Goal: Task Accomplishment & Management: Manage account settings

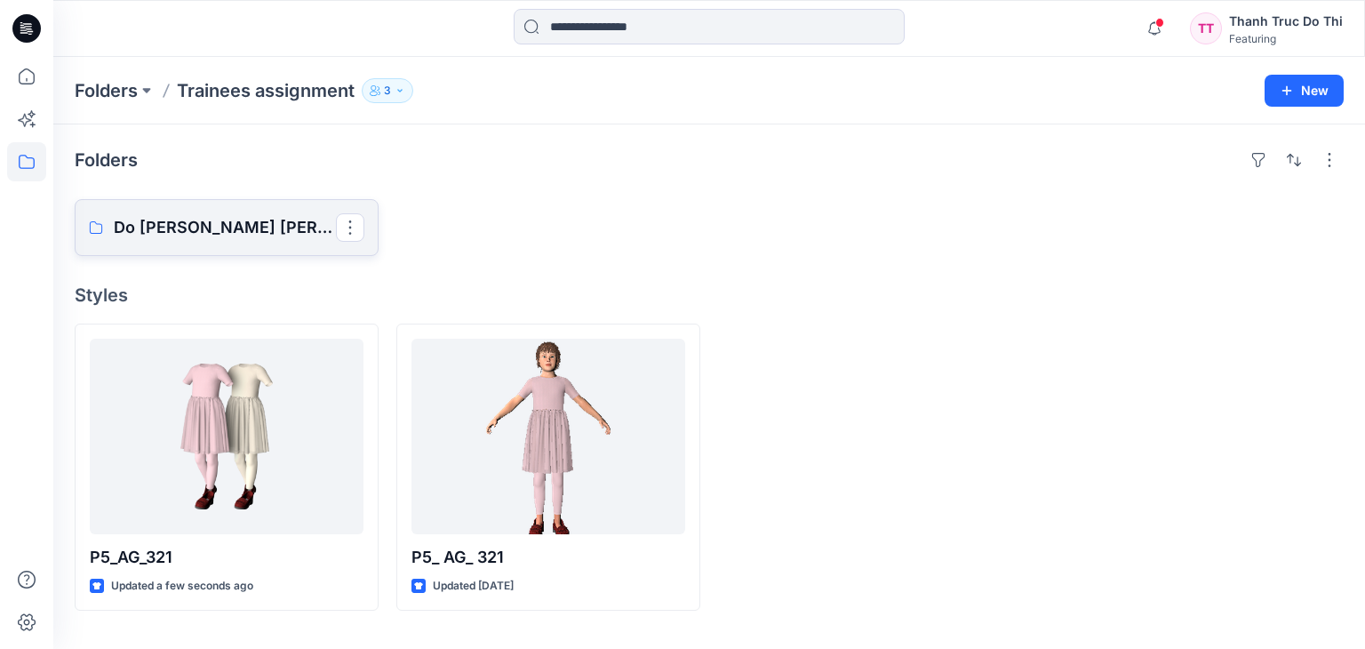
click at [267, 231] on p "Do [PERSON_NAME] [PERSON_NAME]" at bounding box center [225, 227] width 222 height 25
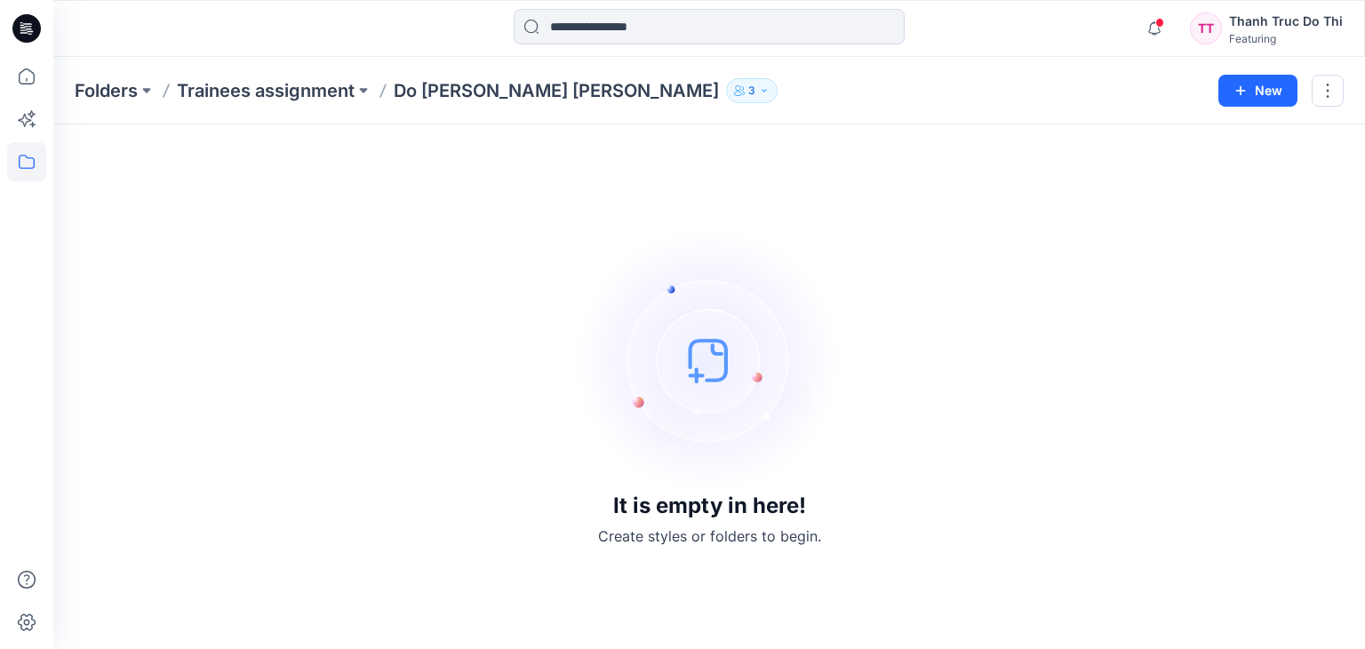
click at [745, 359] on img at bounding box center [709, 360] width 267 height 267
click at [474, 83] on p "Do [PERSON_NAME] [PERSON_NAME]" at bounding box center [556, 90] width 325 height 25
click at [357, 83] on button at bounding box center [364, 90] width 18 height 25
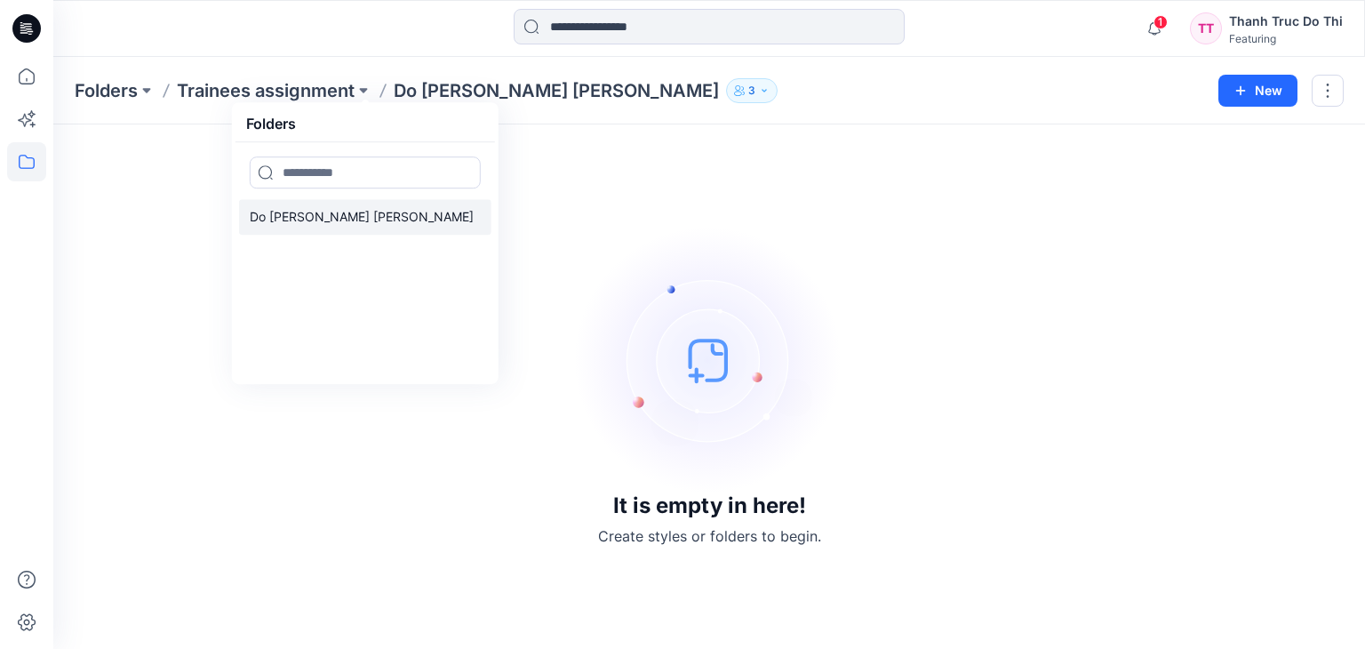
click at [387, 211] on link "Do [PERSON_NAME] [PERSON_NAME]" at bounding box center [365, 217] width 252 height 36
click at [631, 203] on div "It is empty in here! Create styles or folders to begin." at bounding box center [709, 387] width 1269 height 482
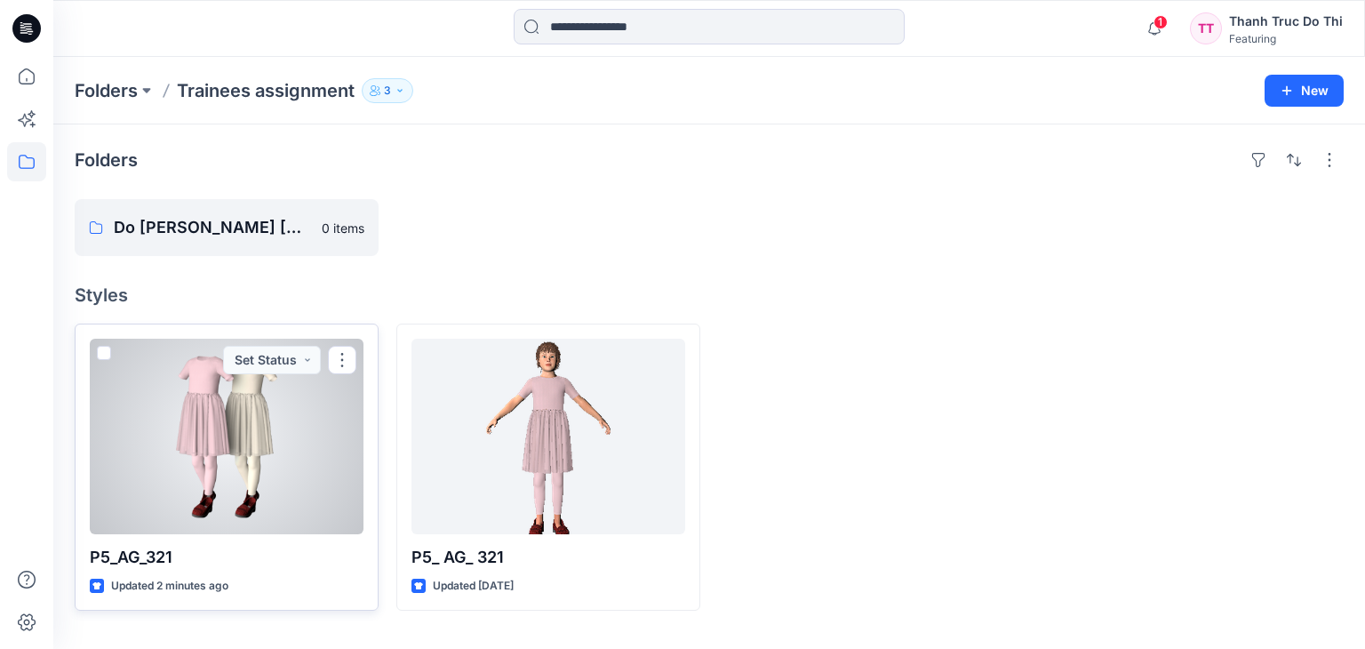
click at [327, 410] on div at bounding box center [227, 436] width 274 height 195
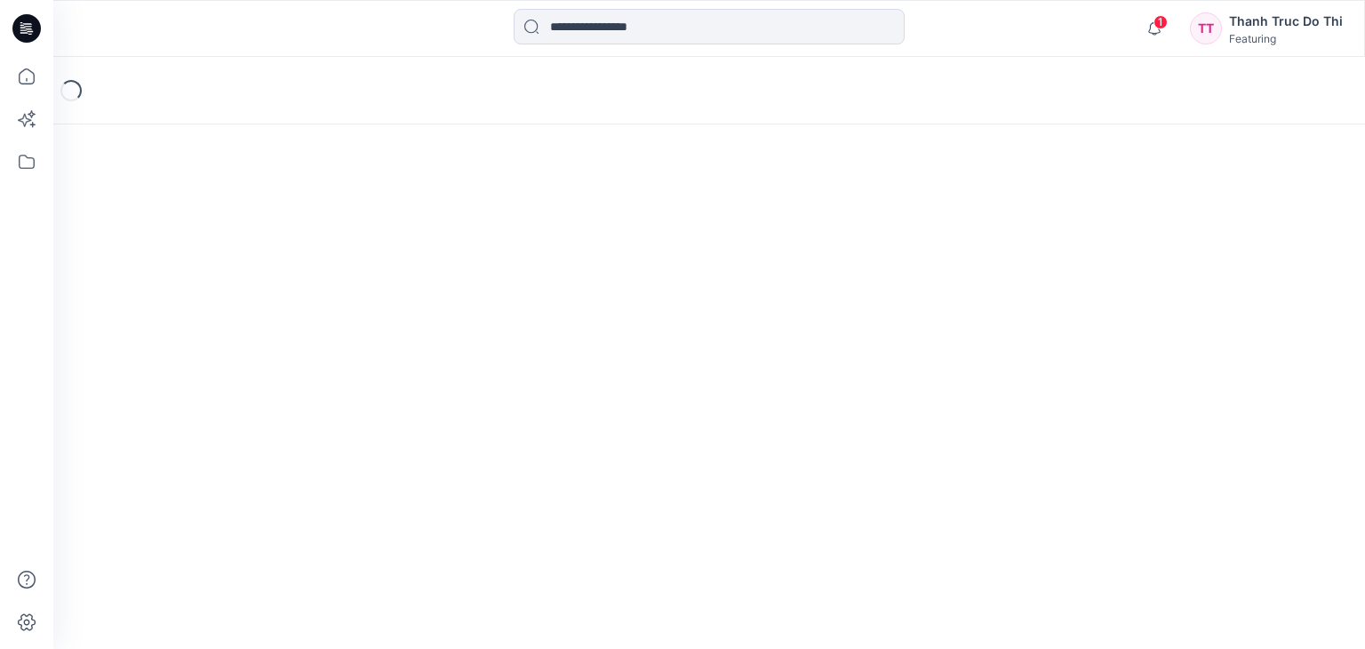
click at [327, 410] on div "Loading..." at bounding box center [708, 353] width 1311 height 592
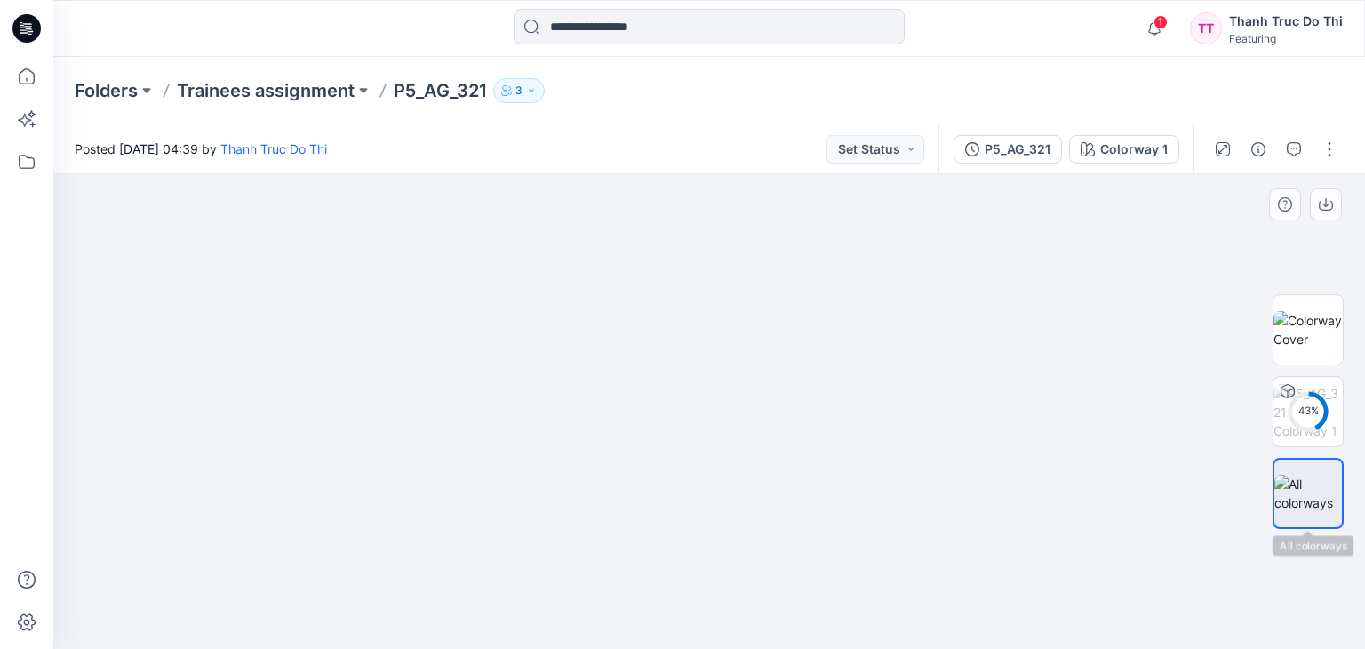
click at [1285, 483] on img at bounding box center [1308, 492] width 68 height 37
click at [1326, 334] on img at bounding box center [1307, 329] width 69 height 37
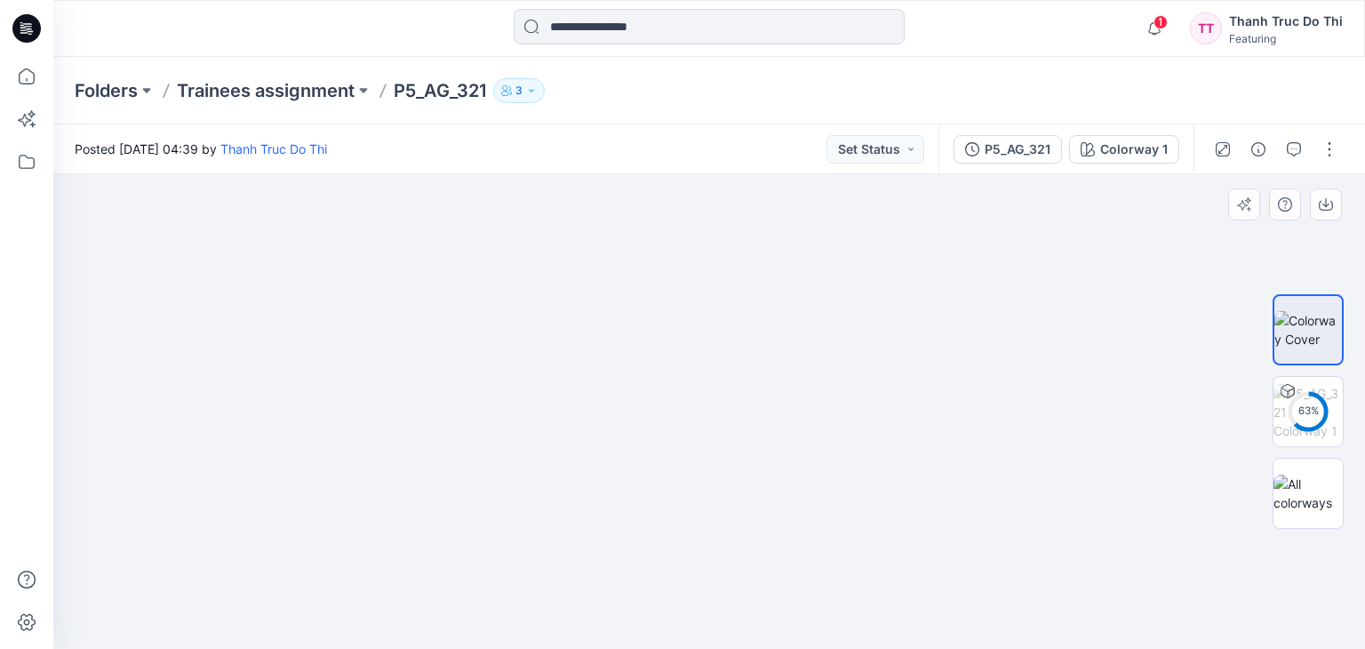
drag, startPoint x: 793, startPoint y: 405, endPoint x: 739, endPoint y: 580, distance: 183.0
click at [739, 590] on img at bounding box center [709, 386] width 347 height 524
drag, startPoint x: 751, startPoint y: 348, endPoint x: 756, endPoint y: 461, distance: 113.0
click at [756, 461] on img at bounding box center [709, 411] width 347 height 474
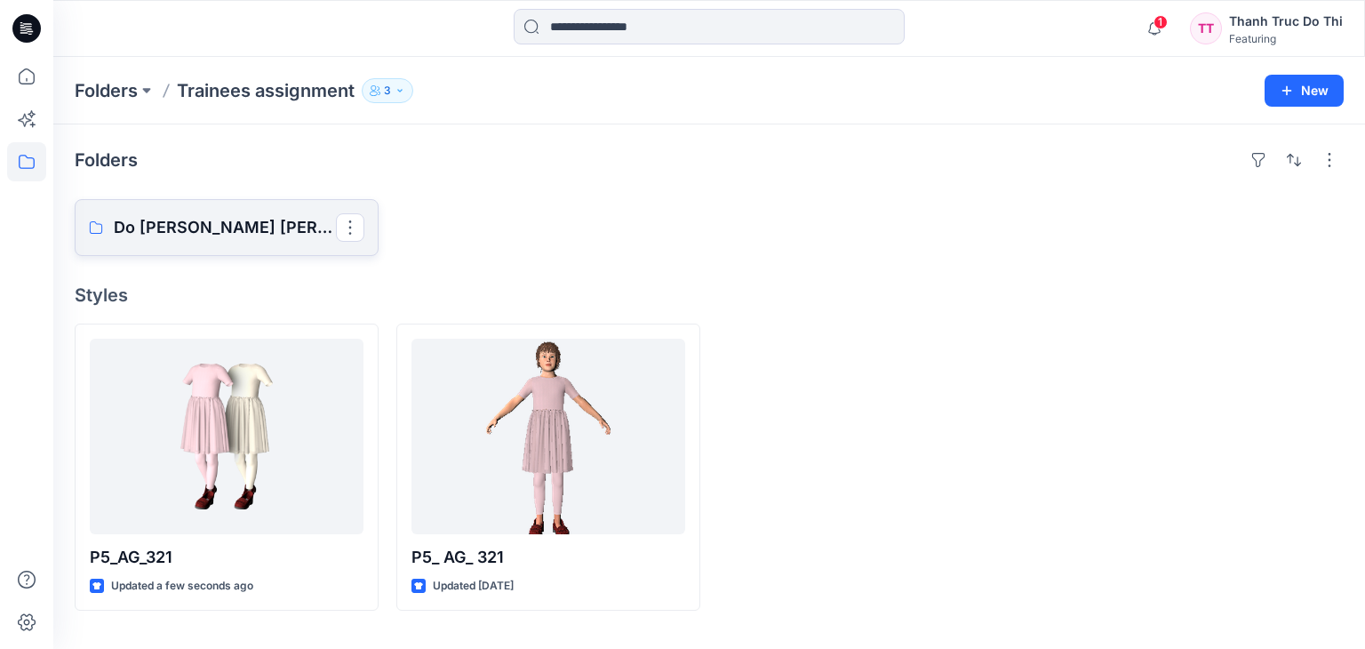
click at [242, 200] on link "Do [PERSON_NAME] [PERSON_NAME]" at bounding box center [227, 227] width 304 height 57
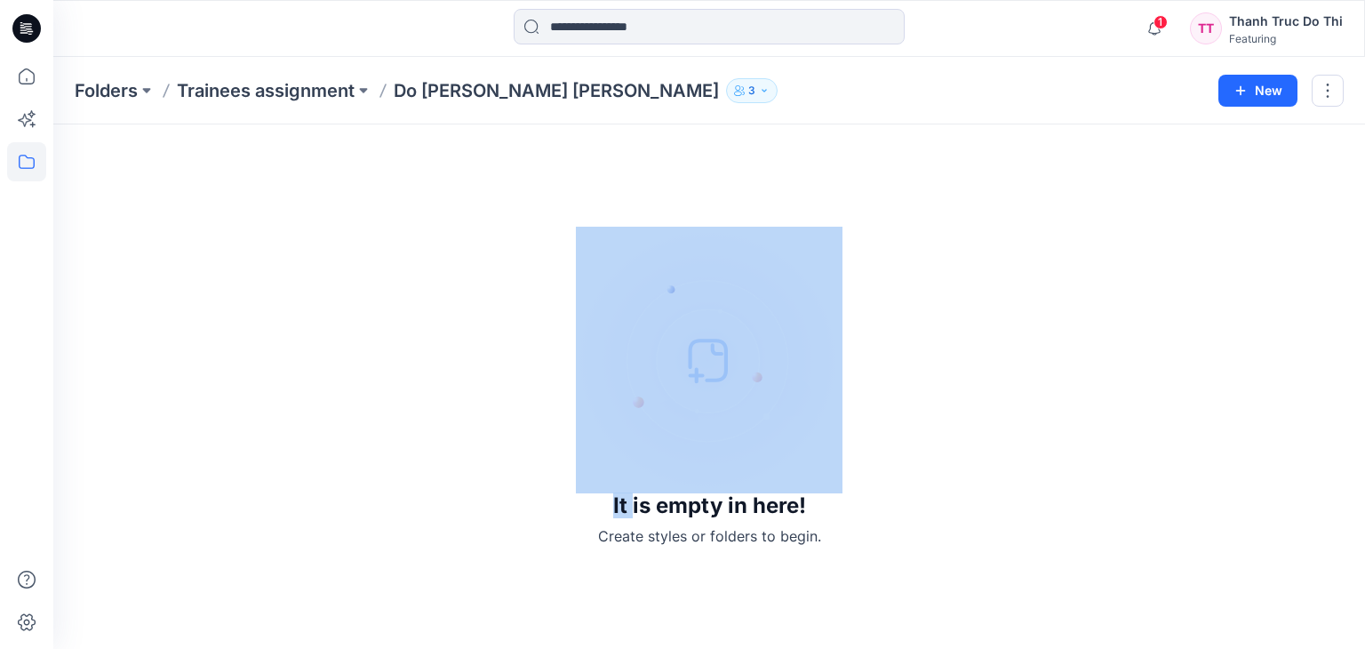
click at [242, 200] on div "It is empty in here! Create styles or folders to begin." at bounding box center [709, 387] width 1269 height 482
click at [908, 451] on div "It is empty in here! Create styles or folders to begin." at bounding box center [709, 387] width 1269 height 482
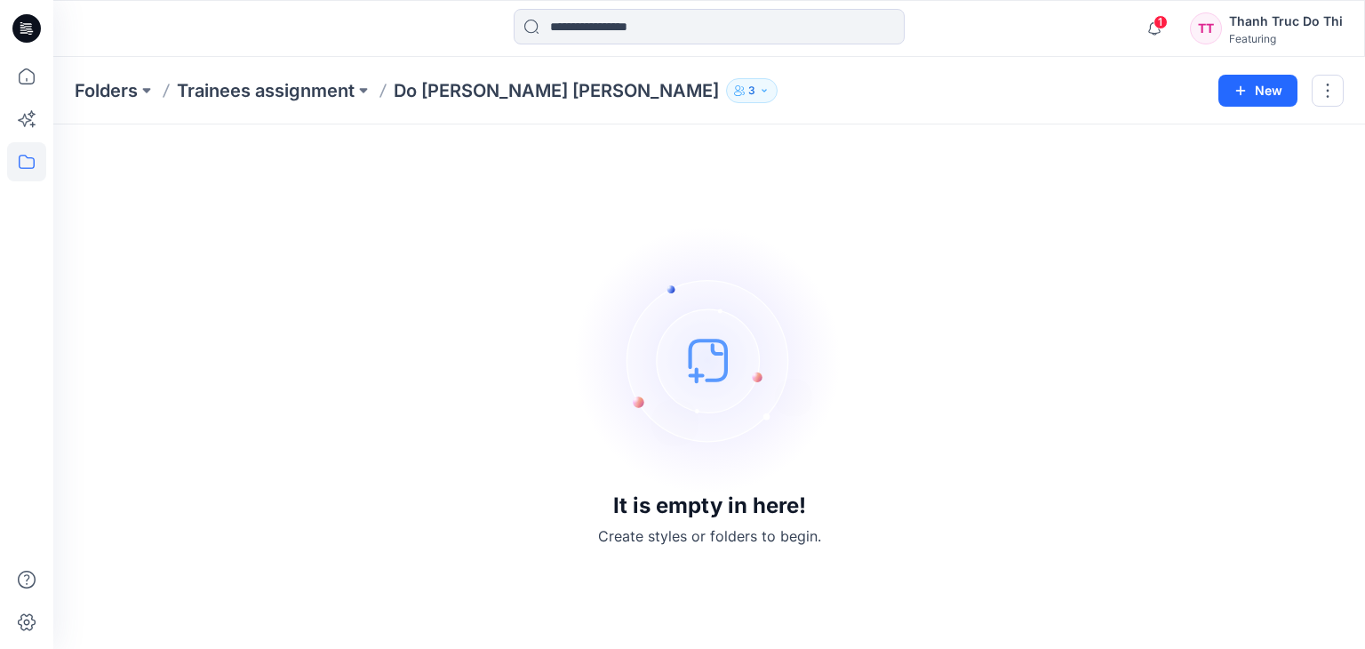
click at [841, 553] on div "It is empty in here! Create styles or folders to begin." at bounding box center [709, 387] width 1269 height 482
click at [1319, 95] on button "button" at bounding box center [1327, 91] width 32 height 32
click at [1248, 90] on button "New" at bounding box center [1257, 91] width 79 height 32
click at [1201, 129] on p "New Style" at bounding box center [1203, 134] width 60 height 21
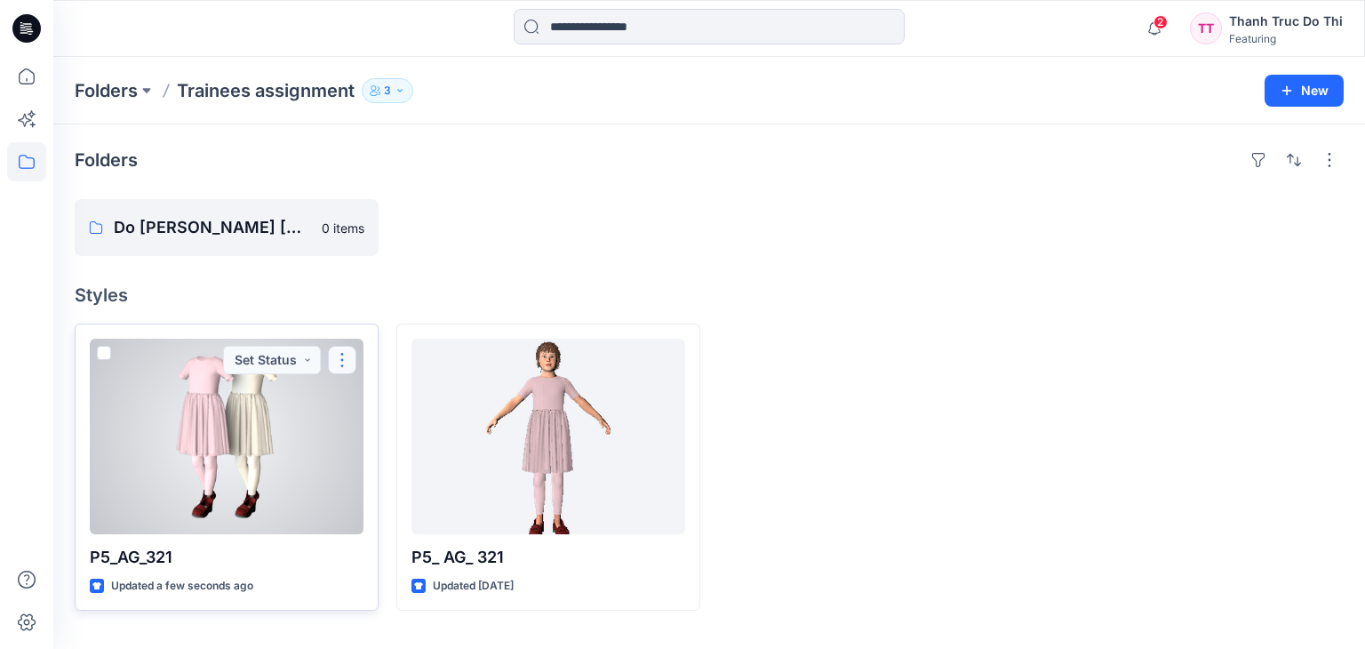
click at [333, 353] on button "button" at bounding box center [342, 360] width 28 height 28
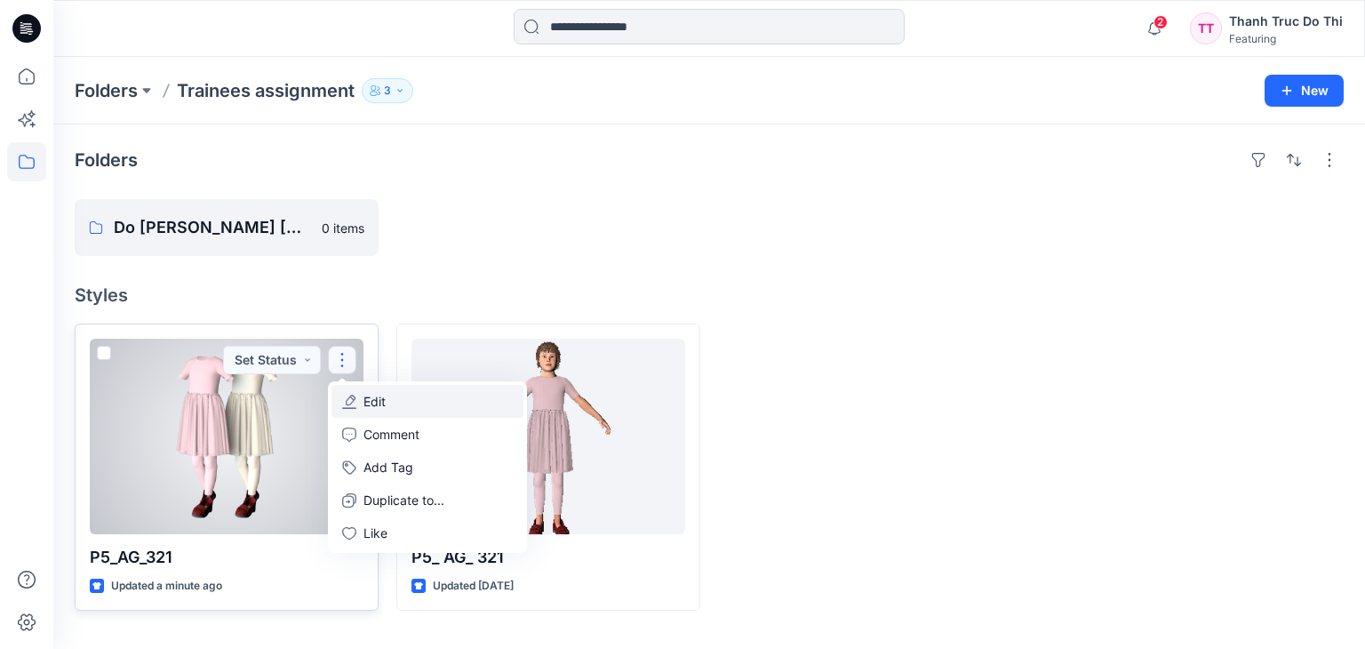
click at [395, 391] on button "Edit" at bounding box center [427, 401] width 192 height 33
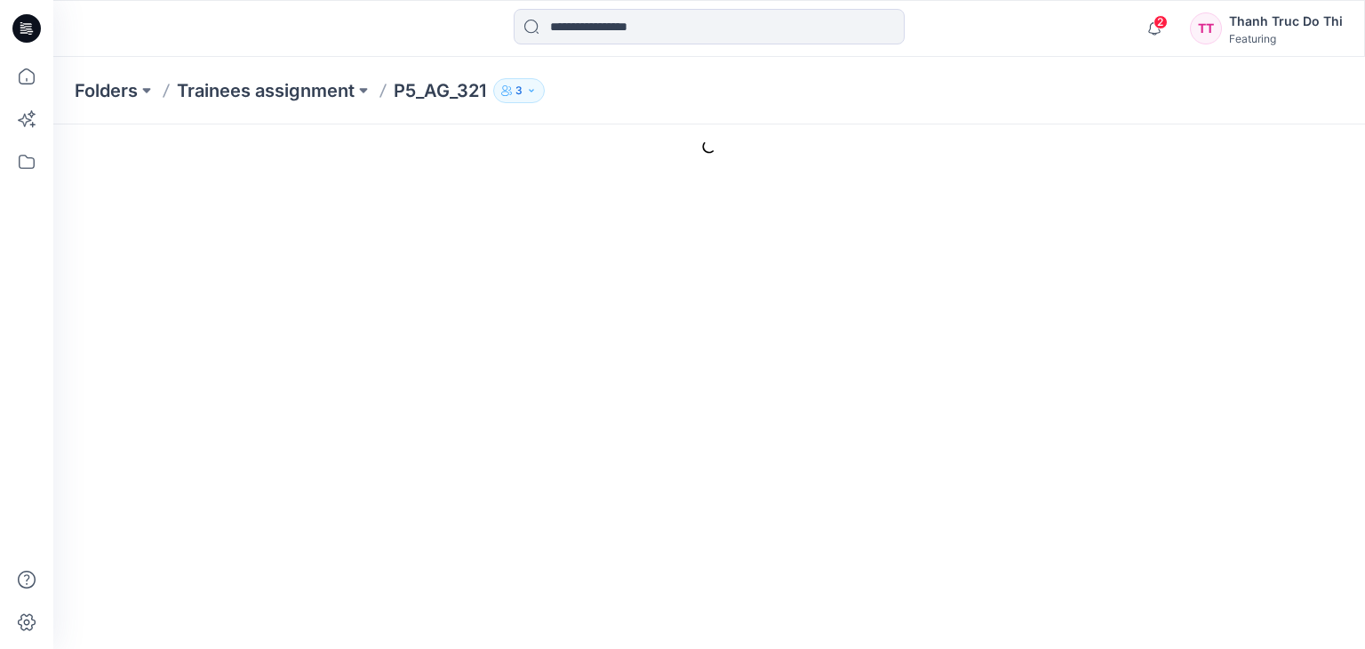
type input "*********"
type input "**********"
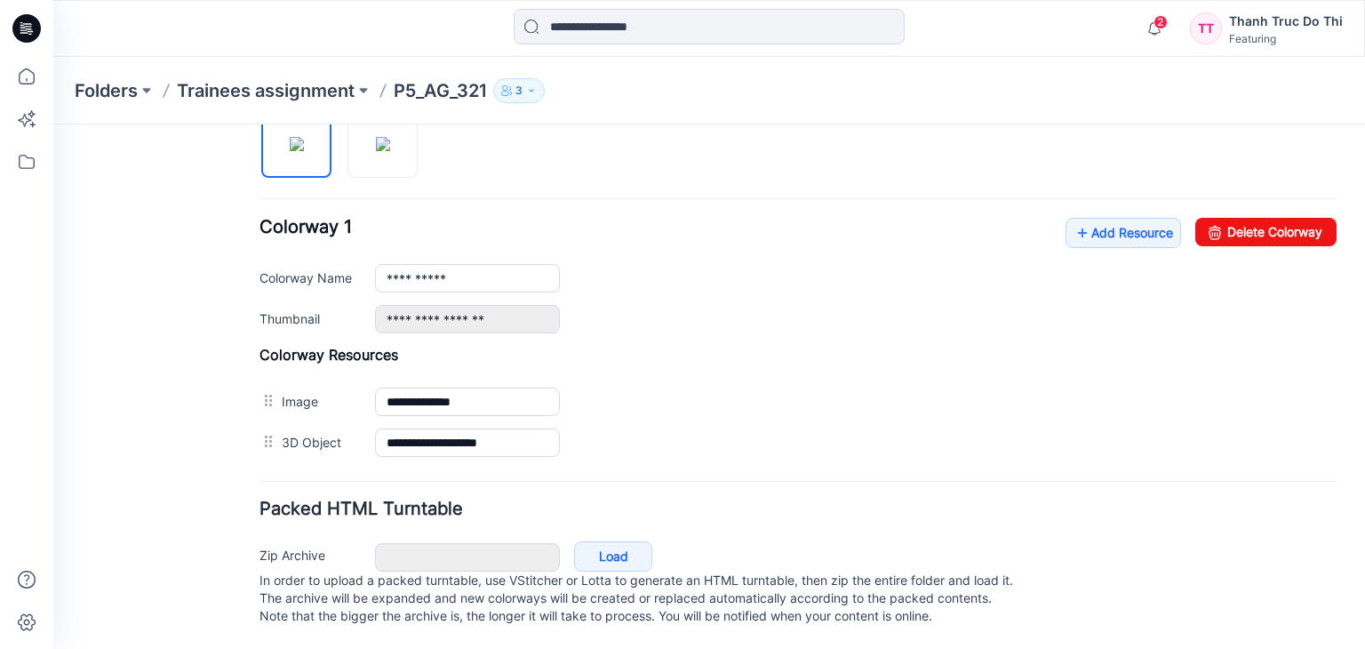
scroll to position [633, 0]
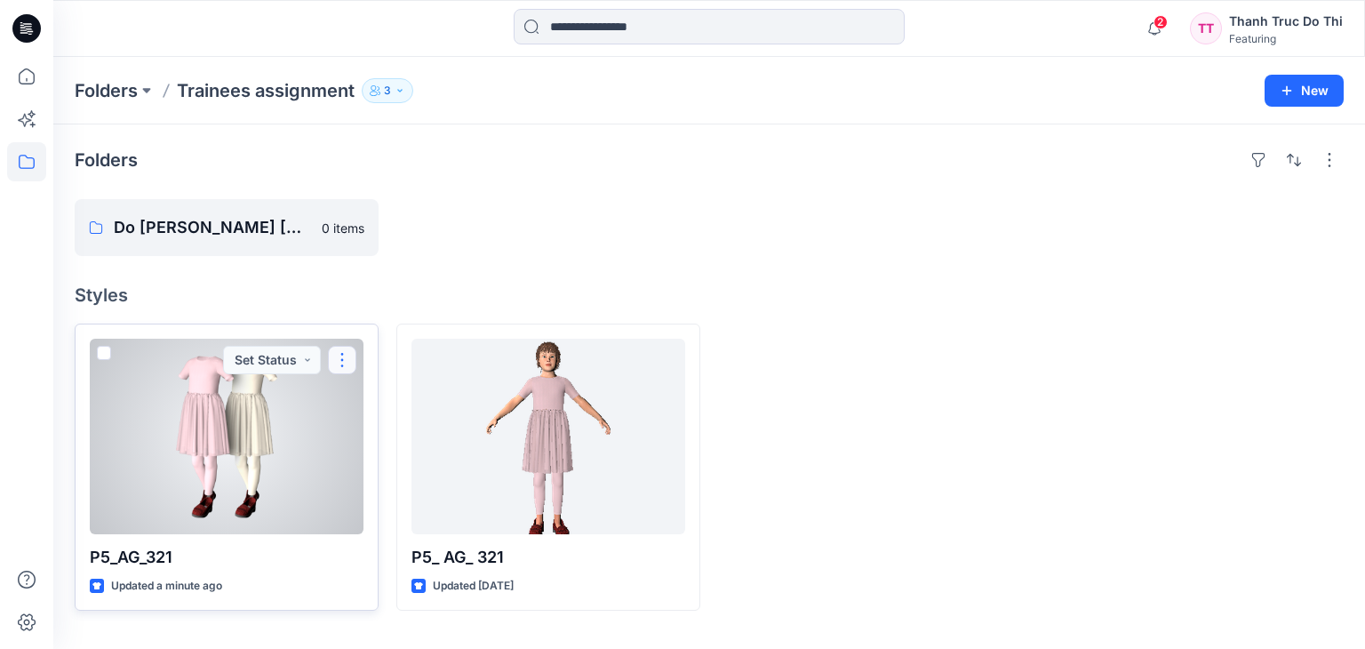
click at [341, 363] on button "button" at bounding box center [342, 360] width 28 height 28
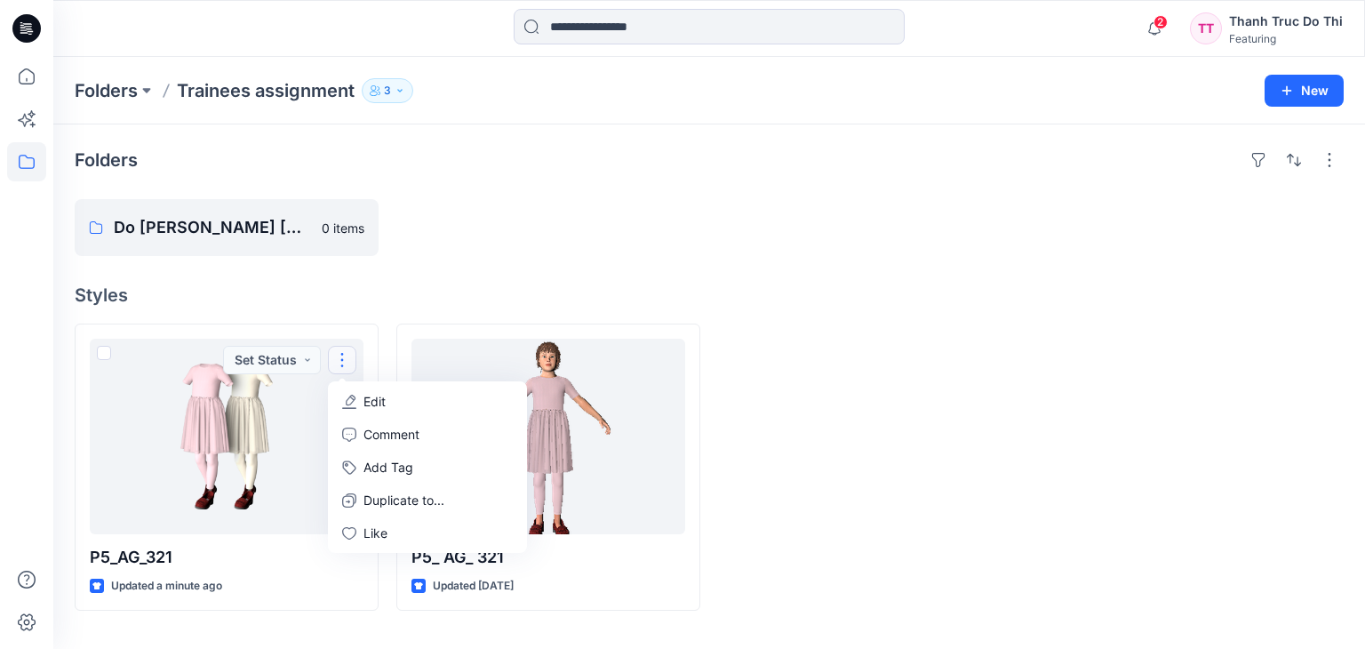
drag, startPoint x: 282, startPoint y: 306, endPoint x: 275, endPoint y: 315, distance: 10.8
click at [276, 314] on div "Folders Do [PERSON_NAME] [PERSON_NAME] 0 items Styles P5_AG_321 Updated a minut…" at bounding box center [708, 386] width 1311 height 524
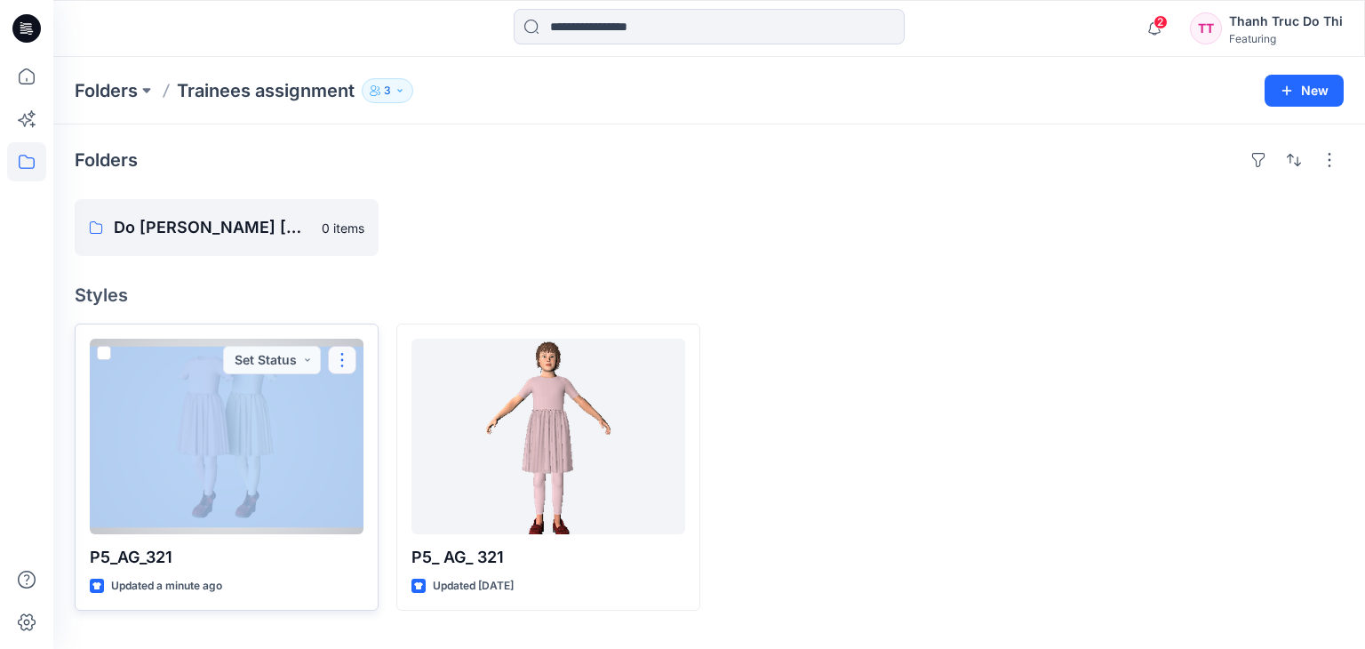
click at [341, 364] on button "button" at bounding box center [342, 360] width 28 height 28
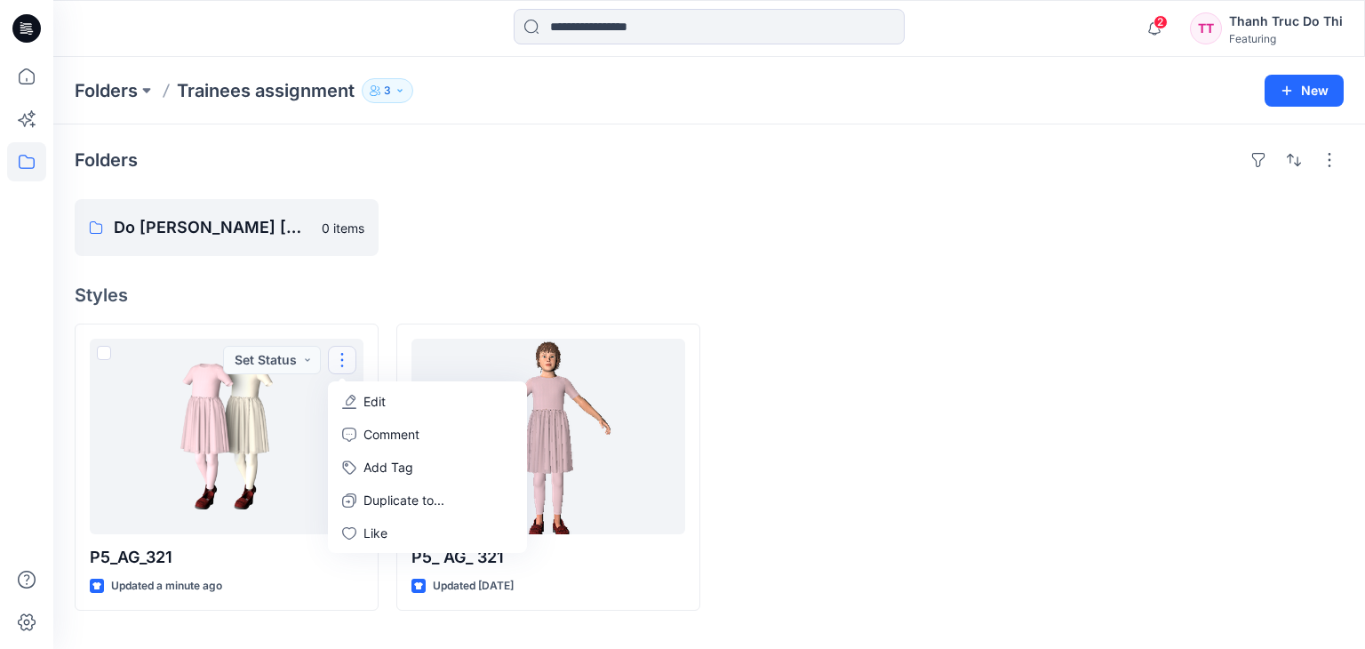
click at [870, 318] on div "Folders Do [PERSON_NAME] [PERSON_NAME] 0 items Styles P5_AG_321 Updated a minut…" at bounding box center [708, 386] width 1311 height 524
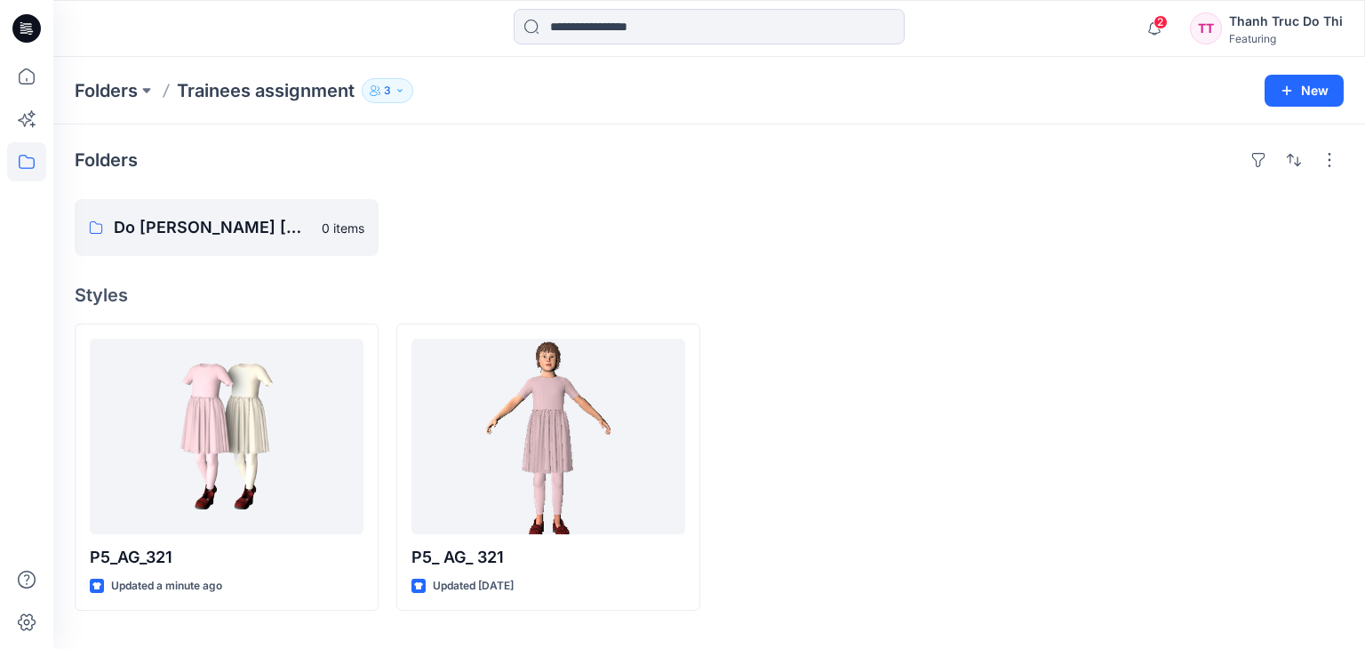
click at [304, 94] on p "Trainees assignment" at bounding box center [266, 90] width 178 height 25
click at [259, 225] on p "Do [PERSON_NAME] [PERSON_NAME]" at bounding box center [225, 227] width 222 height 25
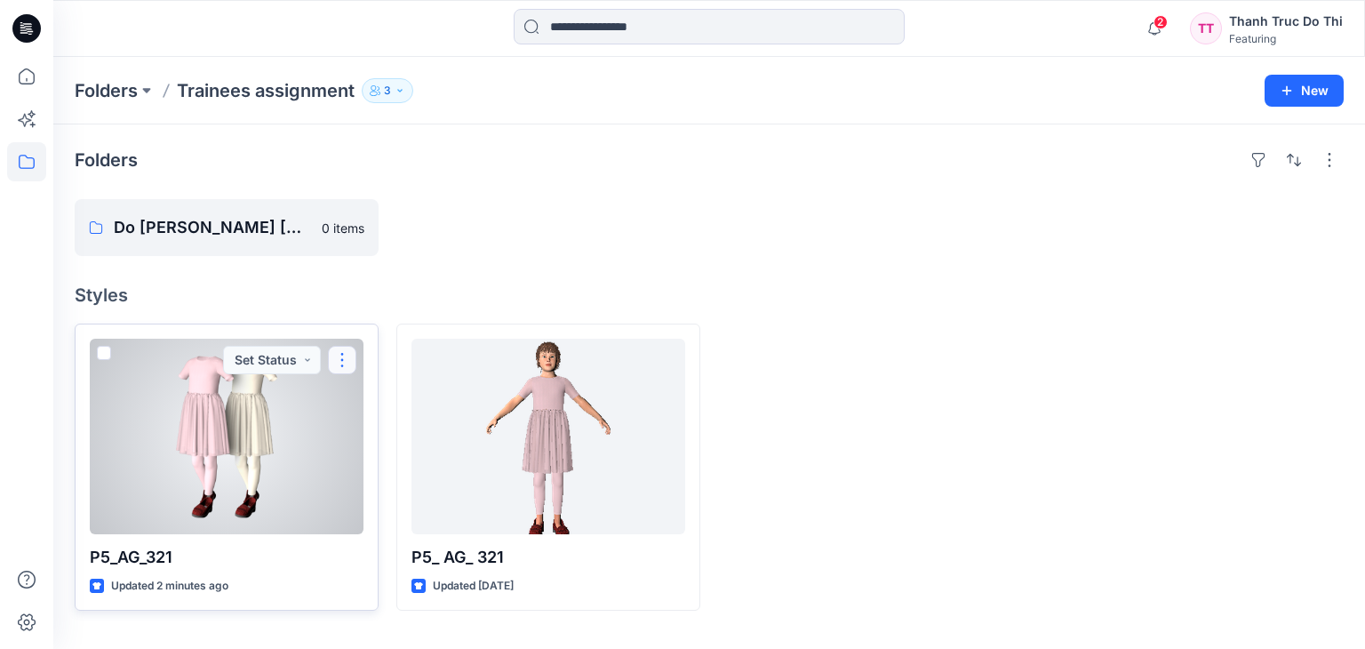
click at [345, 360] on button "button" at bounding box center [342, 360] width 28 height 28
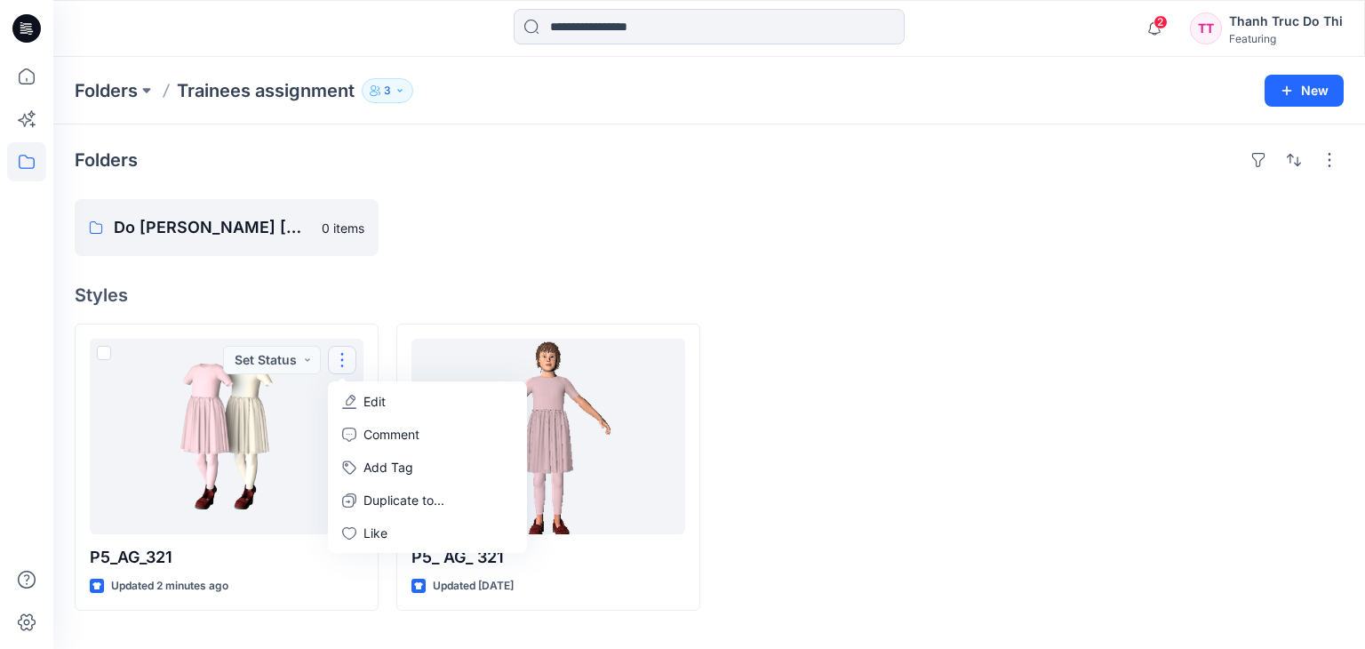
click at [780, 386] on div at bounding box center [870, 466] width 304 height 287
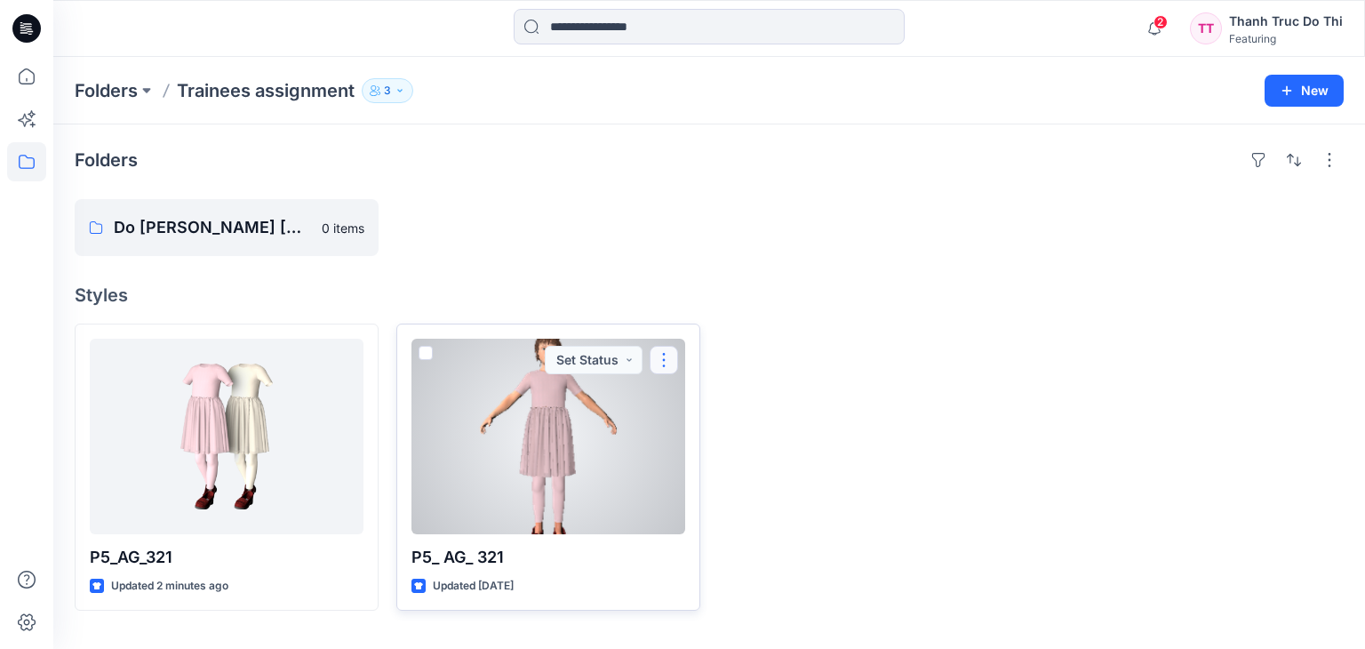
click at [661, 358] on button "button" at bounding box center [663, 360] width 28 height 28
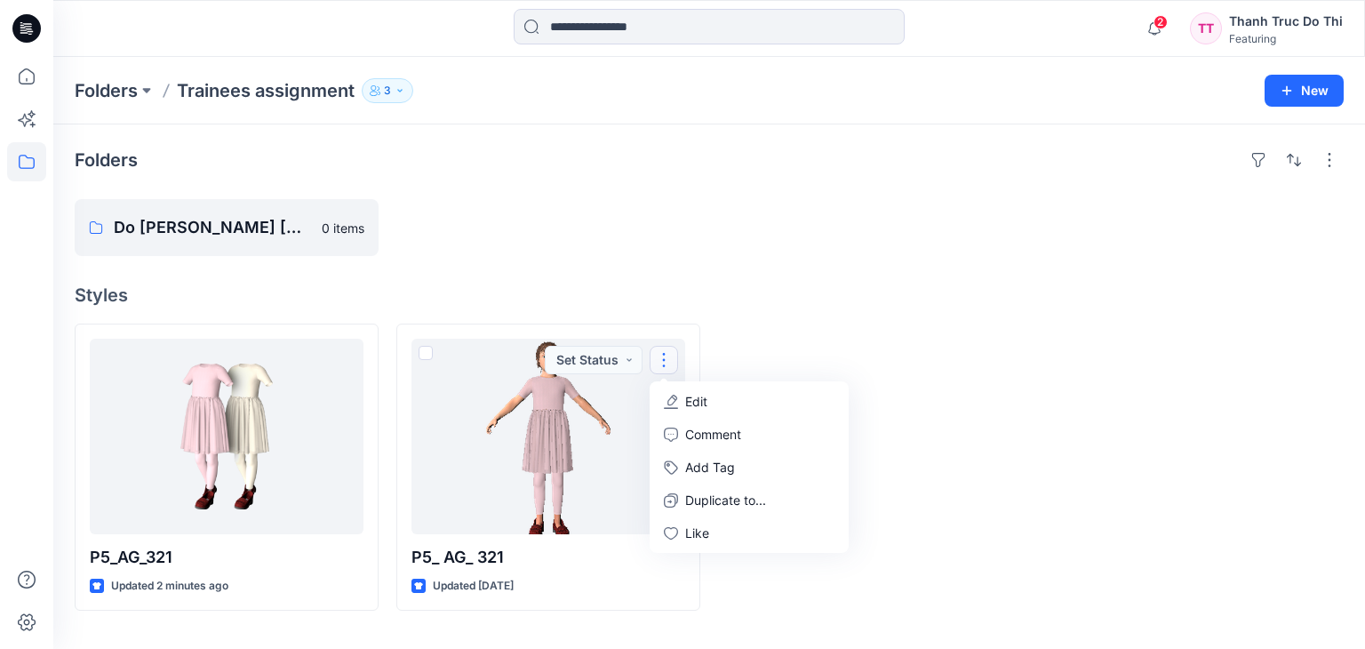
click at [920, 403] on div at bounding box center [870, 466] width 304 height 287
click at [268, 235] on p "Do [PERSON_NAME] [PERSON_NAME]" at bounding box center [225, 227] width 222 height 25
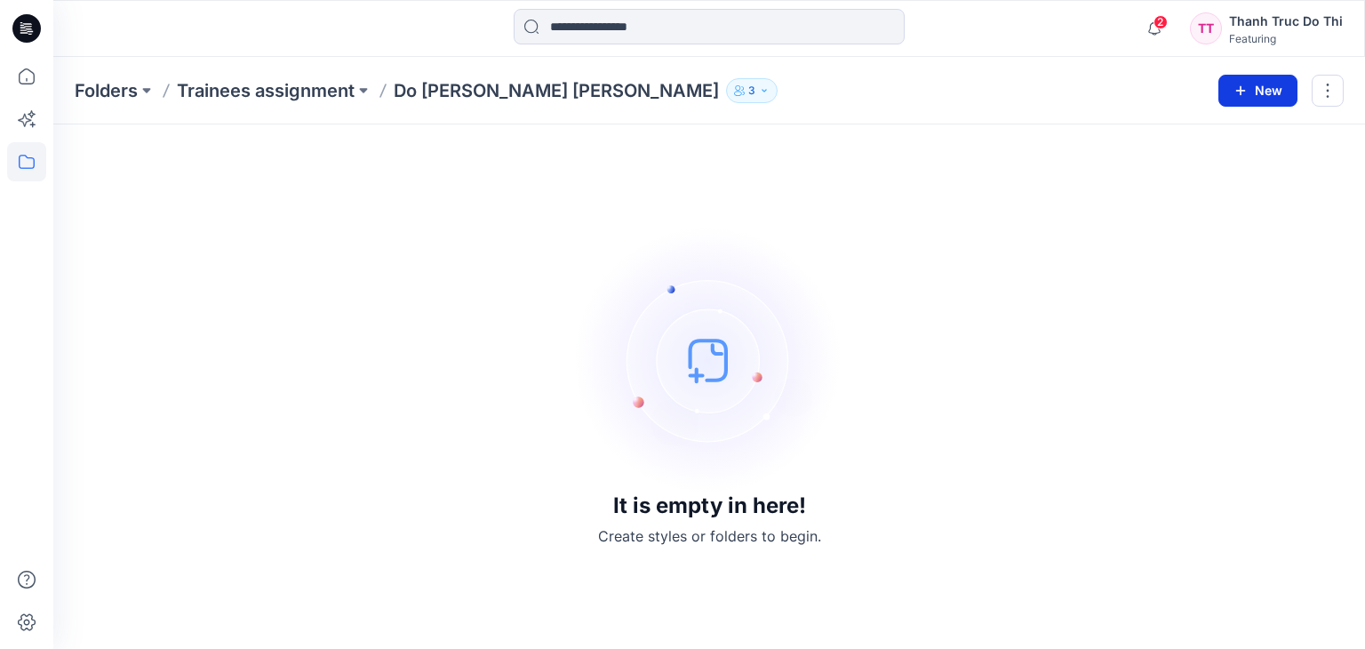
click at [1241, 90] on icon "button" at bounding box center [1240, 91] width 14 height 14
click at [1217, 133] on p "New Style" at bounding box center [1203, 134] width 60 height 21
click at [710, 354] on img at bounding box center [709, 360] width 267 height 267
click at [710, 355] on img at bounding box center [709, 360] width 267 height 267
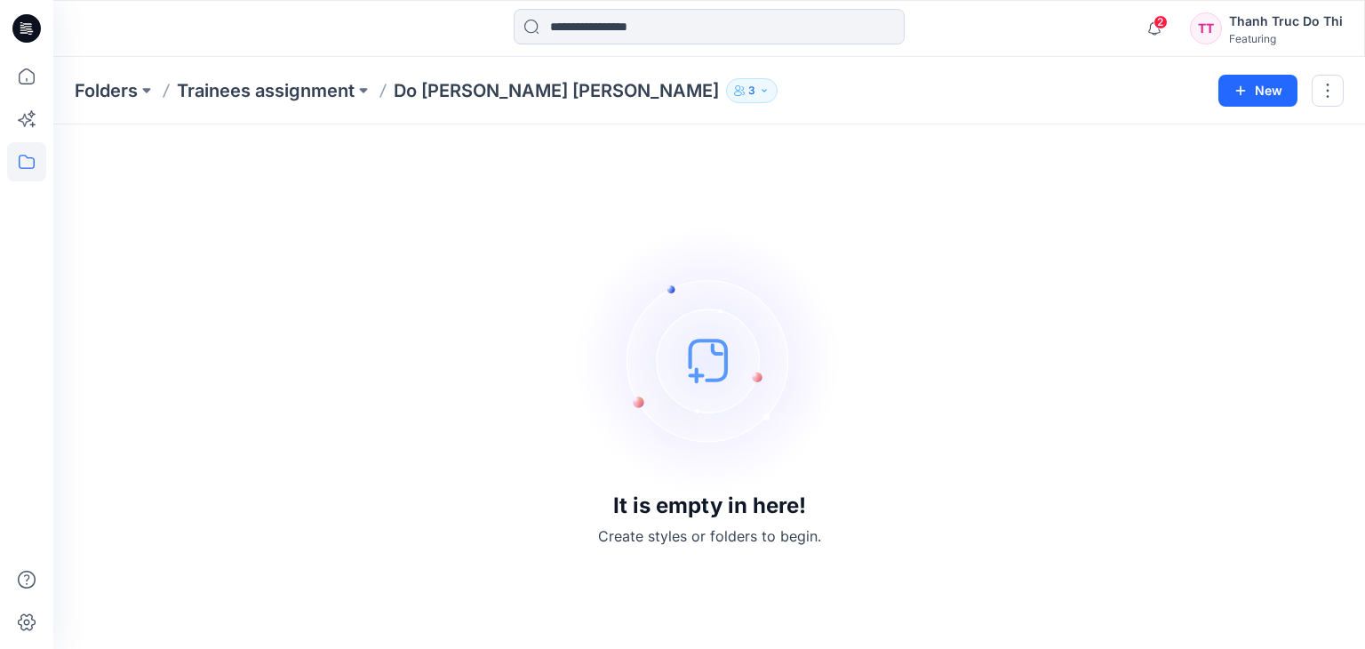
click at [1349, 94] on div "Folders Trainees assignment Do [PERSON_NAME] [PERSON_NAME] 3 New" at bounding box center [708, 91] width 1311 height 68
click at [1333, 97] on button "button" at bounding box center [1327, 91] width 32 height 32
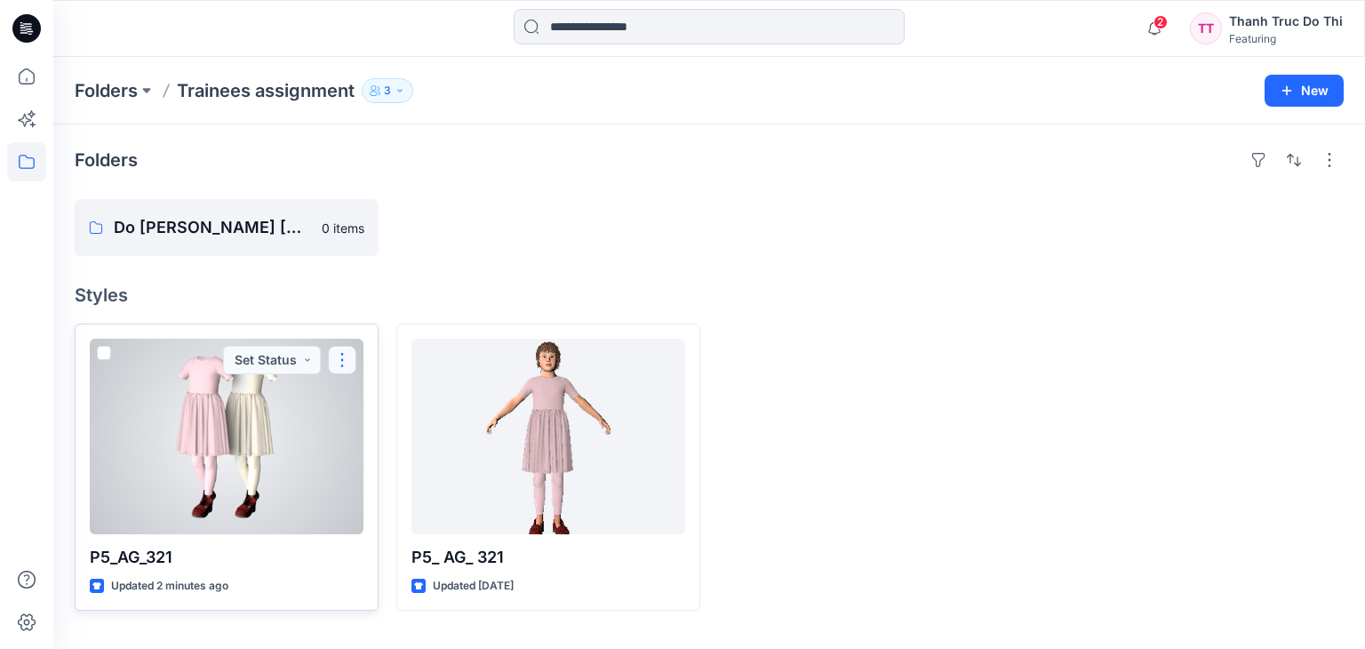
click at [346, 366] on button "button" at bounding box center [342, 360] width 28 height 28
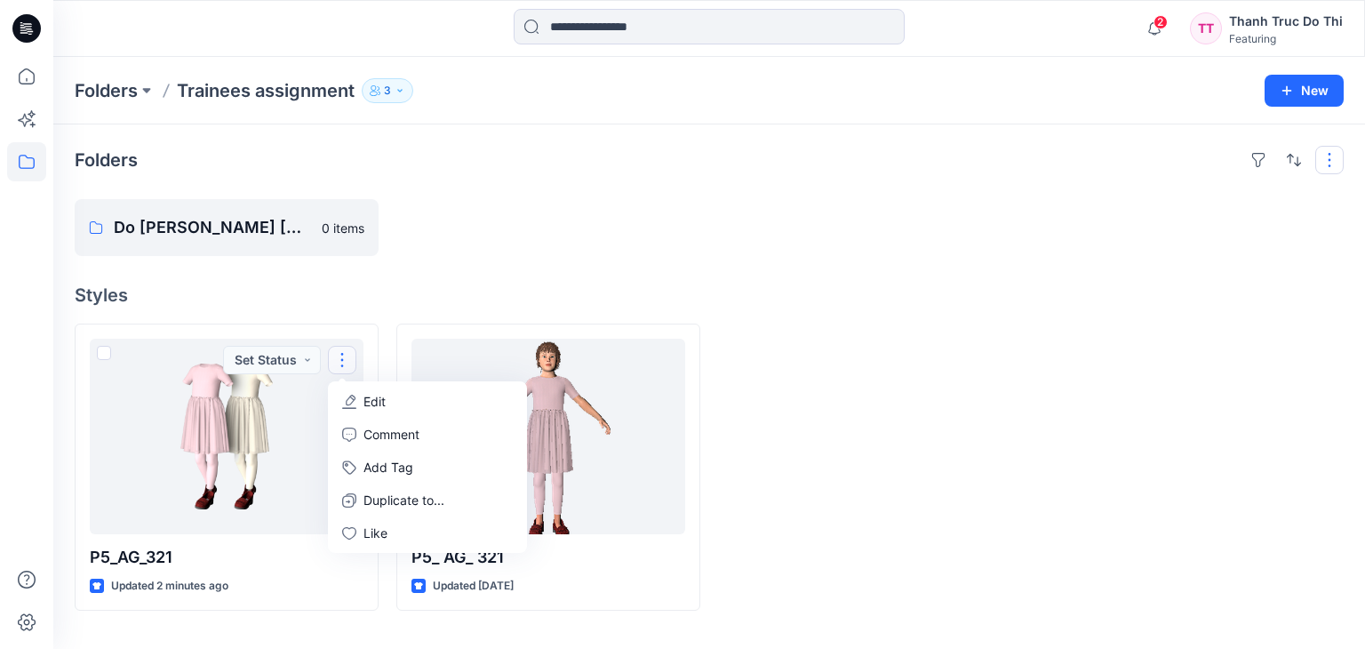
click at [1340, 163] on button "button" at bounding box center [1329, 160] width 28 height 28
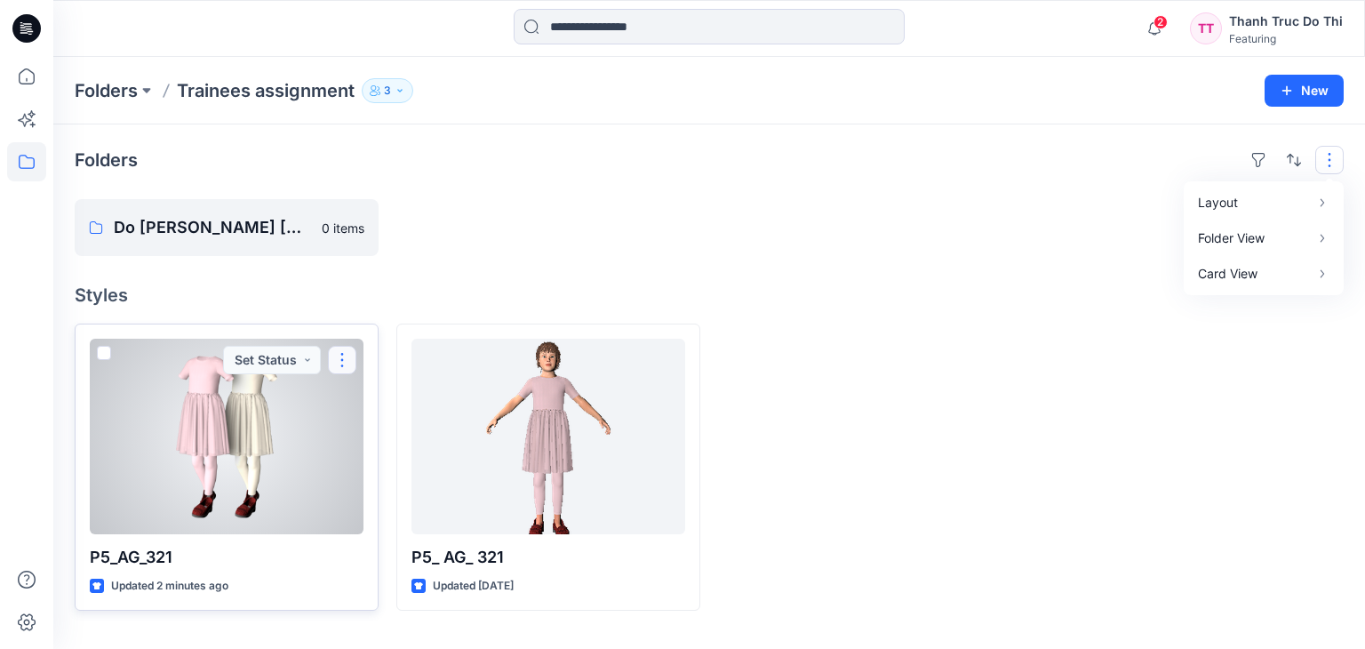
click at [350, 359] on button "button" at bounding box center [342, 360] width 28 height 28
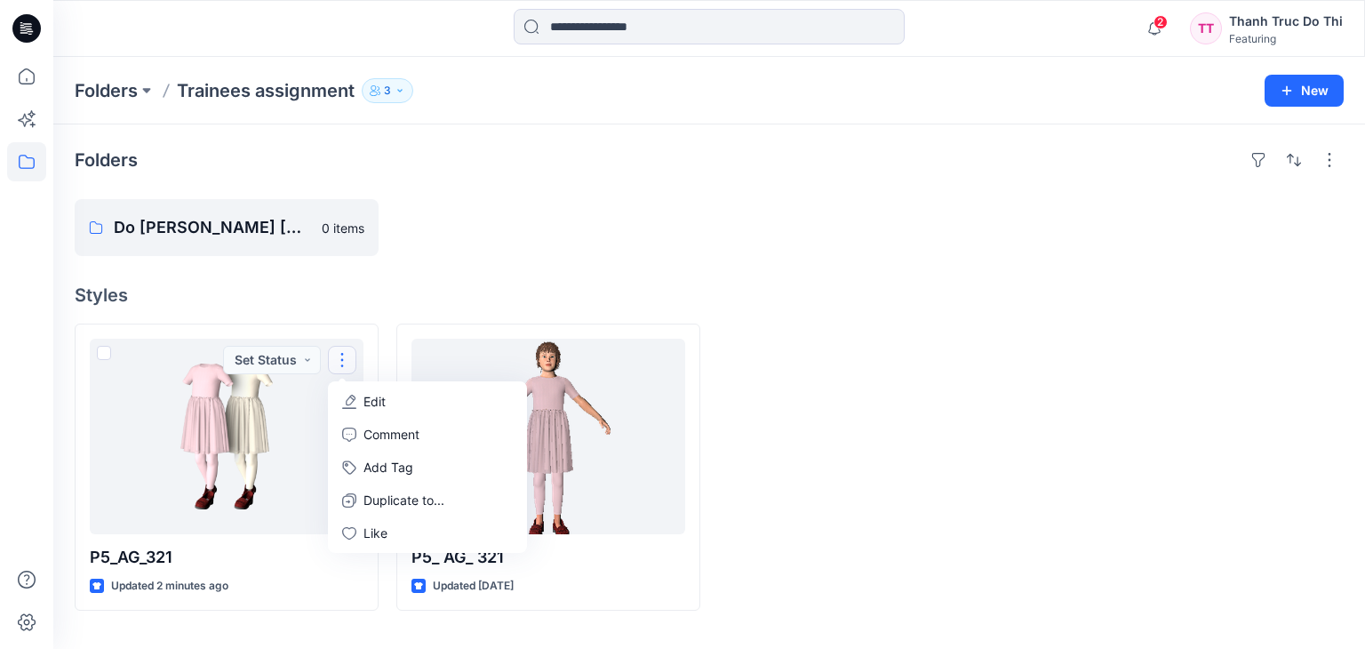
click at [323, 289] on h4 "Styles" at bounding box center [709, 294] width 1269 height 21
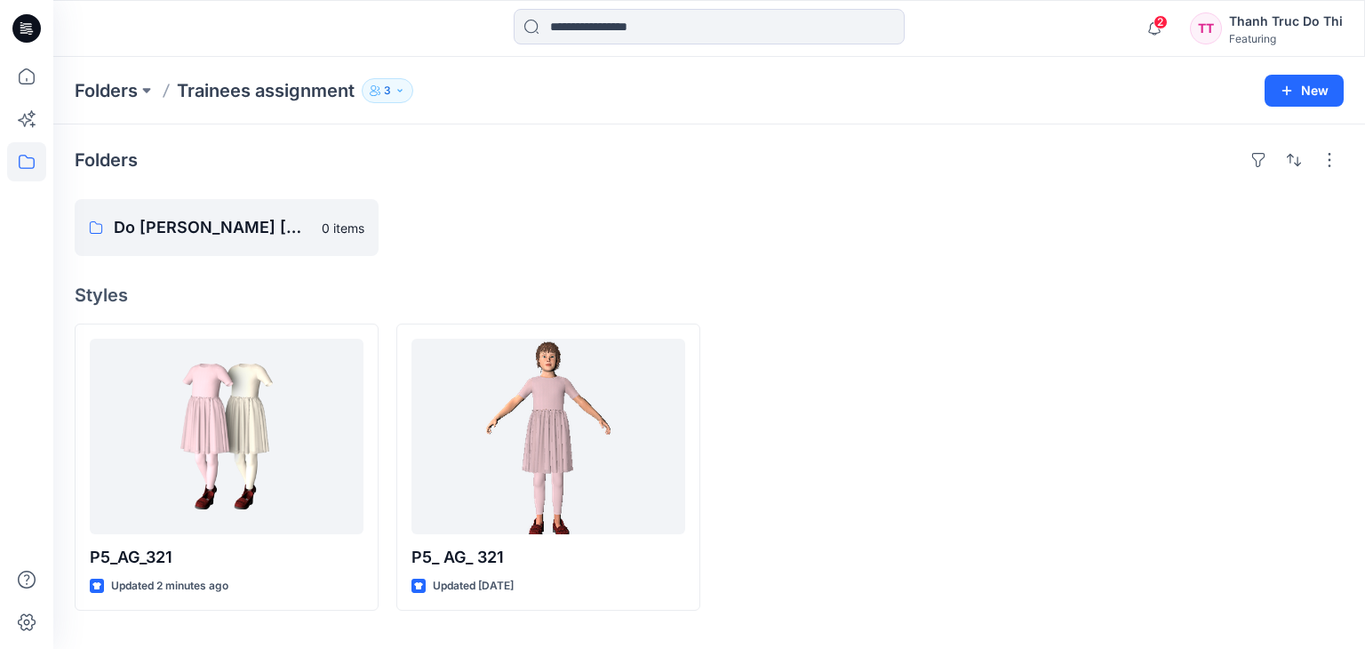
click at [1265, 33] on div "Featuring" at bounding box center [1286, 38] width 114 height 13
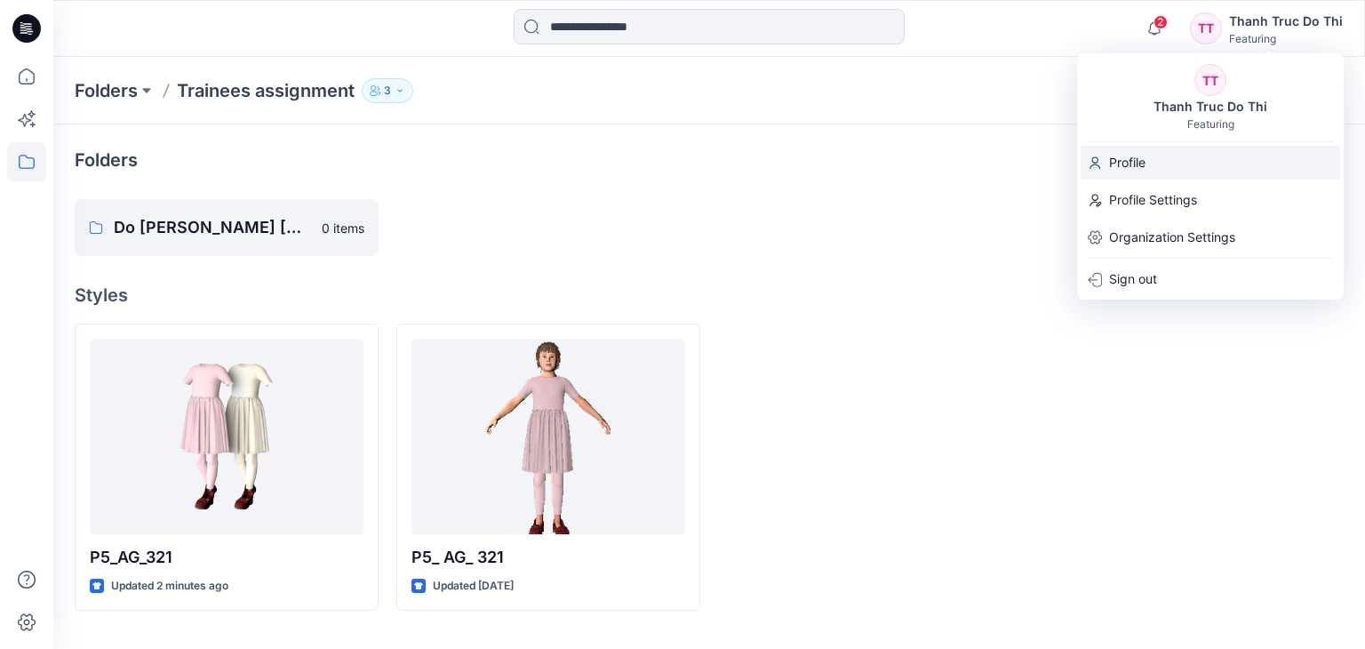
click at [1127, 157] on p "Profile" at bounding box center [1127, 163] width 36 height 34
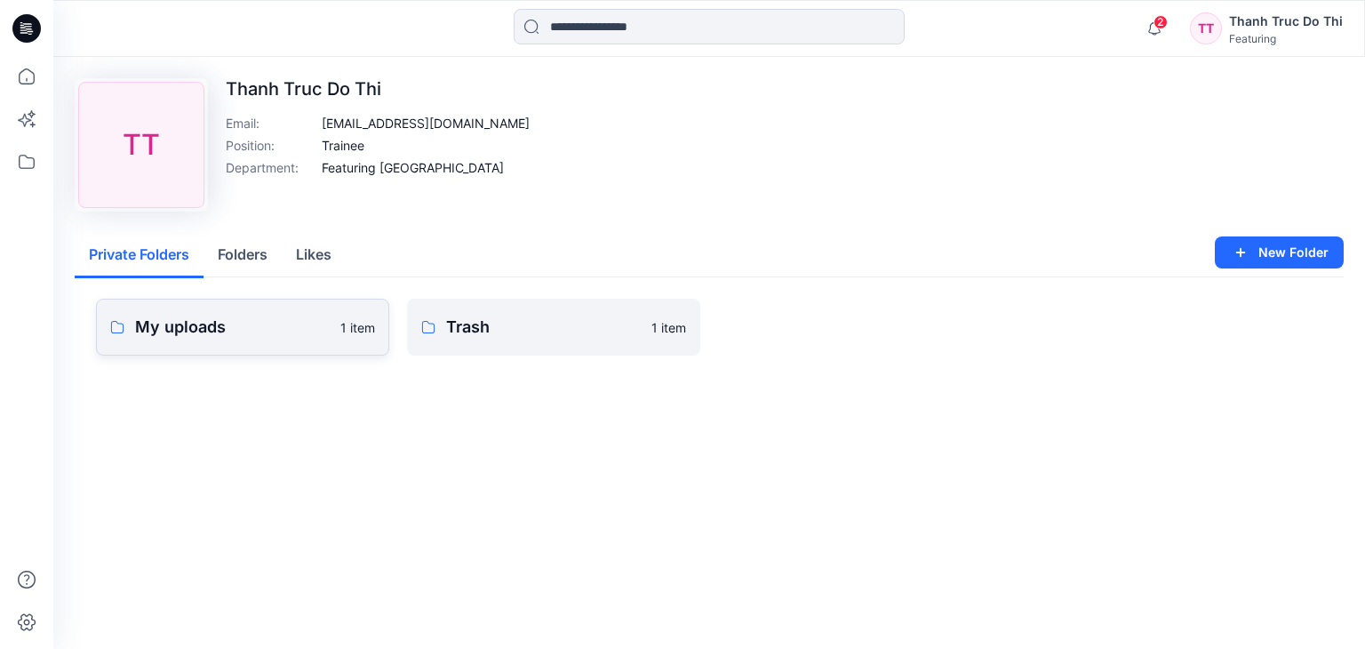
click at [282, 331] on p "My uploads" at bounding box center [232, 327] width 195 height 25
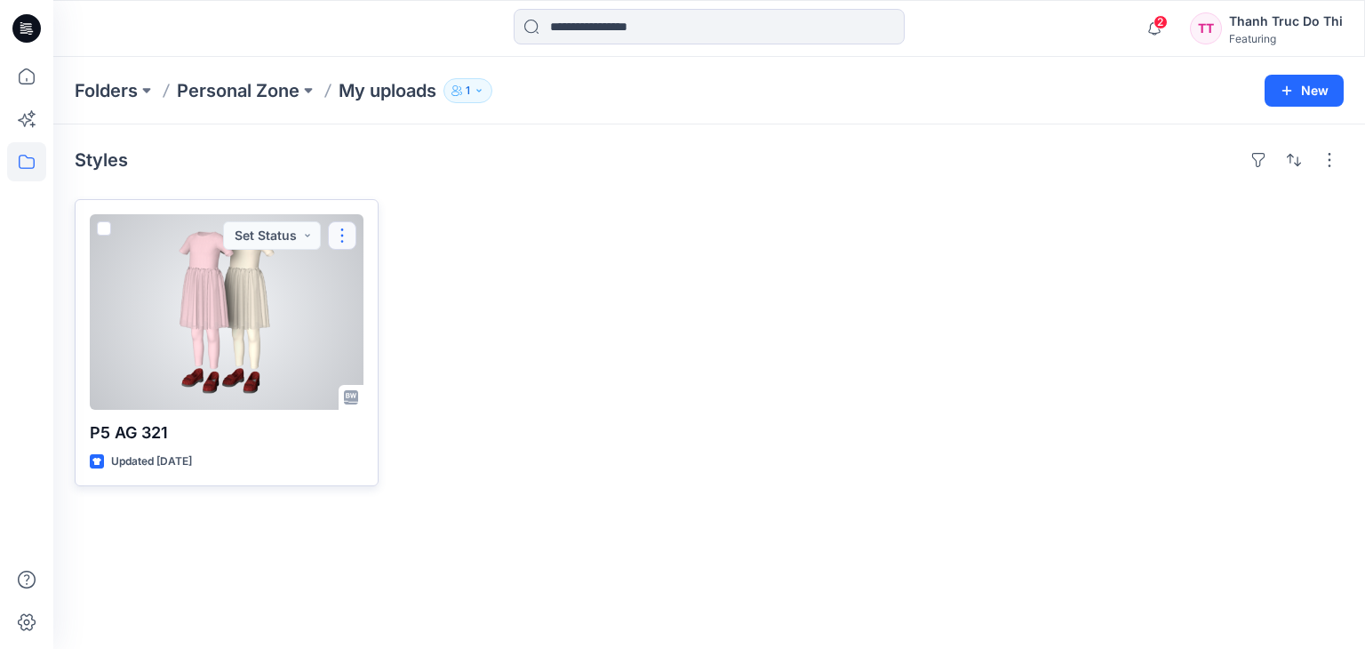
click at [355, 230] on button "button" at bounding box center [342, 235] width 28 height 28
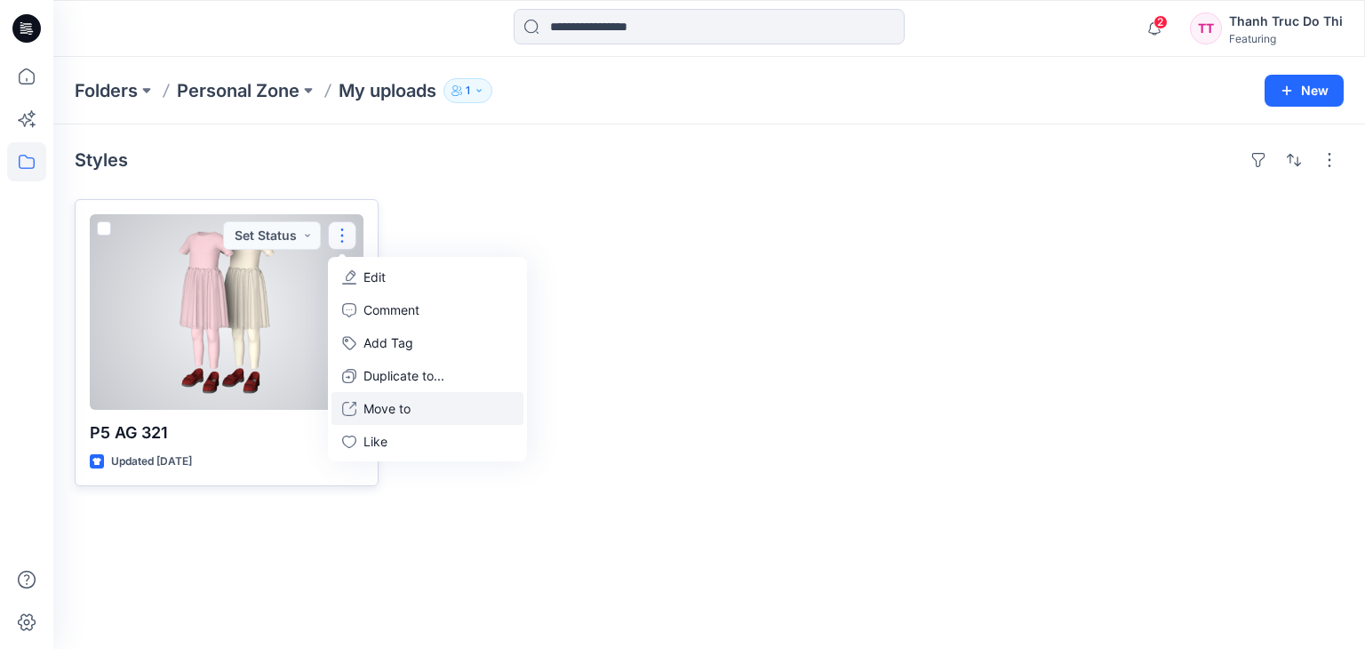
click at [416, 403] on button "Move to" at bounding box center [427, 408] width 192 height 33
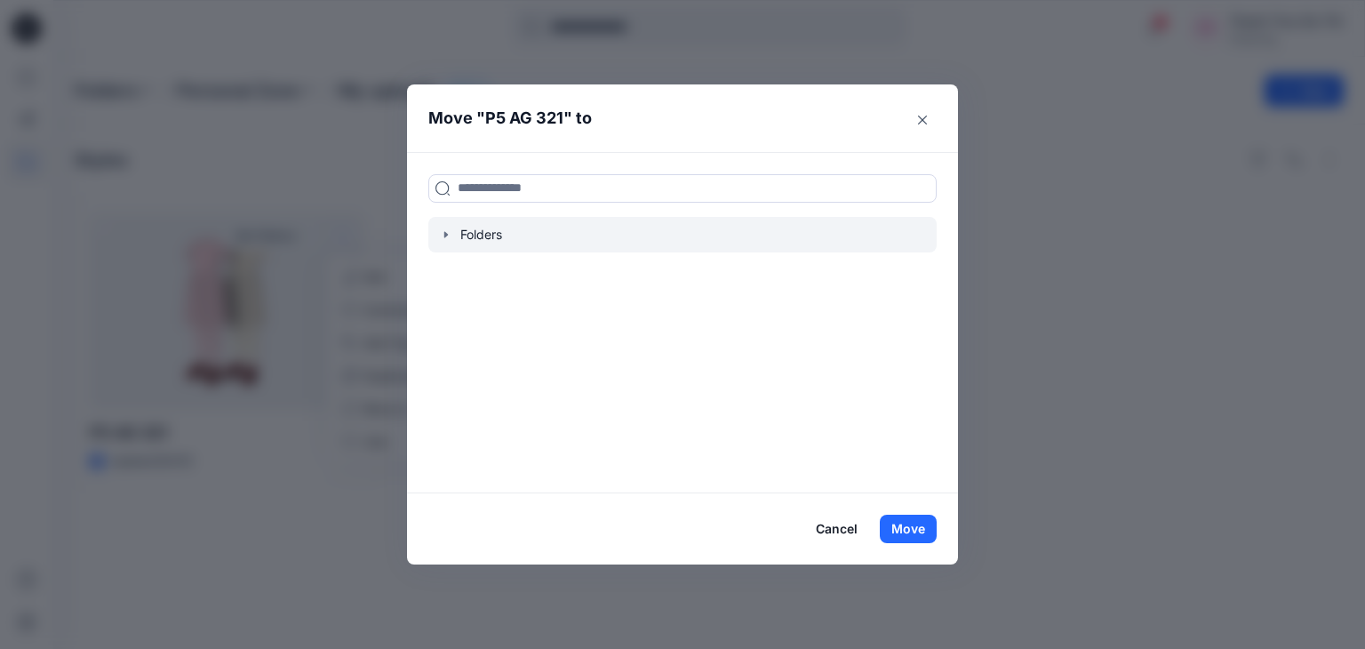
click at [457, 228] on div at bounding box center [682, 235] width 508 height 36
click at [448, 235] on icon "button" at bounding box center [446, 234] width 14 height 14
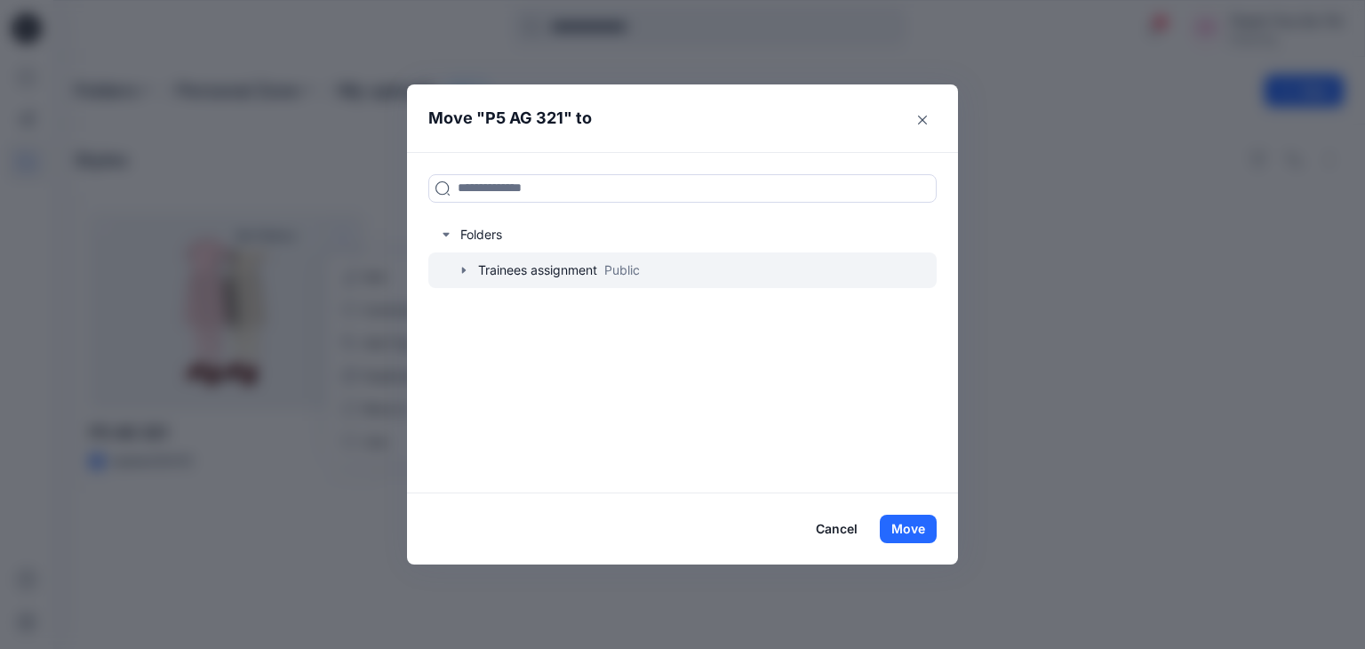
click at [482, 270] on div at bounding box center [682, 270] width 508 height 36
click at [466, 270] on icon "button" at bounding box center [464, 270] width 14 height 14
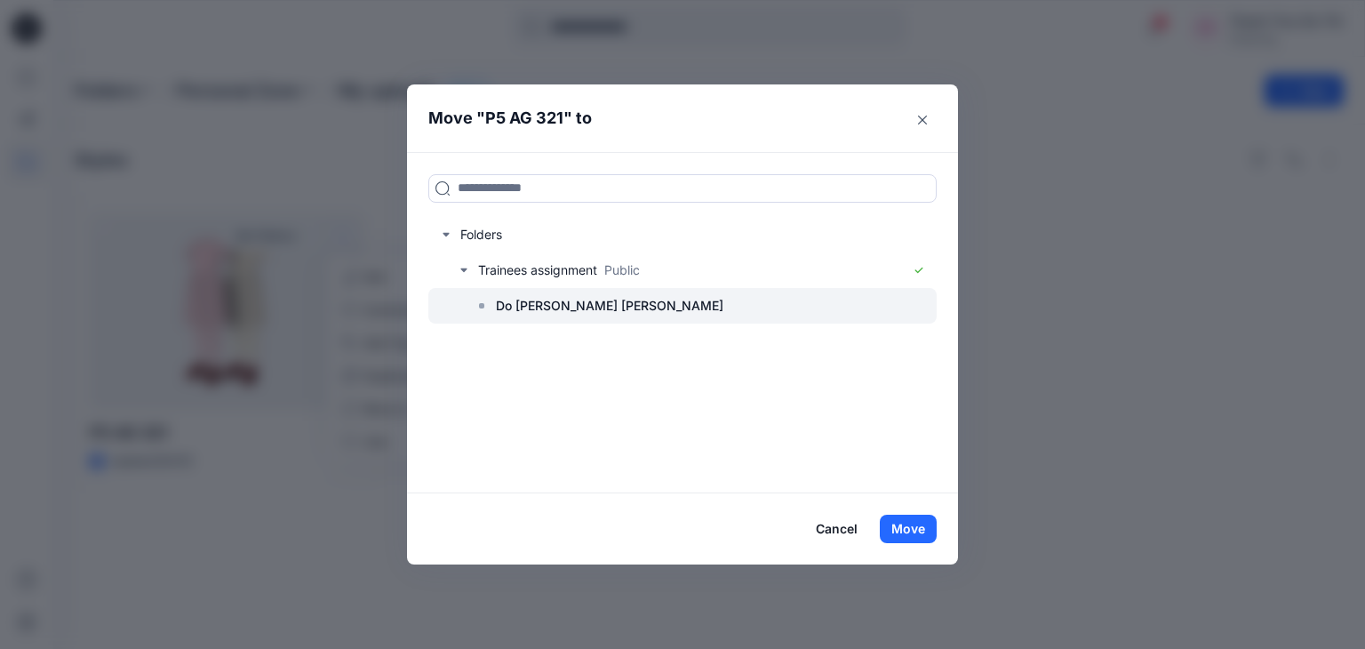
click at [501, 306] on p "Do [PERSON_NAME] [PERSON_NAME]" at bounding box center [609, 305] width 227 height 21
click at [611, 300] on div at bounding box center [682, 306] width 508 height 36
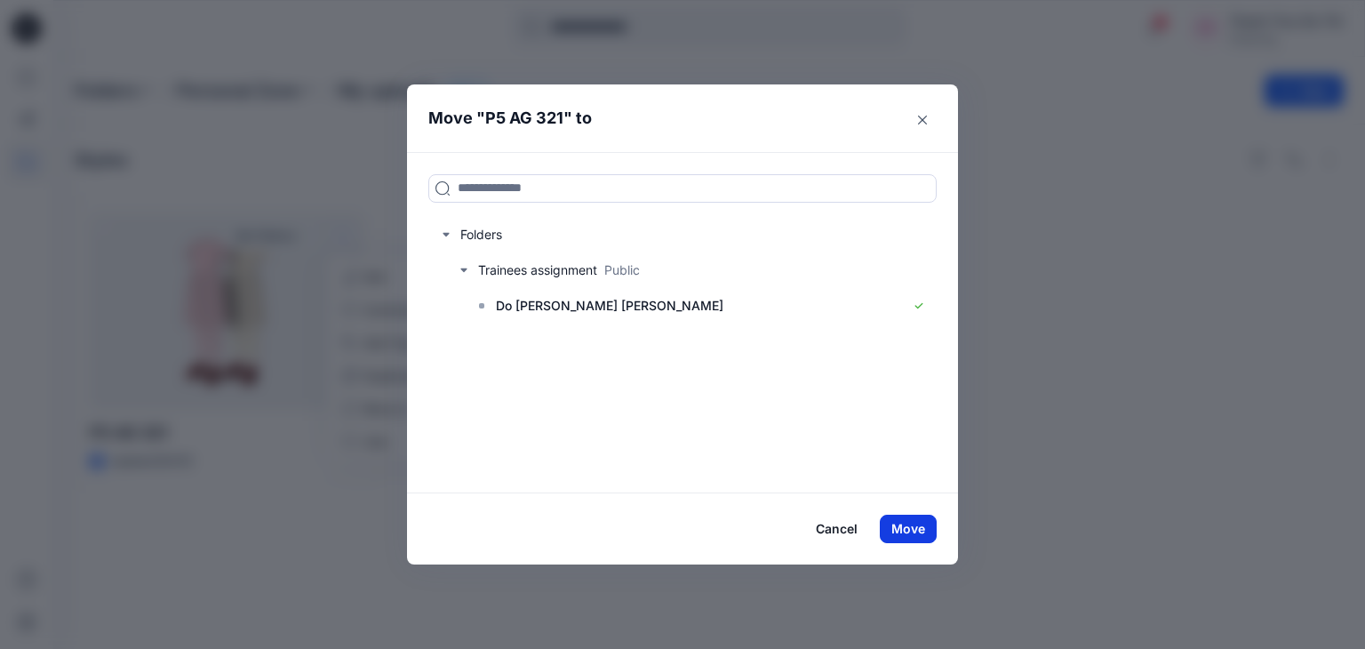
click at [912, 529] on button "Move" at bounding box center [908, 528] width 57 height 28
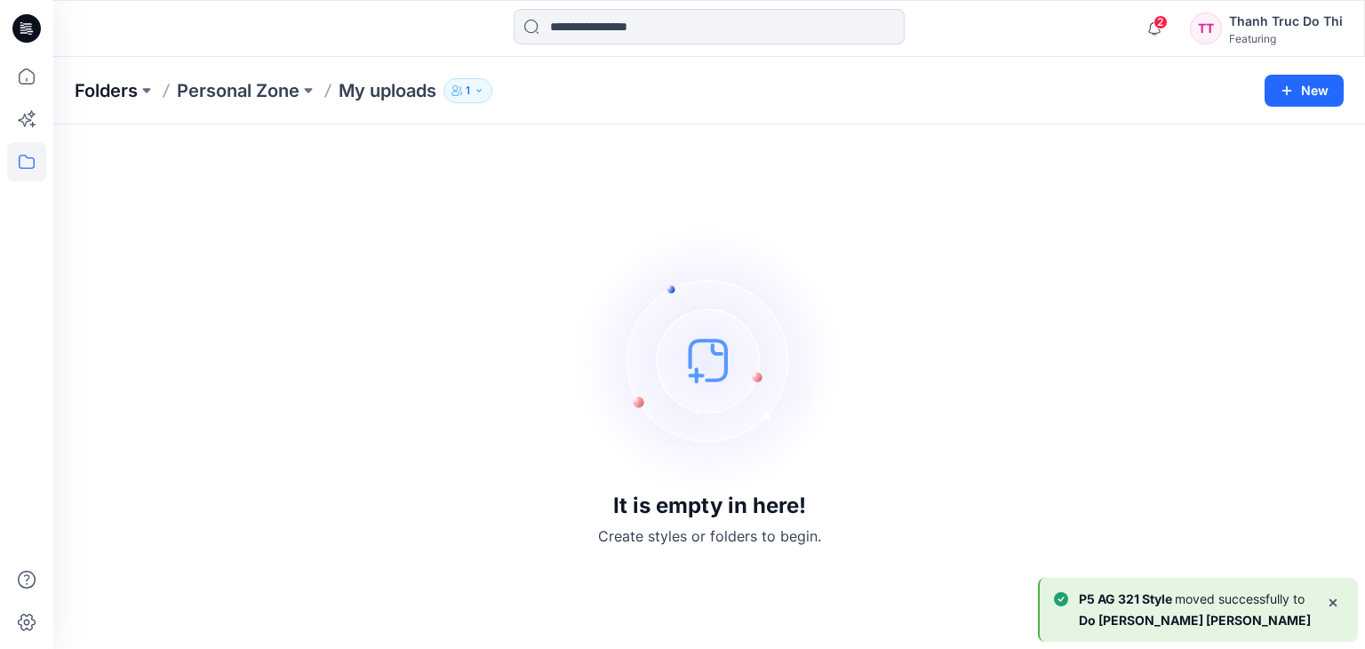
click at [108, 93] on p "Folders" at bounding box center [106, 90] width 63 height 25
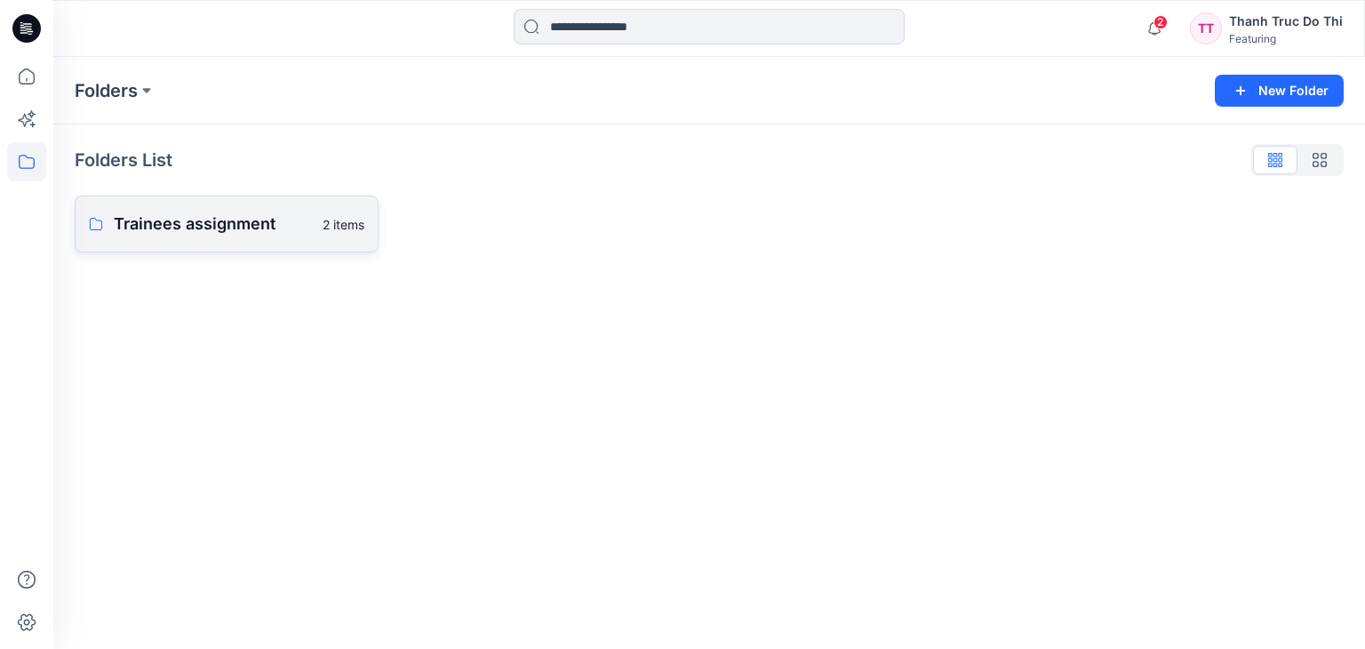
click at [198, 223] on p "Trainees assignment" at bounding box center [213, 223] width 198 height 25
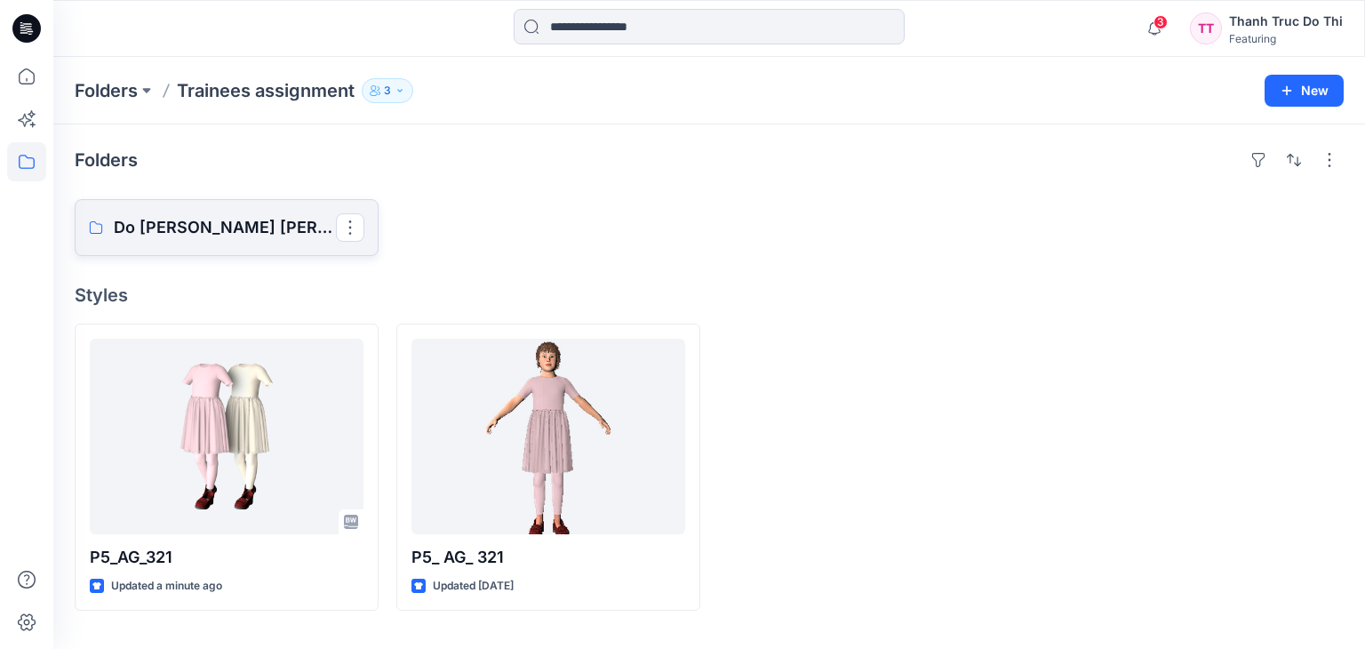
click at [209, 232] on p "Do [PERSON_NAME] [PERSON_NAME]" at bounding box center [225, 227] width 222 height 25
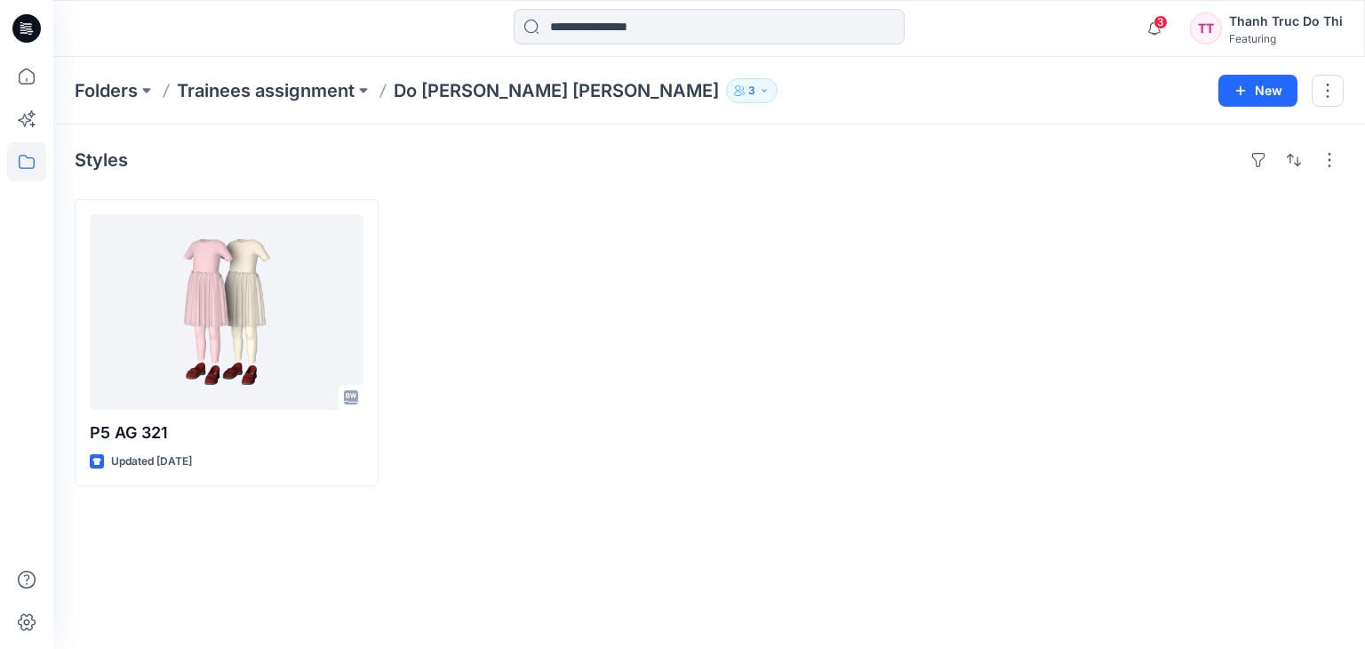
click at [593, 352] on div at bounding box center [548, 342] width 304 height 287
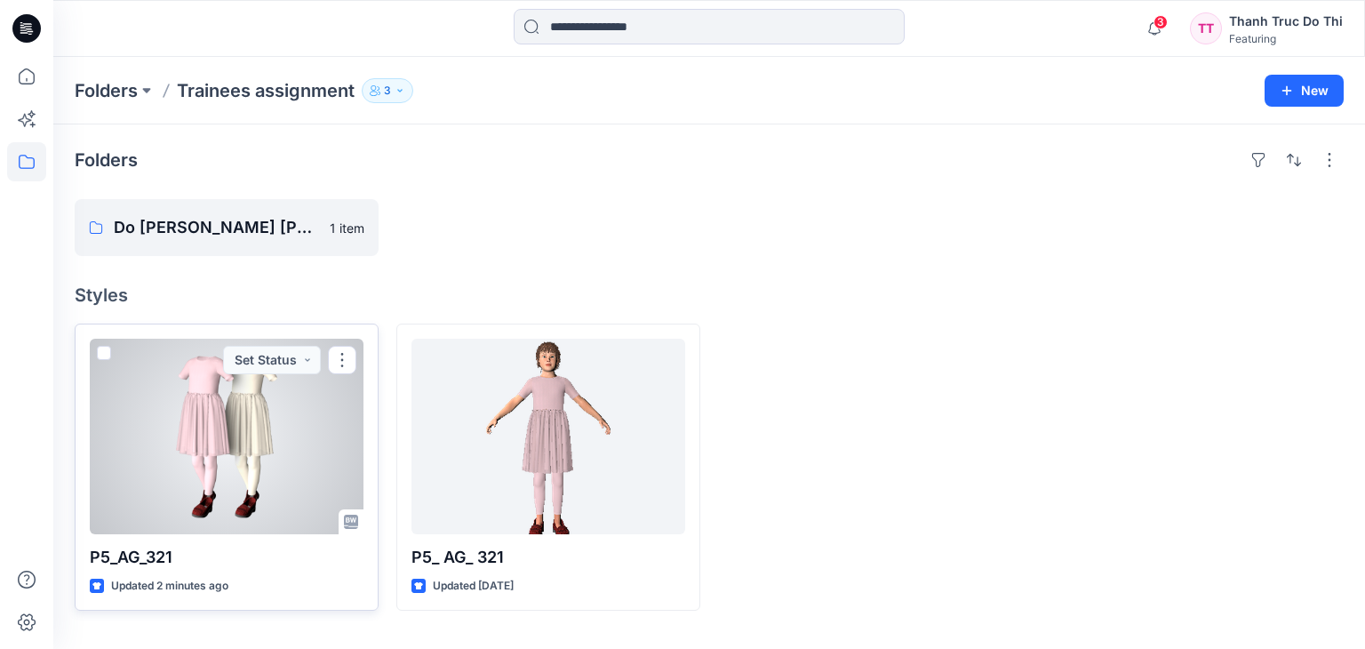
click at [255, 473] on div at bounding box center [227, 436] width 274 height 195
click at [255, 473] on div "Folders Trainees assignment 3 New Folders Do [PERSON_NAME] [PERSON_NAME] 1 item…" at bounding box center [708, 353] width 1311 height 592
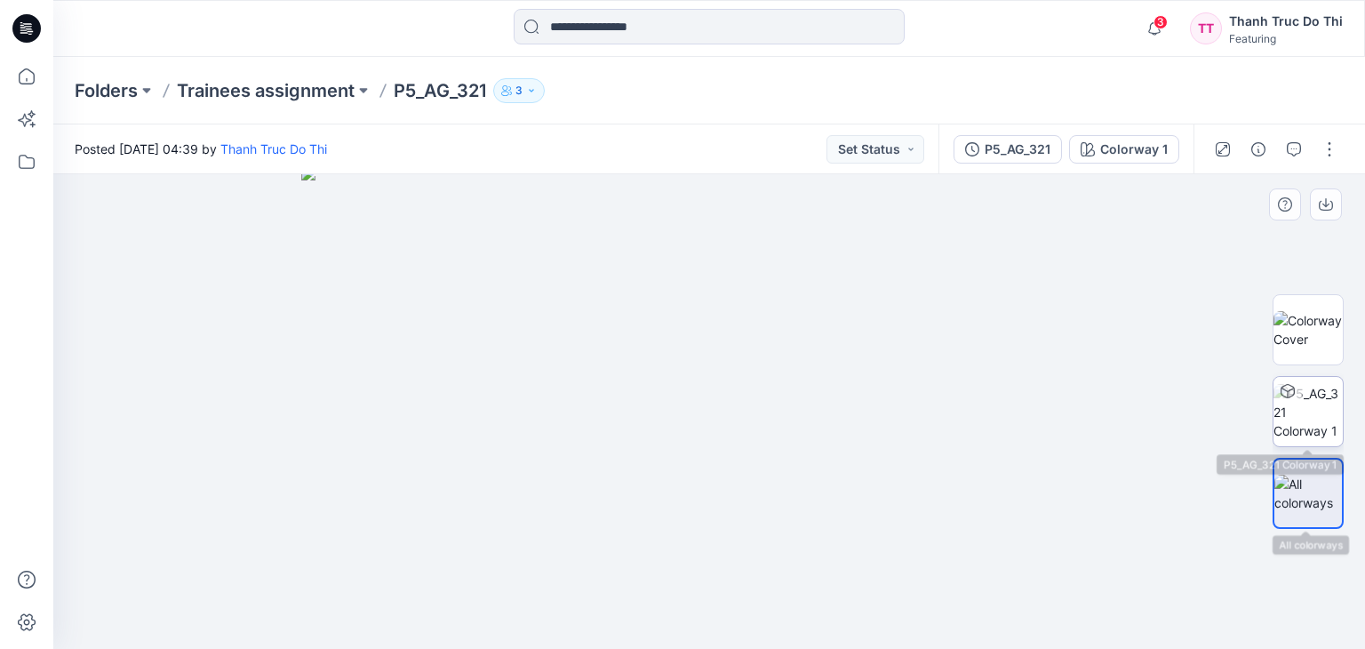
click at [1302, 426] on img at bounding box center [1307, 412] width 69 height 56
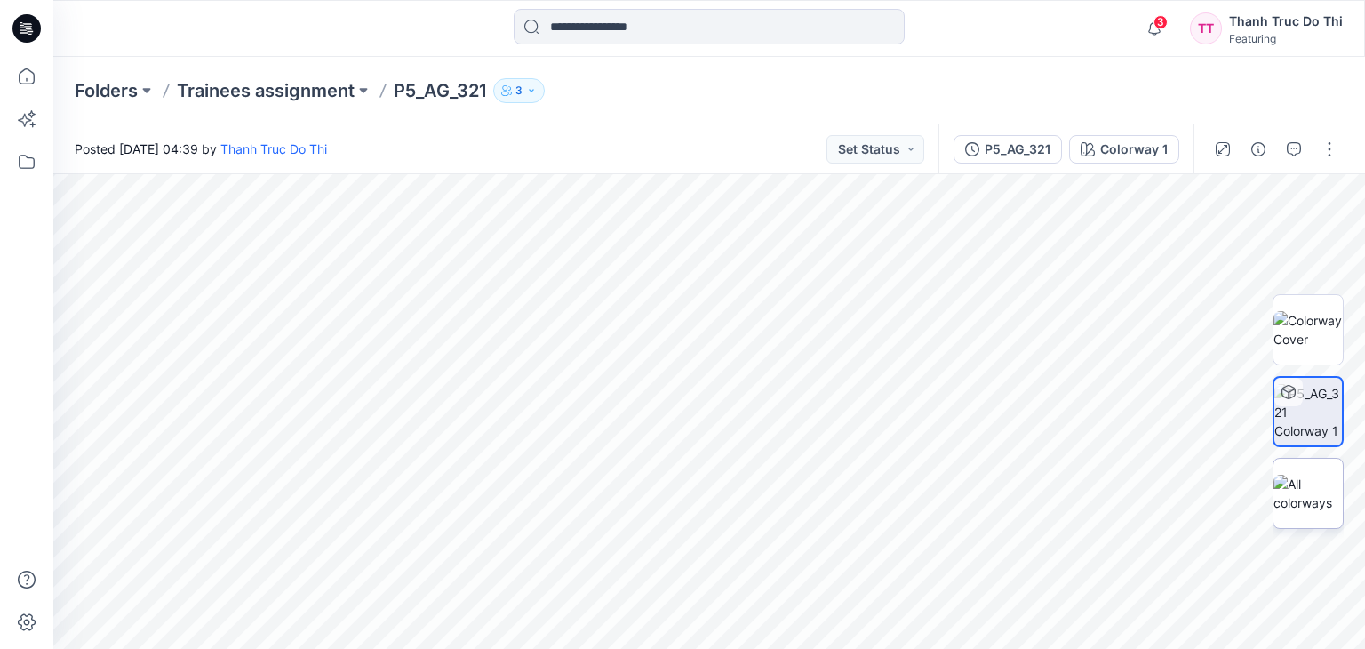
click at [1294, 482] on img at bounding box center [1307, 492] width 69 height 37
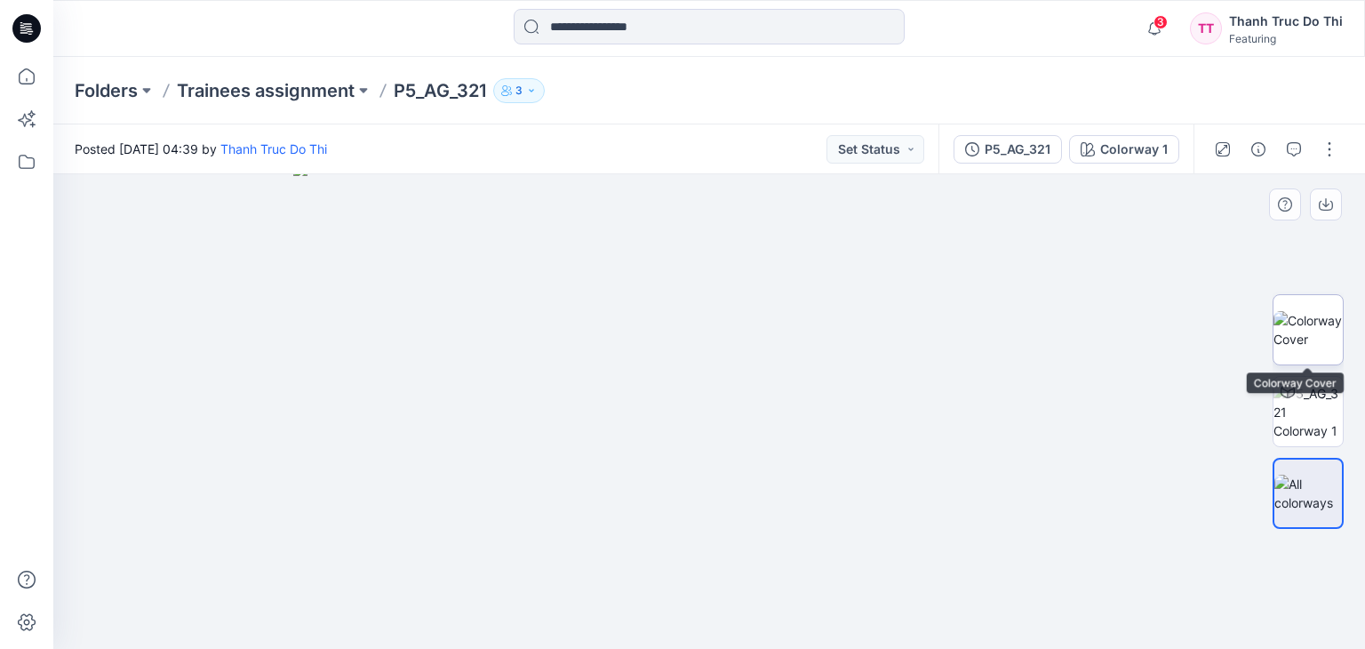
click at [1301, 324] on img at bounding box center [1307, 329] width 69 height 37
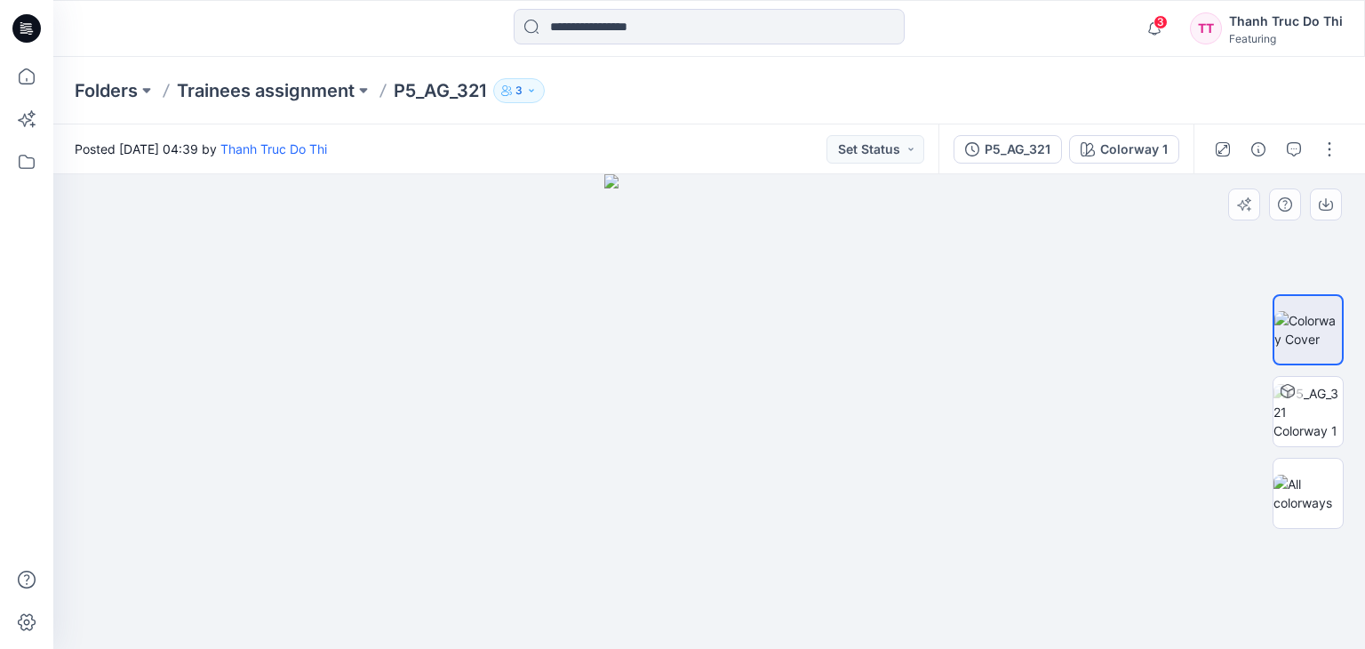
drag, startPoint x: 701, startPoint y: 291, endPoint x: 704, endPoint y: 341, distance: 50.7
click at [705, 394] on img at bounding box center [709, 411] width 210 height 474
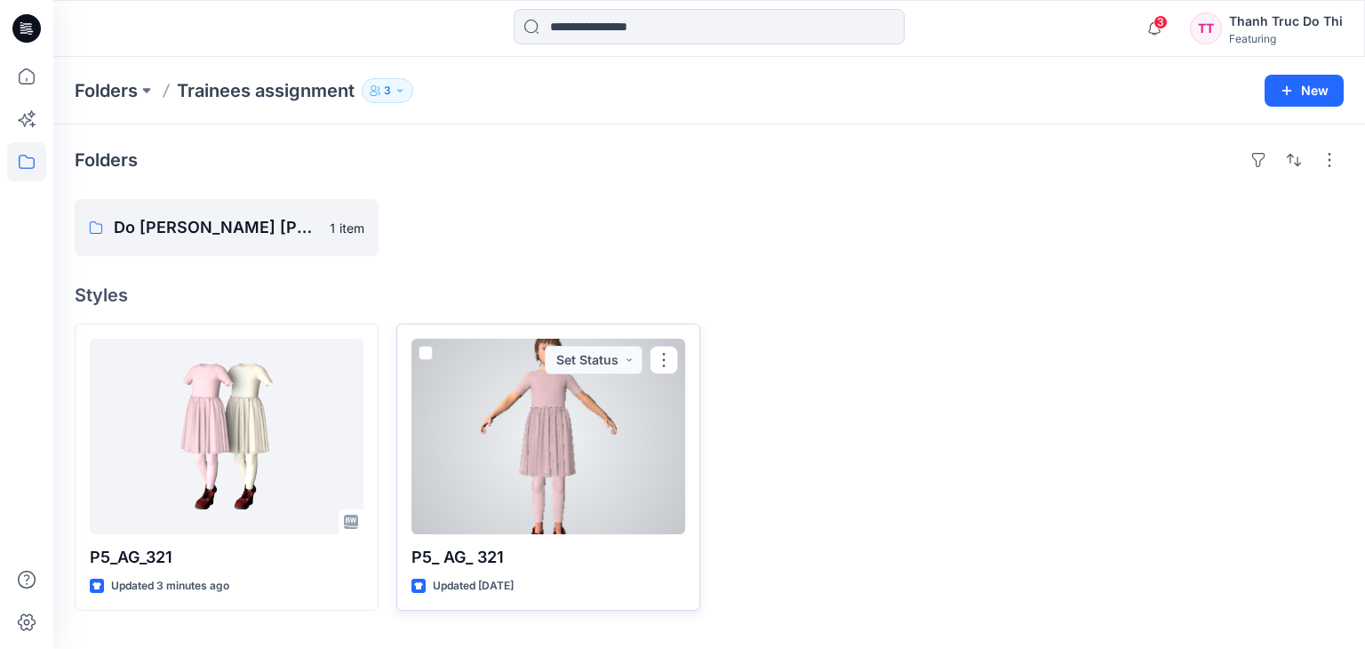
click at [589, 450] on div at bounding box center [548, 436] width 274 height 195
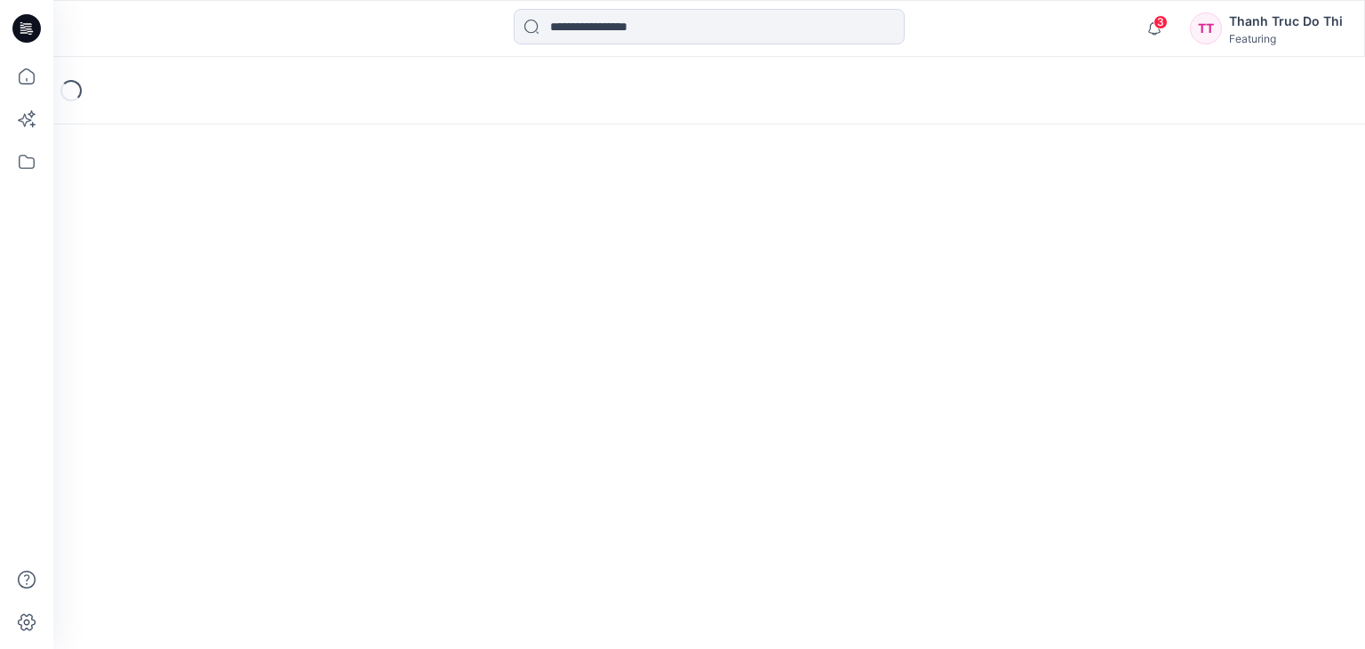
click at [589, 450] on div "Loading..." at bounding box center [708, 353] width 1311 height 592
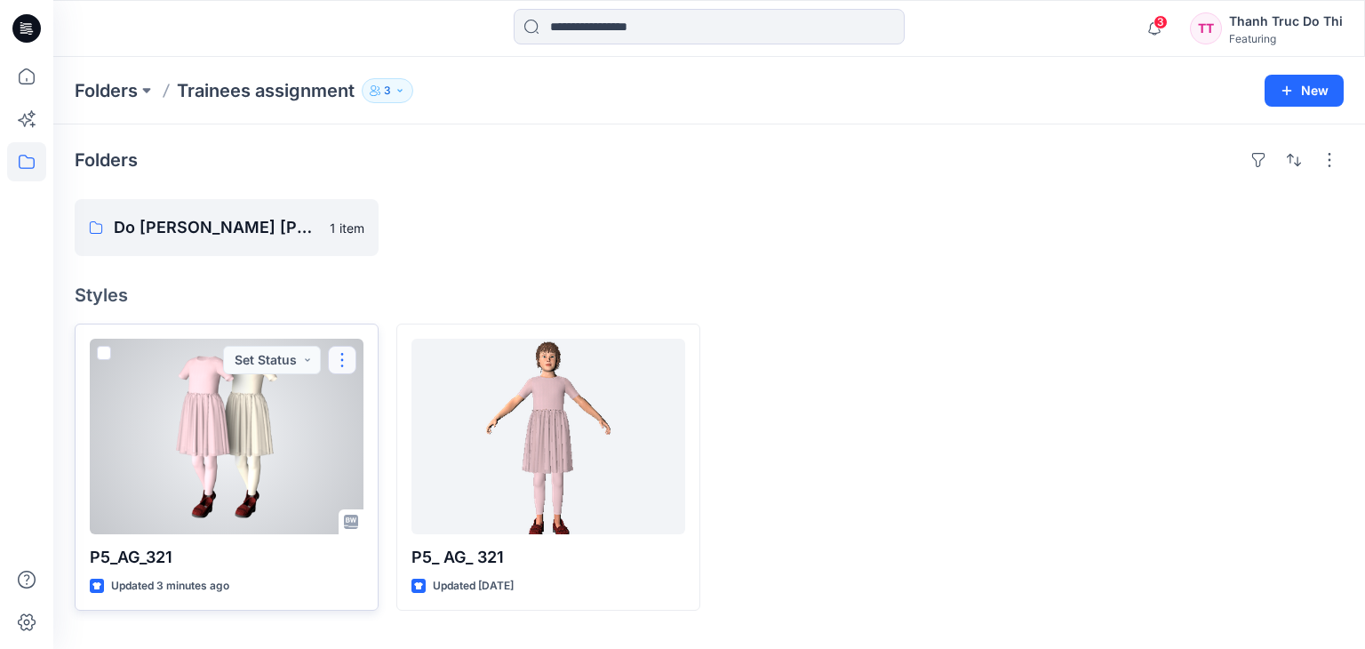
click at [351, 360] on button "button" at bounding box center [342, 360] width 28 height 28
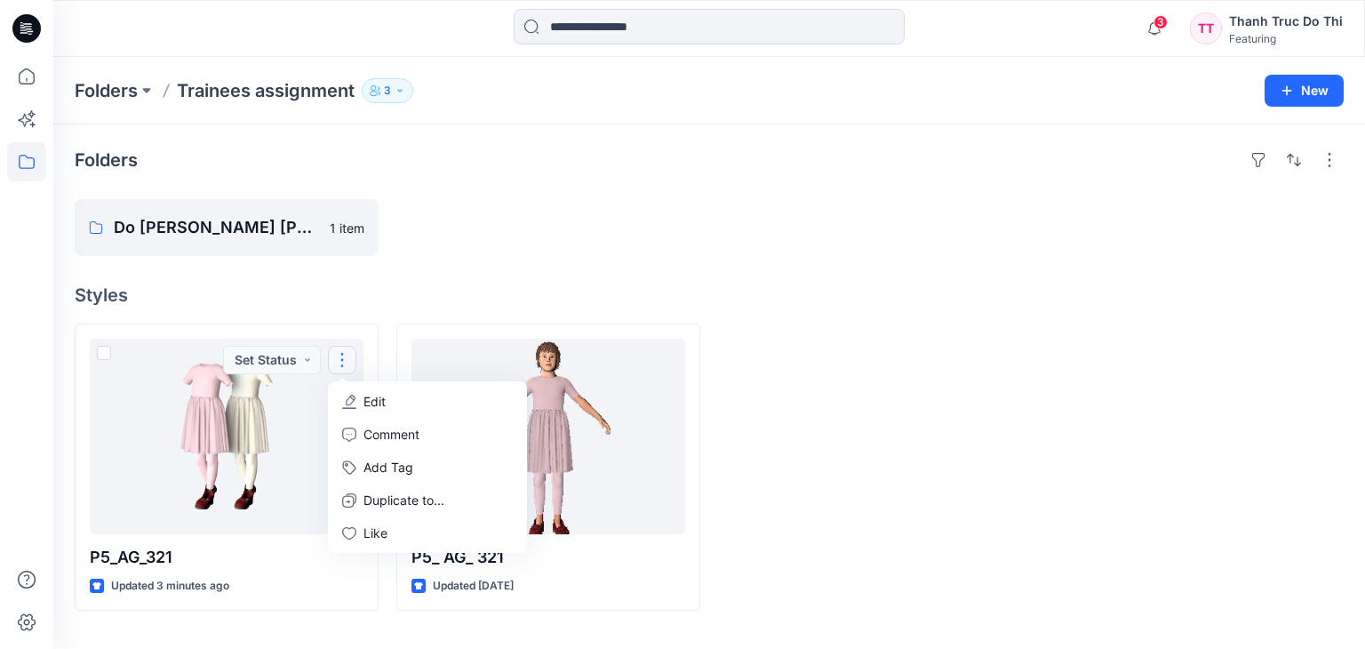
click at [510, 292] on h4 "Styles" at bounding box center [709, 294] width 1269 height 21
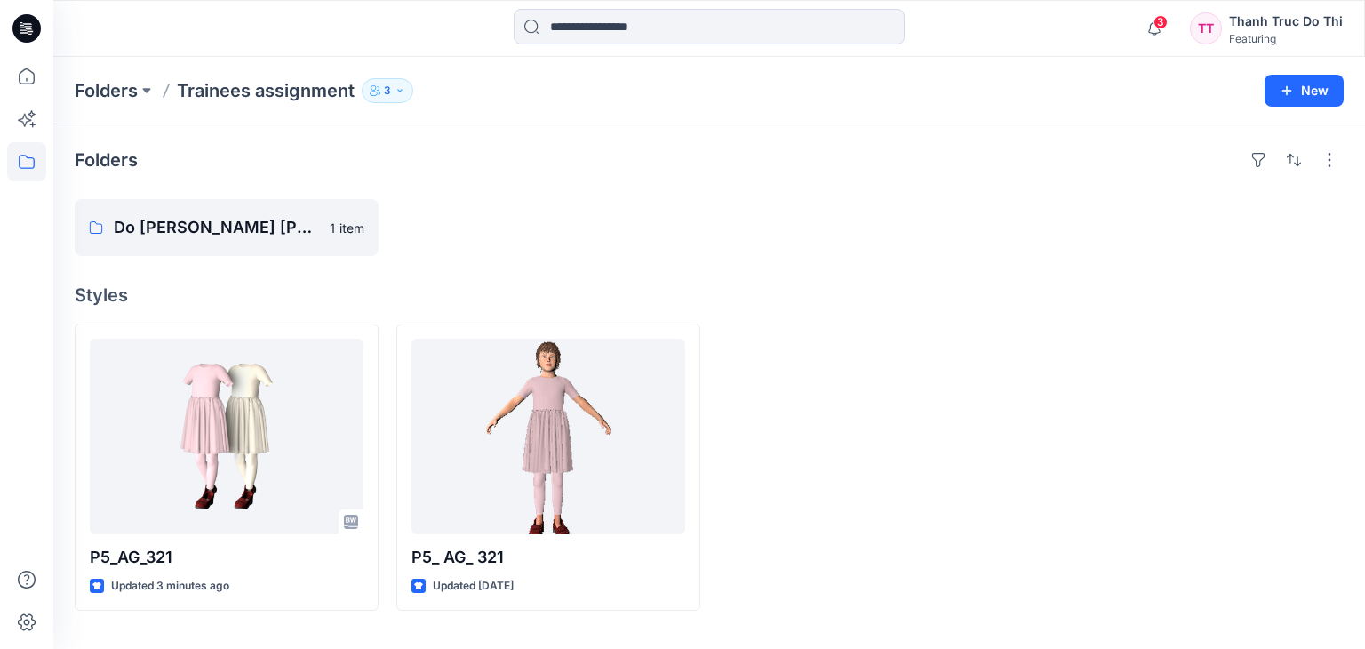
click at [1204, 32] on div "TT" at bounding box center [1206, 28] width 32 height 32
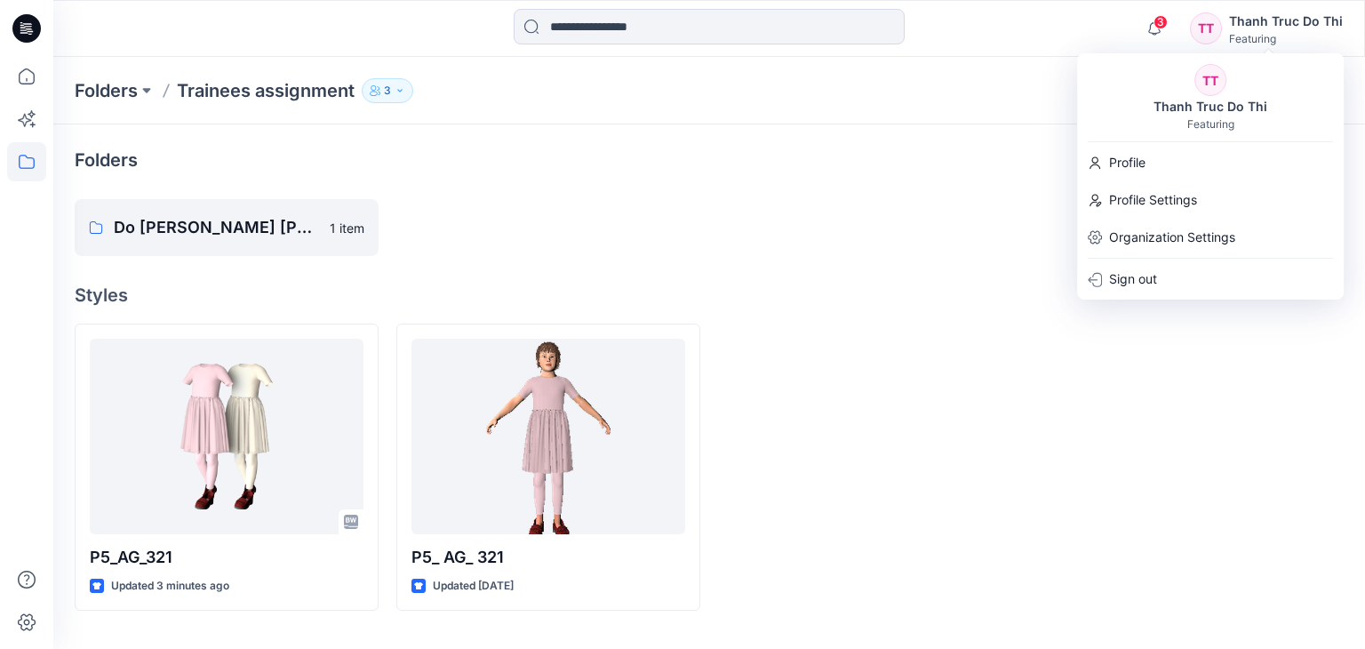
click at [1201, 77] on div "TT" at bounding box center [1210, 80] width 32 height 32
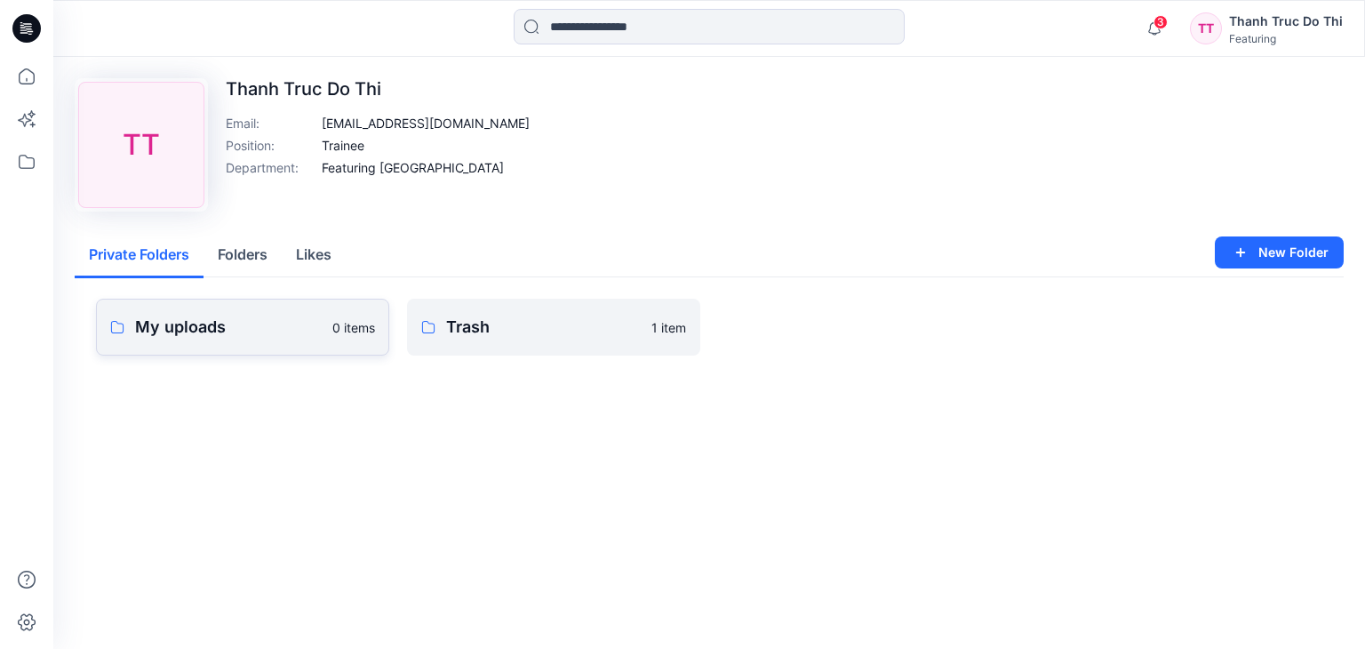
click at [215, 339] on link "My uploads 0 items" at bounding box center [242, 327] width 293 height 57
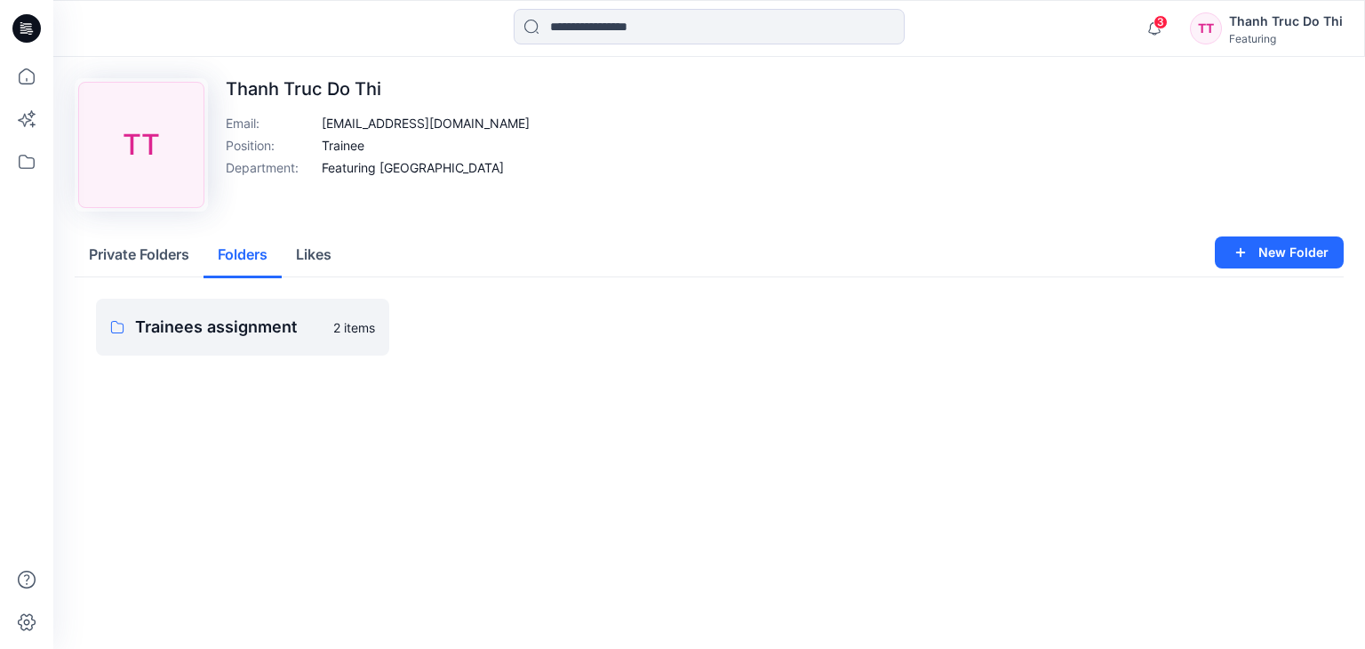
click at [260, 248] on button "Folders" at bounding box center [242, 255] width 78 height 45
drag, startPoint x: 216, startPoint y: 349, endPoint x: 213, endPoint y: 326, distance: 23.3
click at [216, 347] on div "Trainees assignment 2 items" at bounding box center [709, 341] width 1269 height 128
click at [213, 324] on p "Trainees assignment" at bounding box center [228, 327] width 187 height 25
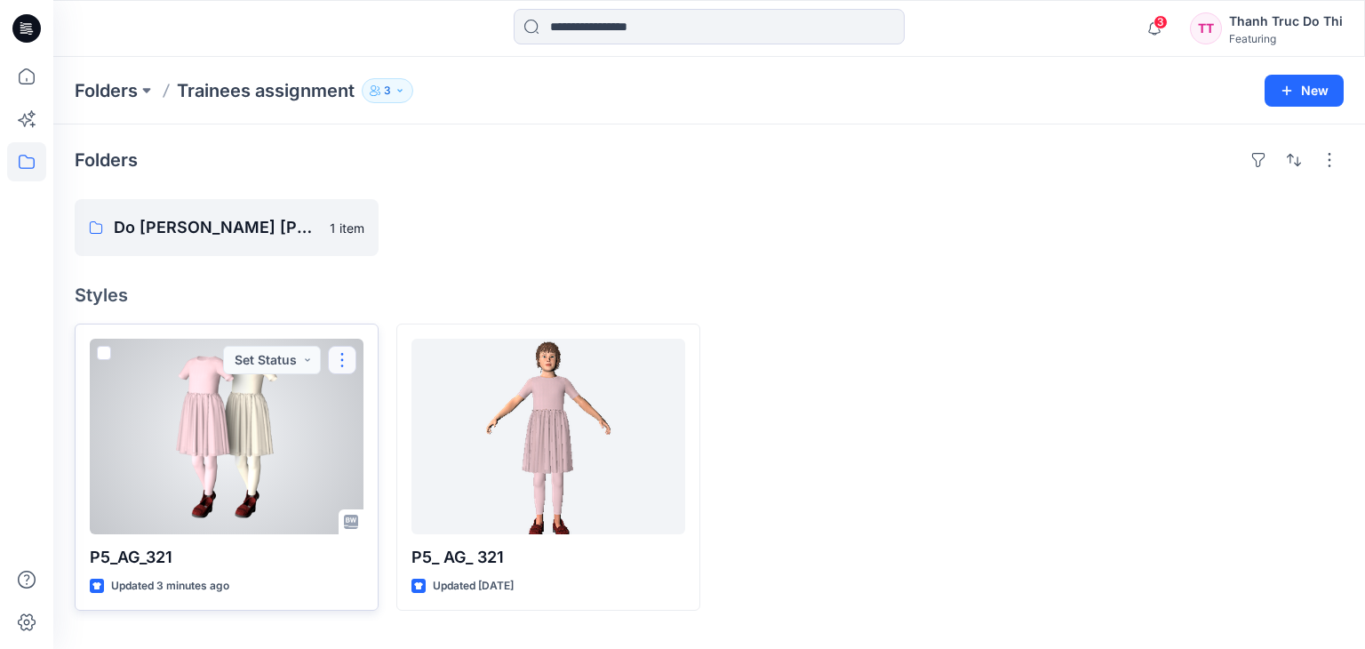
click at [341, 357] on button "button" at bounding box center [342, 360] width 28 height 28
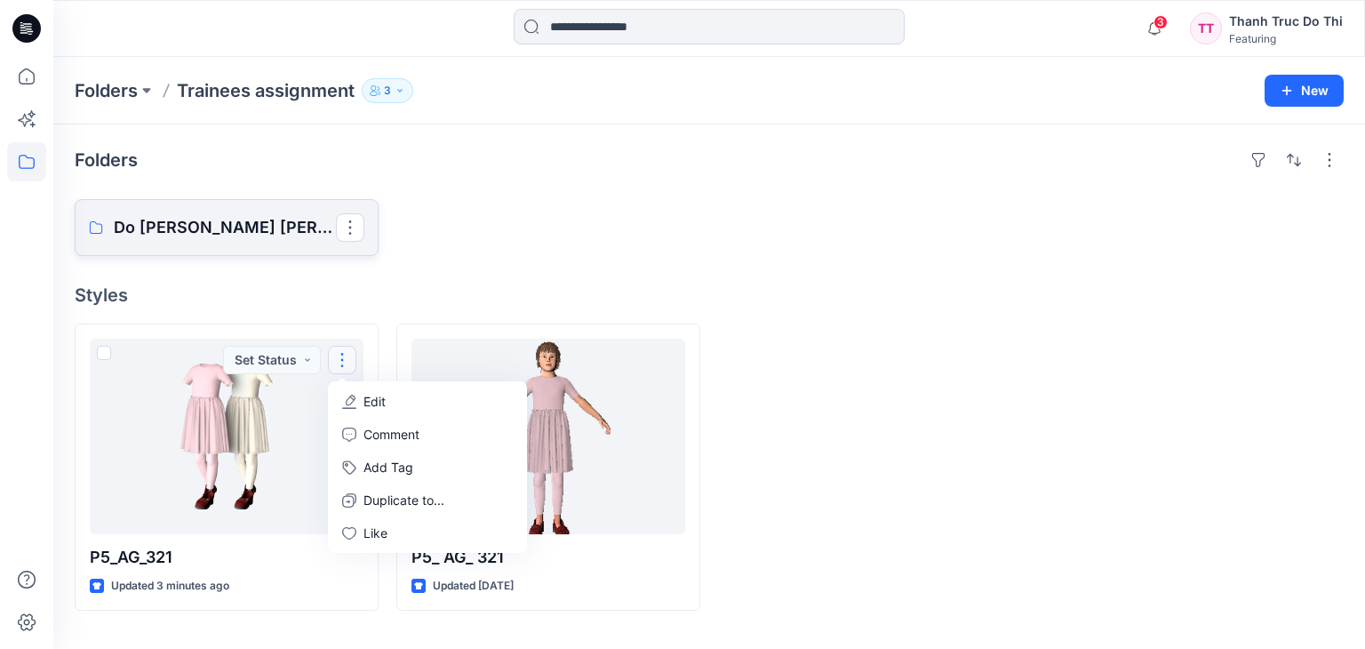
click at [313, 225] on p "Do [PERSON_NAME] [PERSON_NAME]" at bounding box center [225, 227] width 222 height 25
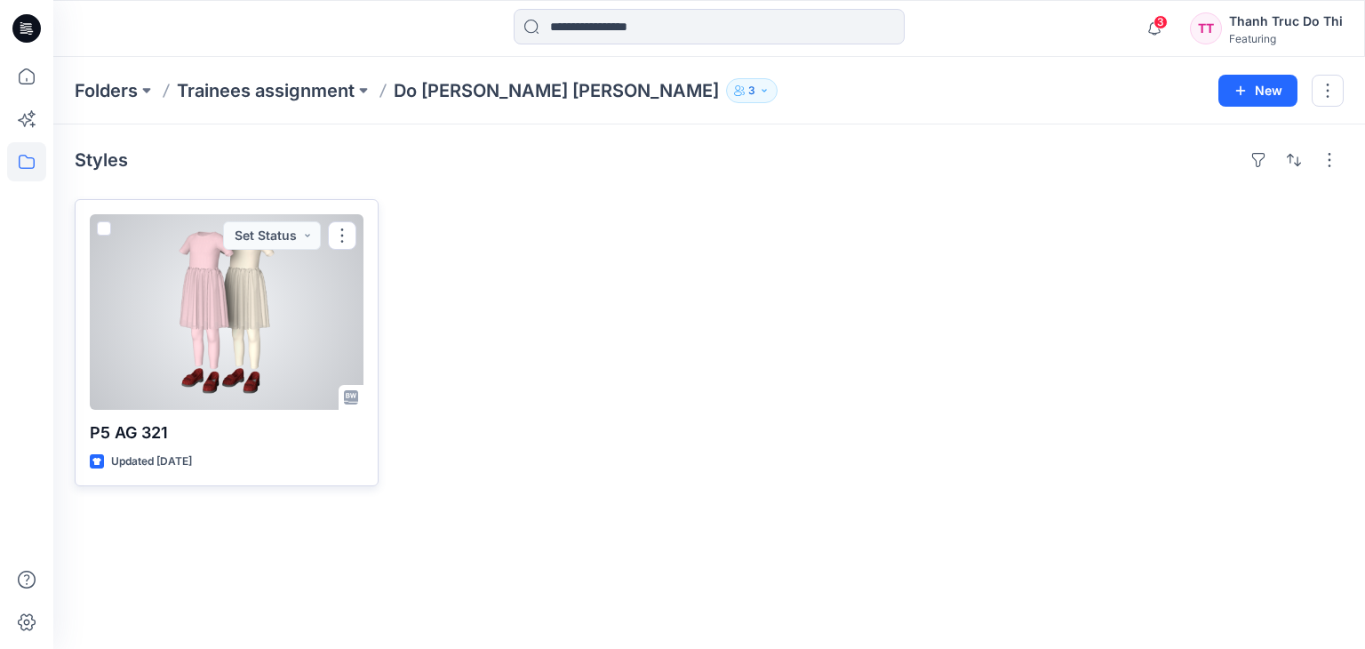
click at [253, 331] on div at bounding box center [227, 311] width 274 height 195
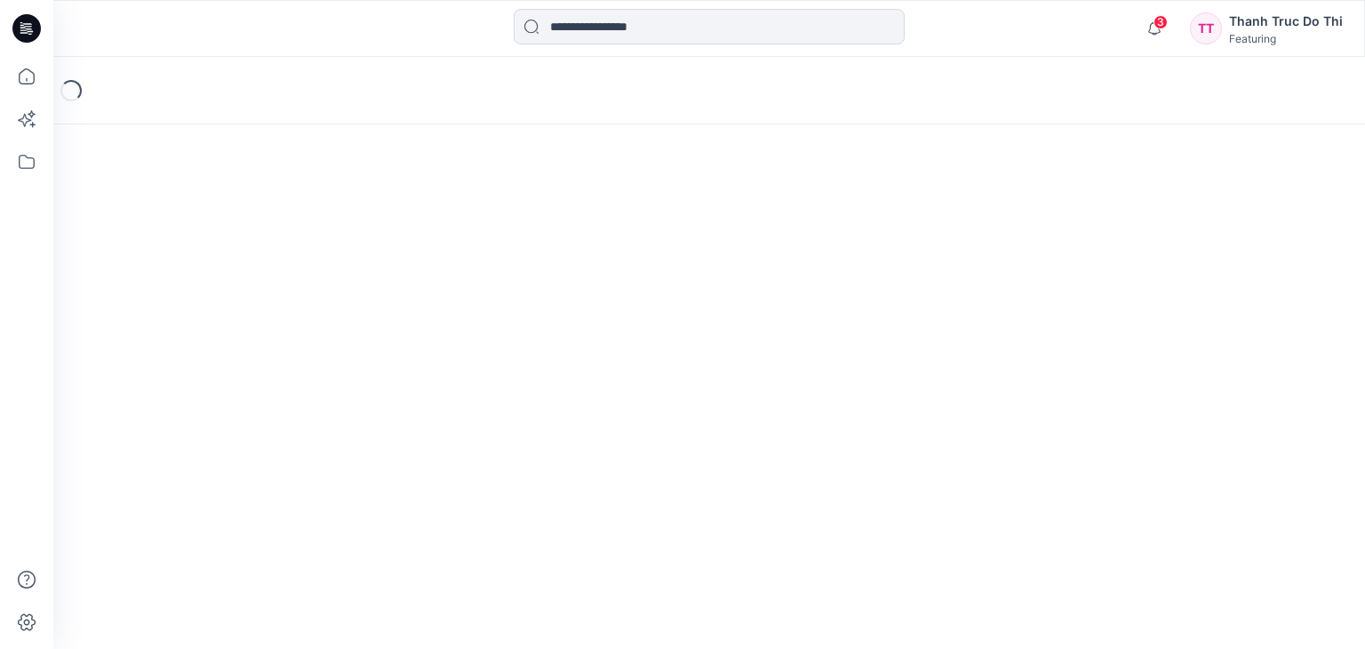
click at [253, 330] on div "Loading..." at bounding box center [708, 353] width 1311 height 592
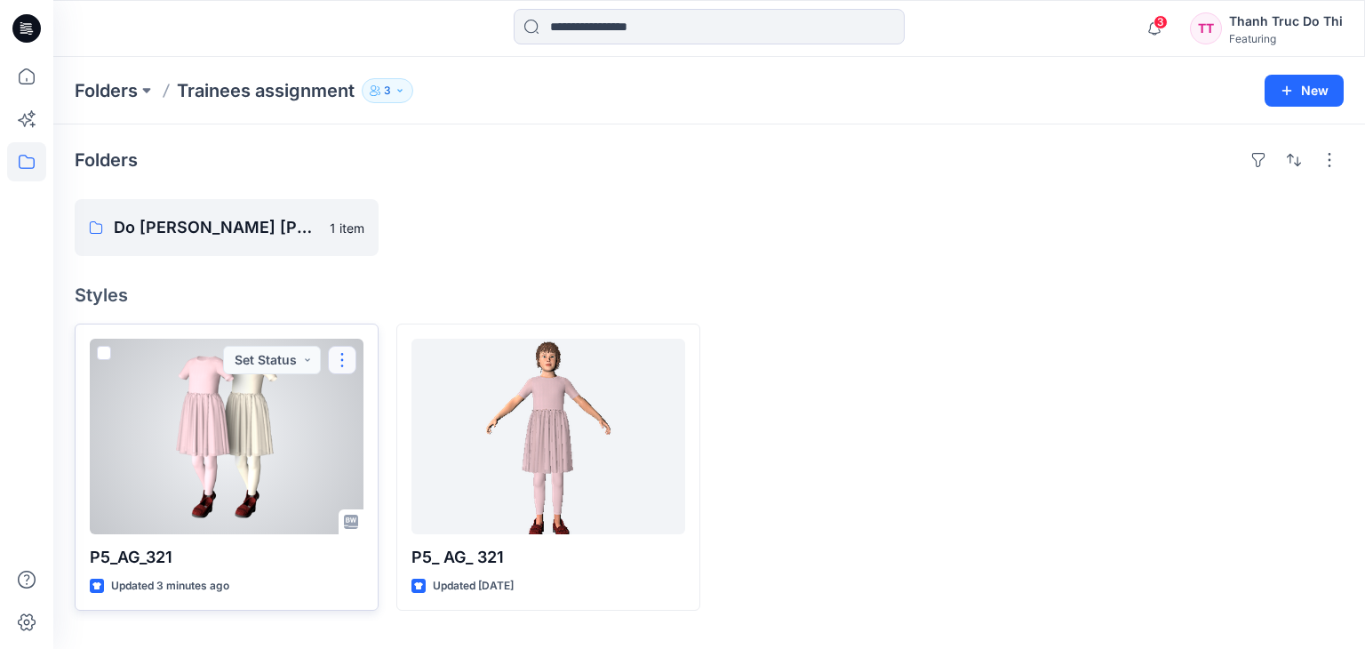
click at [349, 364] on button "button" at bounding box center [342, 360] width 28 height 28
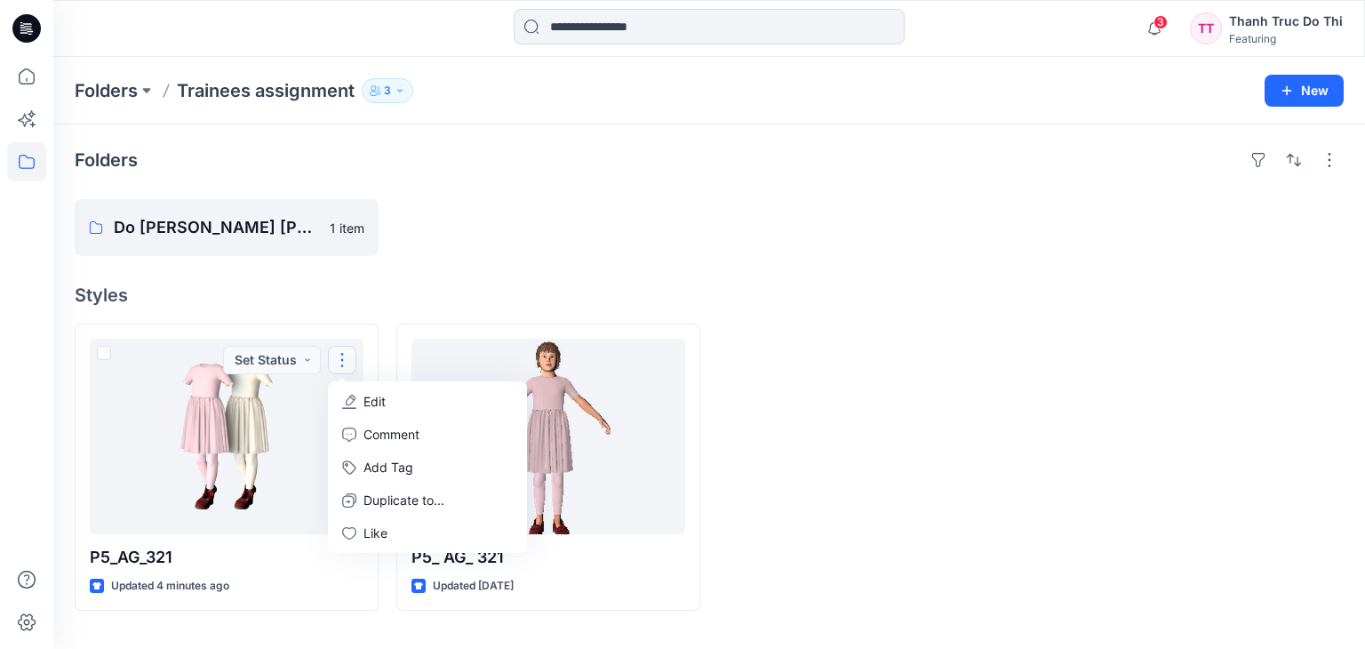
click at [769, 450] on div at bounding box center [870, 466] width 304 height 287
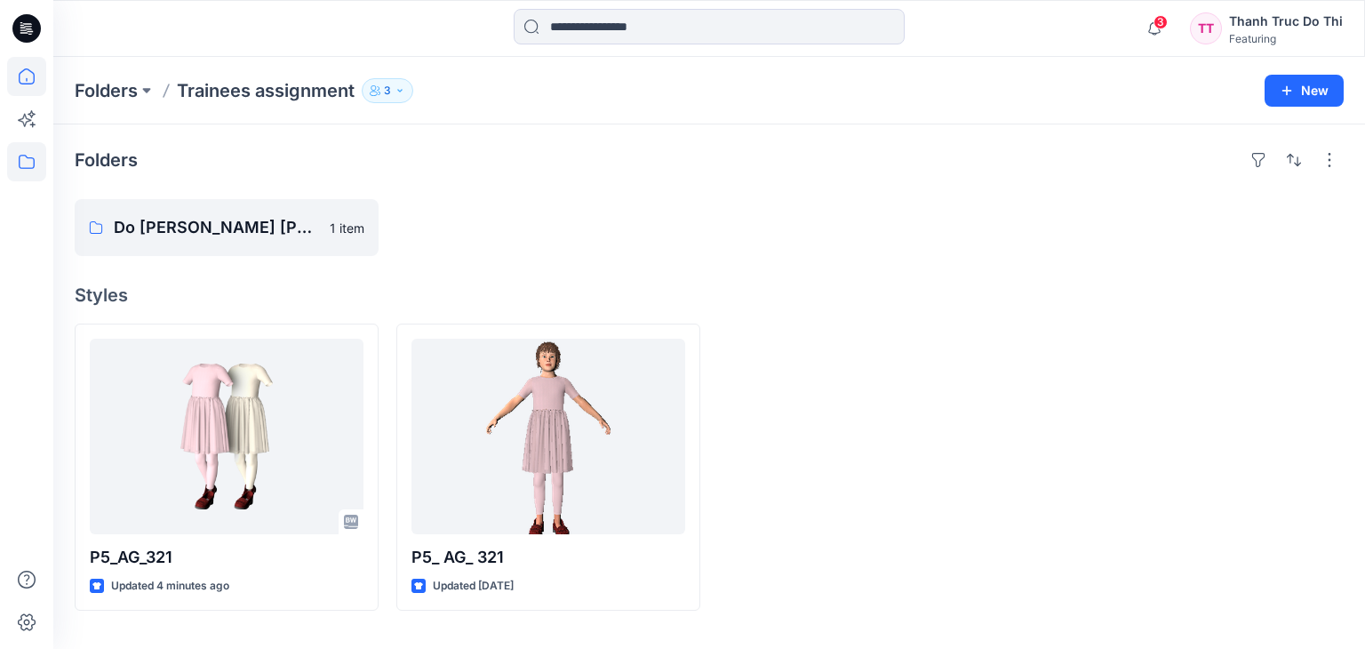
click at [21, 68] on icon at bounding box center [26, 76] width 39 height 39
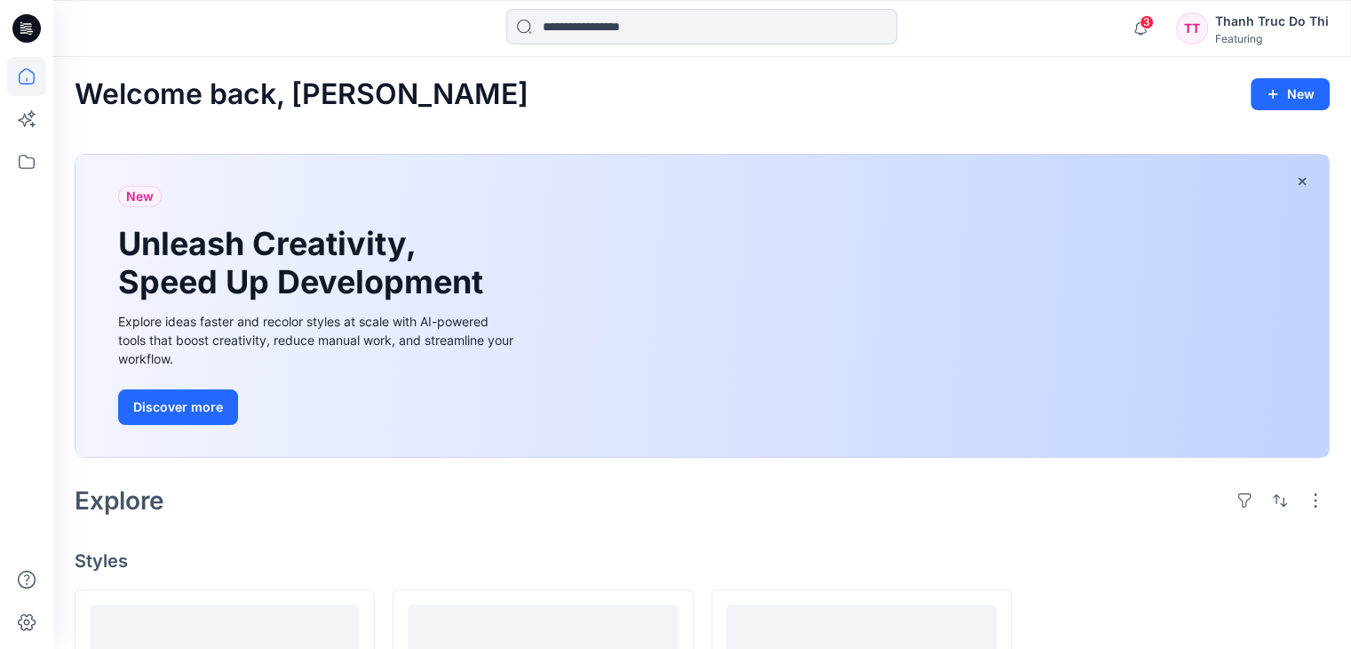
click at [1230, 24] on div "Thanh Truc Do Thi" at bounding box center [1272, 21] width 114 height 21
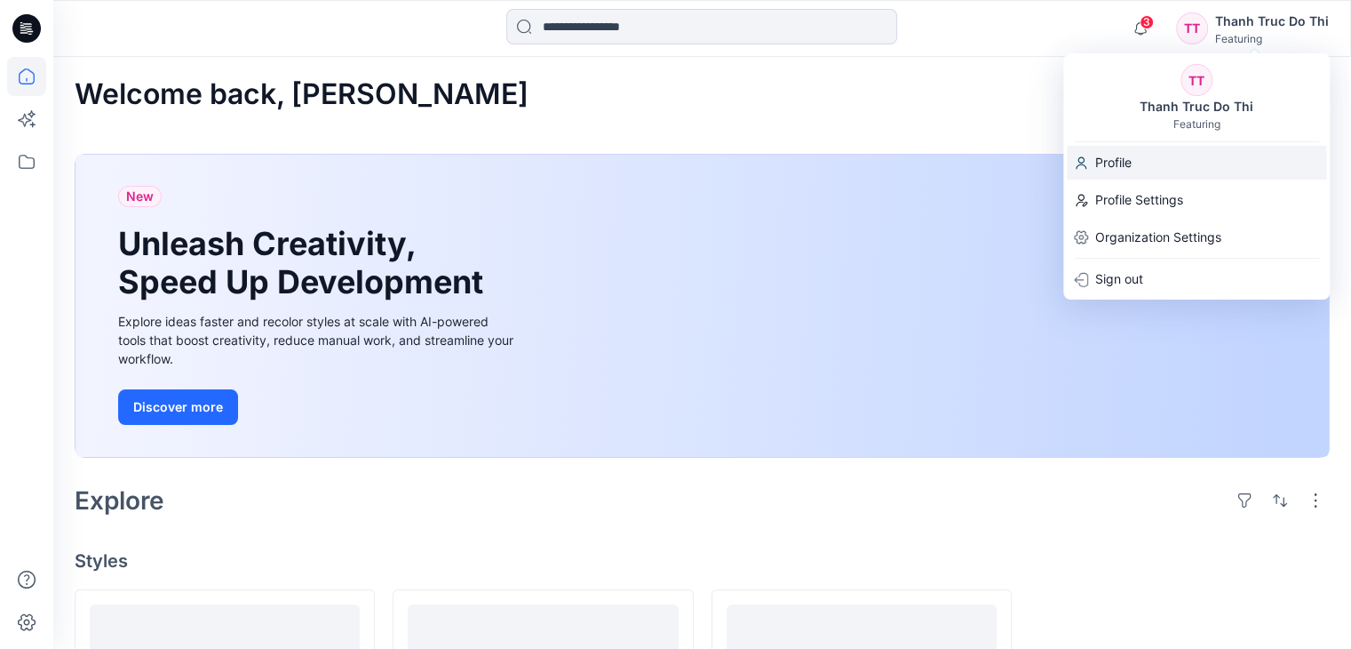
click at [1148, 172] on div "Profile" at bounding box center [1196, 163] width 259 height 34
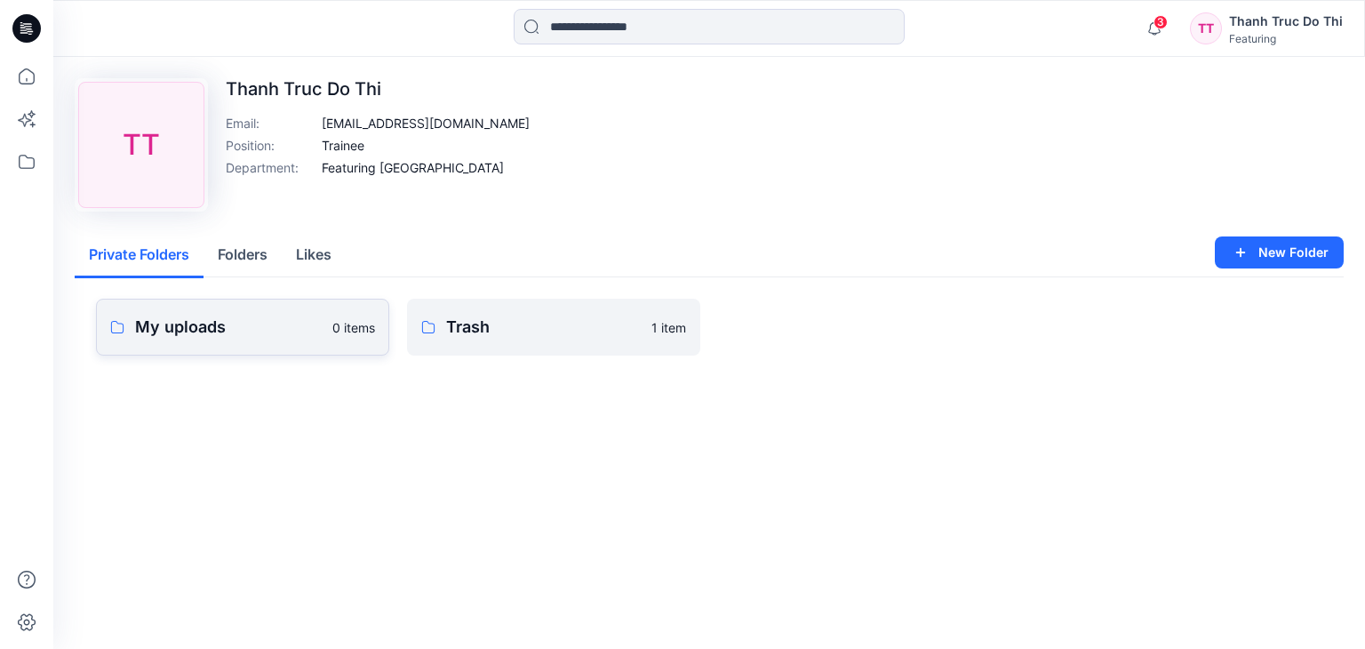
click at [291, 334] on p "My uploads" at bounding box center [228, 327] width 187 height 25
click at [501, 332] on p "Trash" at bounding box center [543, 327] width 195 height 25
click at [259, 264] on button "Folders" at bounding box center [242, 255] width 78 height 45
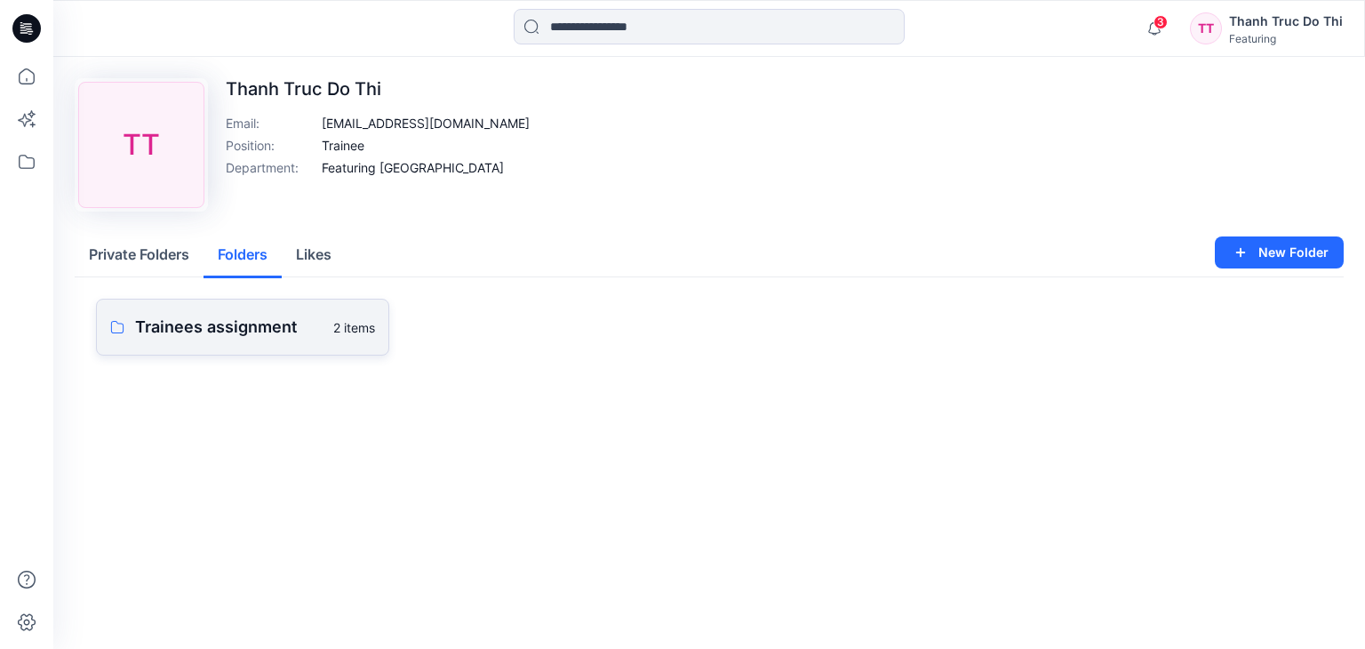
click at [263, 317] on p "Trainees assignment" at bounding box center [228, 327] width 187 height 25
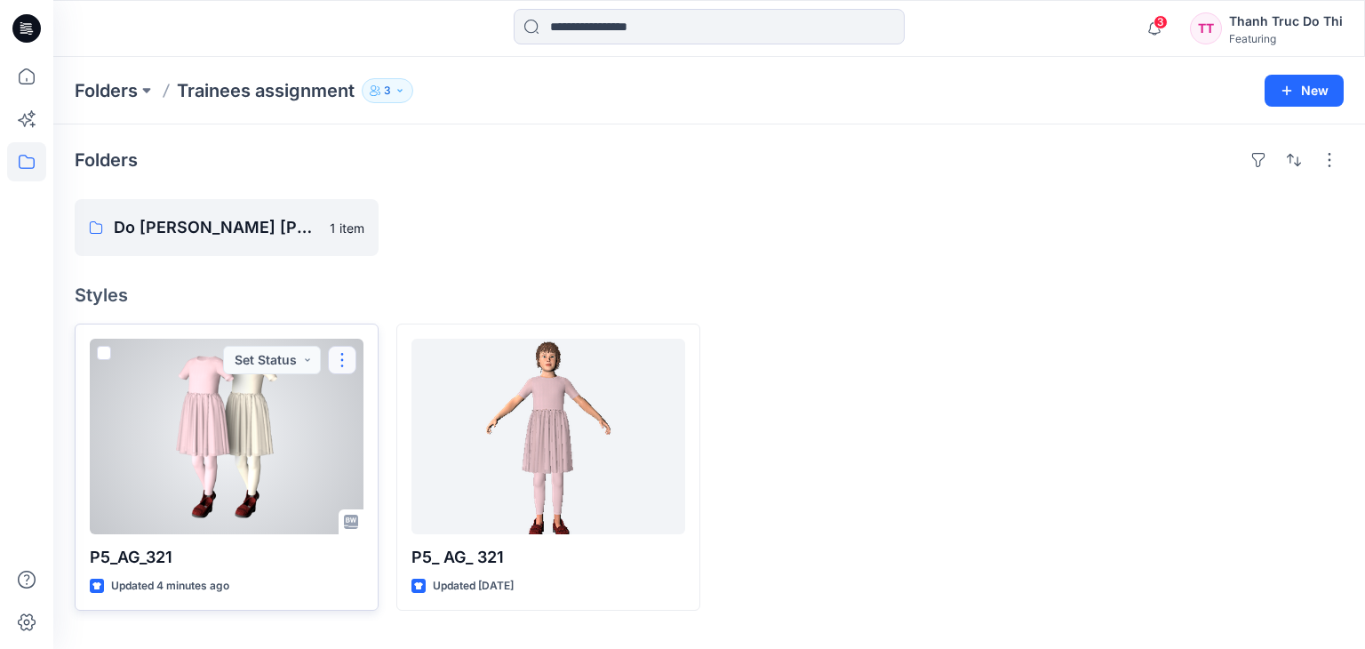
click at [347, 360] on button "button" at bounding box center [342, 360] width 28 height 28
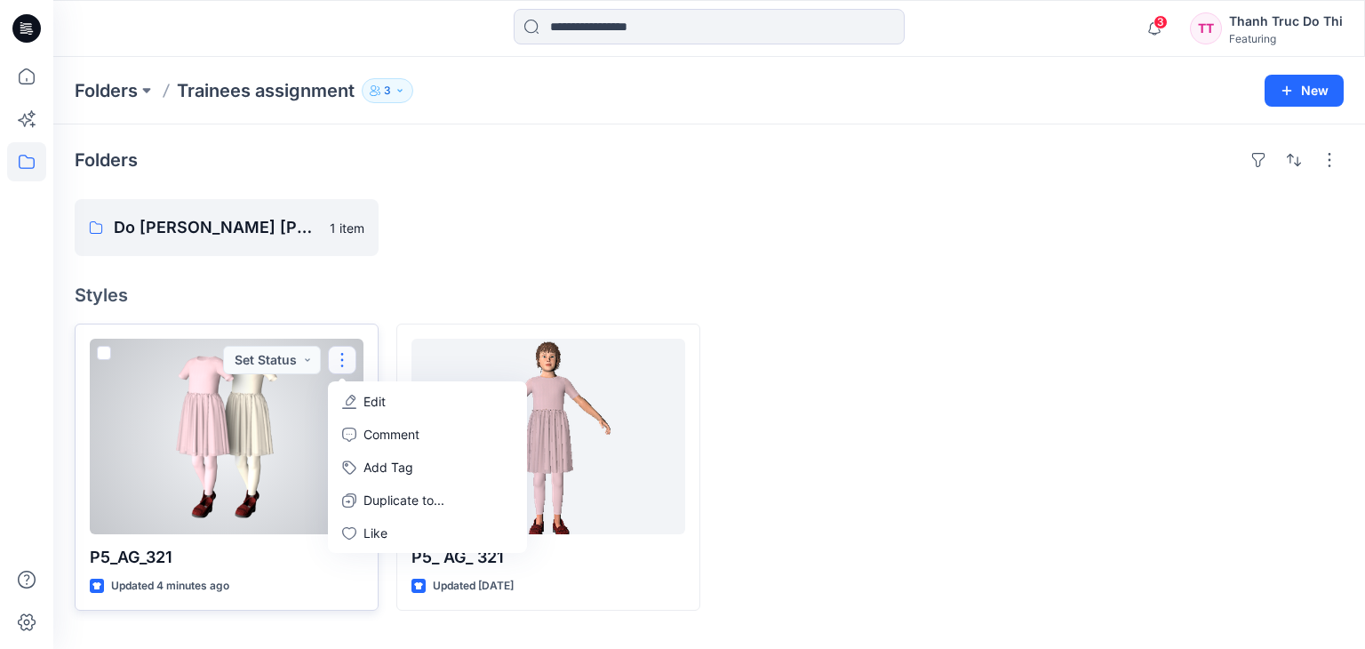
click at [341, 346] on button "button" at bounding box center [342, 360] width 28 height 28
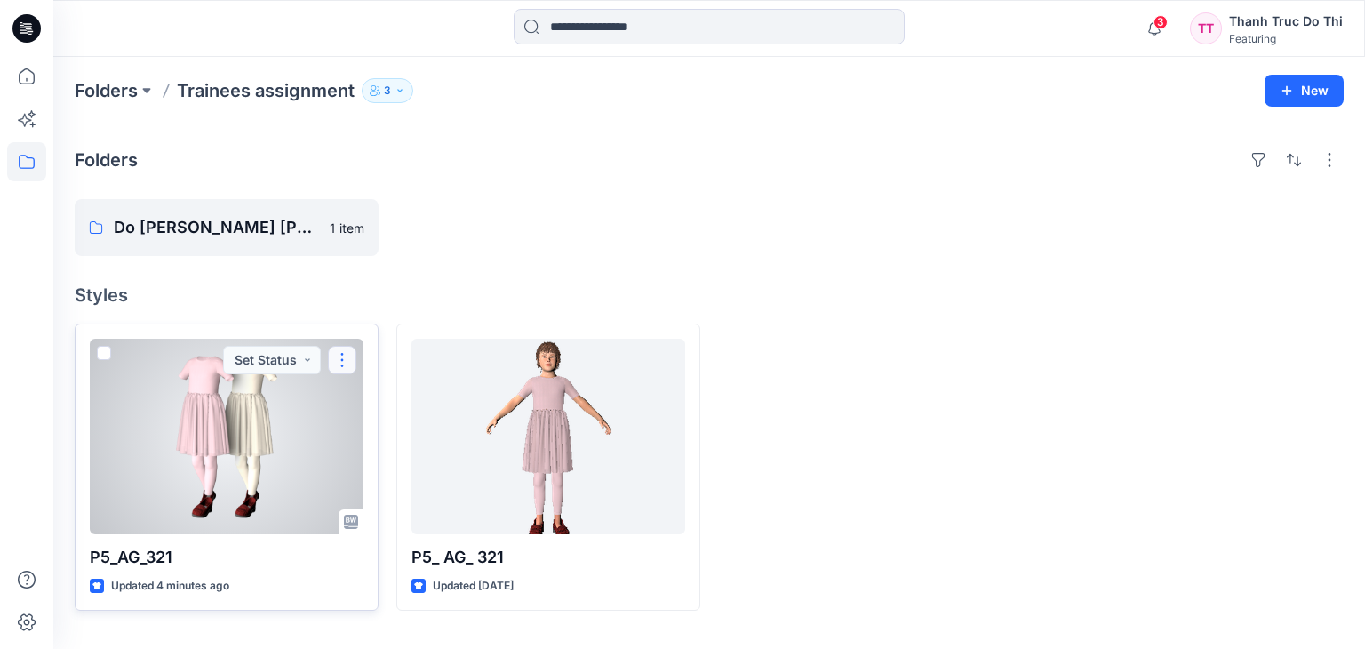
click at [341, 349] on button "button" at bounding box center [342, 360] width 28 height 28
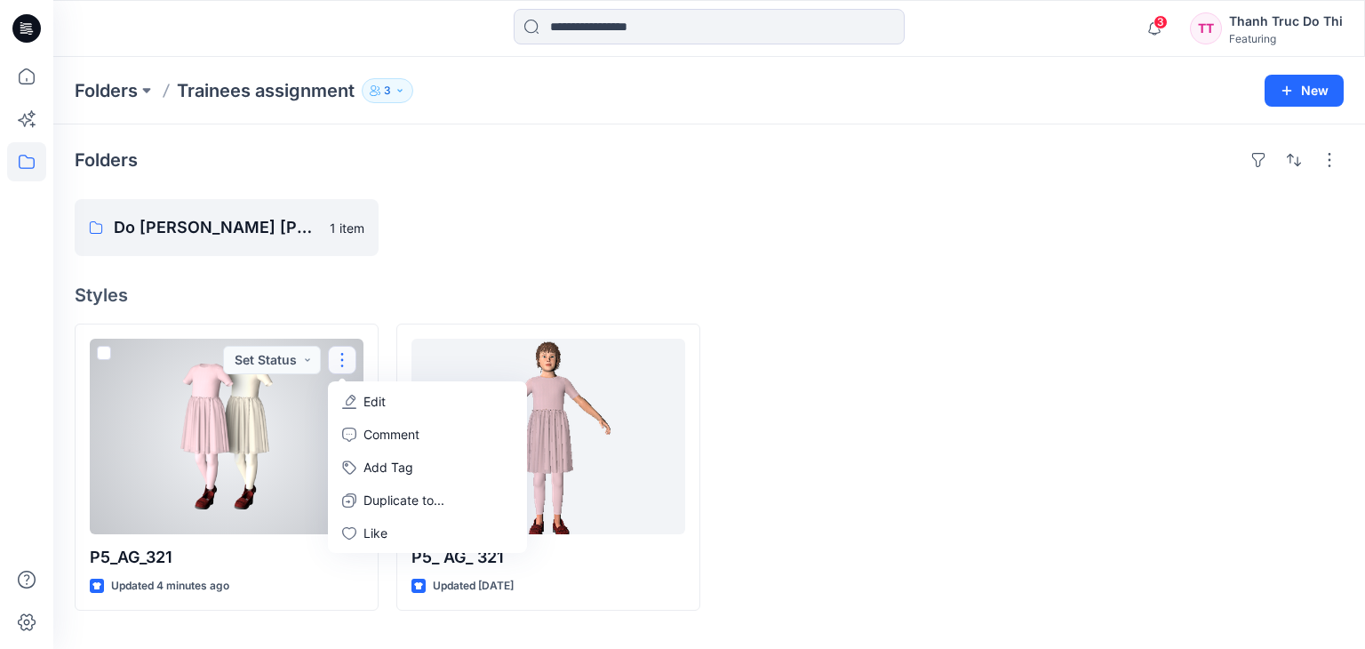
click at [242, 427] on div at bounding box center [227, 436] width 274 height 195
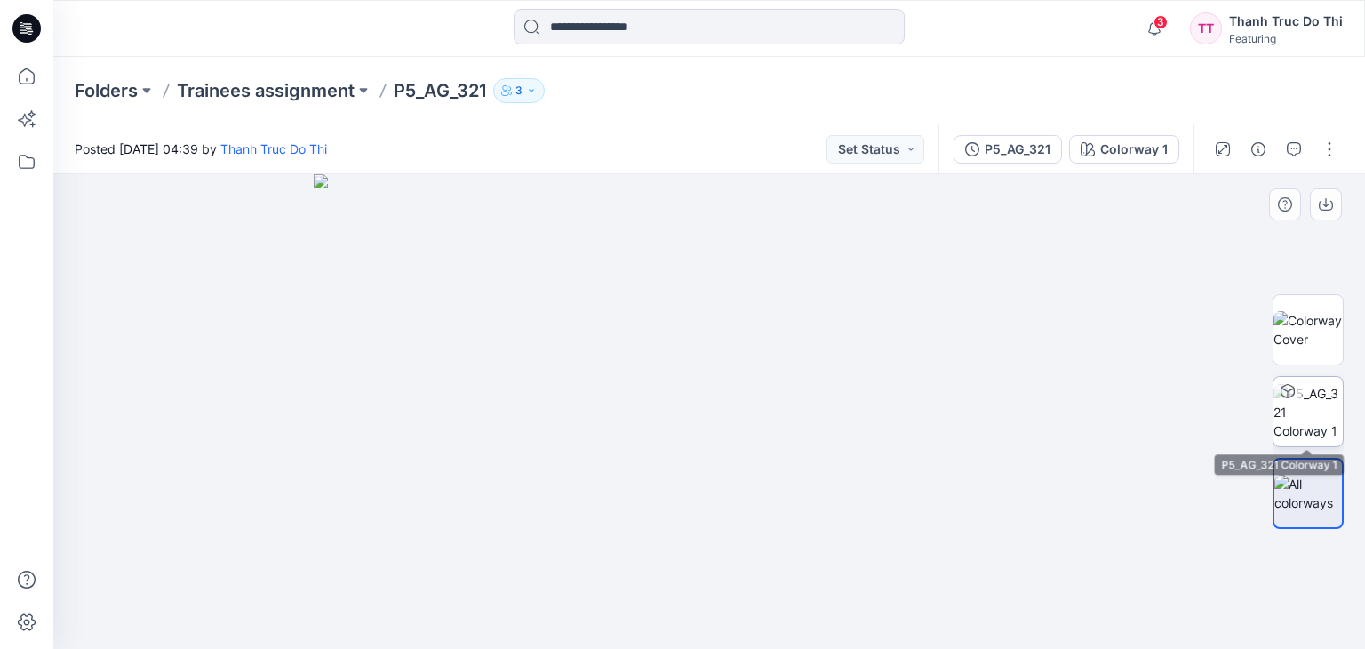
click at [1297, 418] on img at bounding box center [1307, 412] width 69 height 56
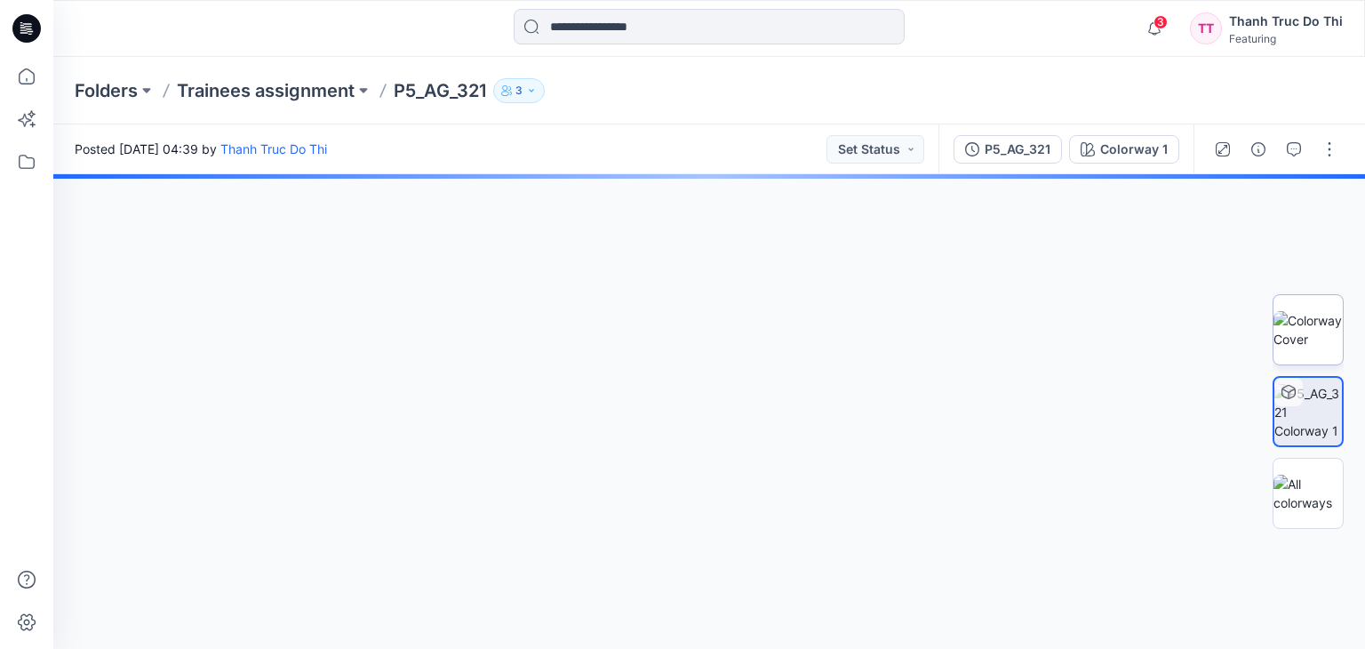
click at [1309, 317] on img at bounding box center [1307, 329] width 69 height 37
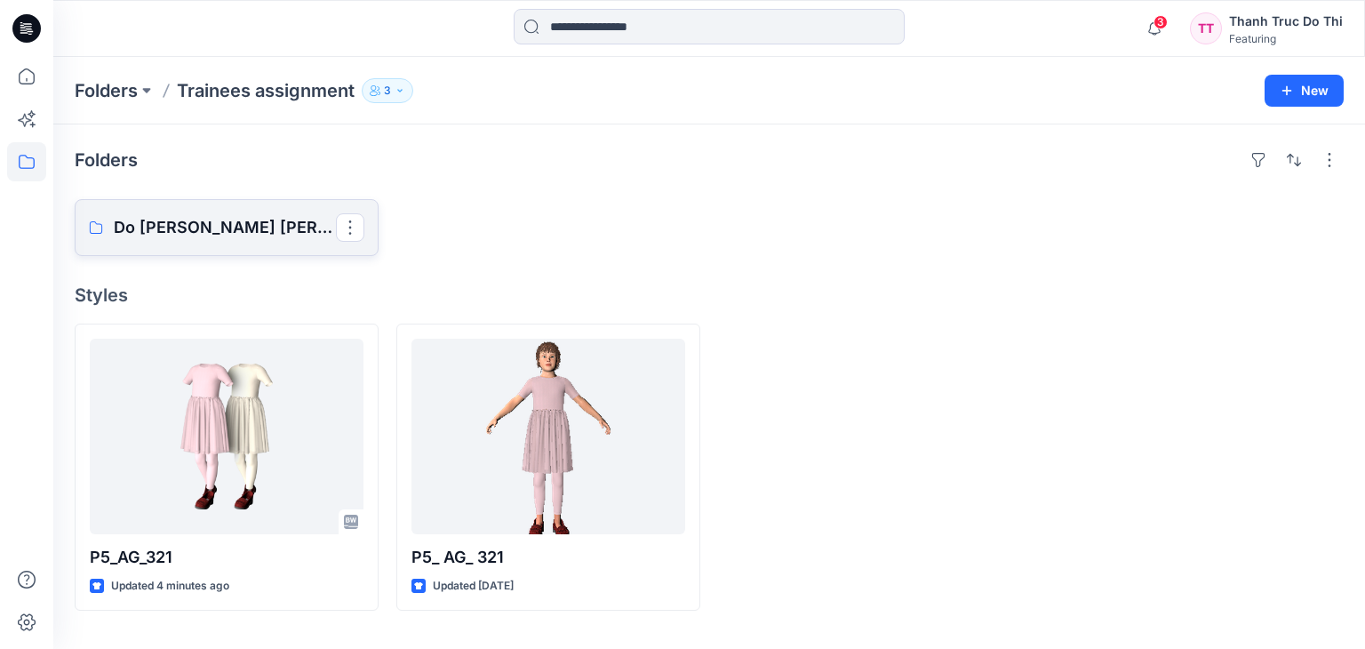
click at [259, 230] on p "Do [PERSON_NAME] [PERSON_NAME]" at bounding box center [225, 227] width 222 height 25
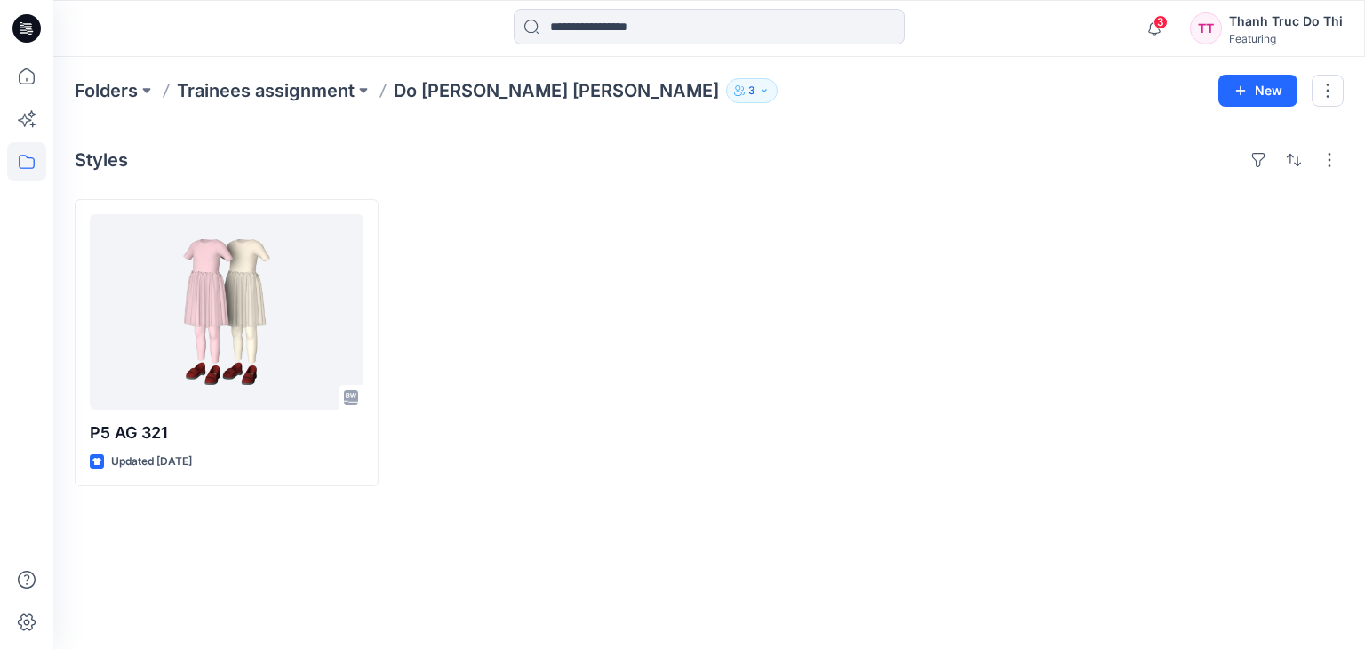
click at [505, 100] on p "Do [PERSON_NAME] [PERSON_NAME]" at bounding box center [556, 90] width 325 height 25
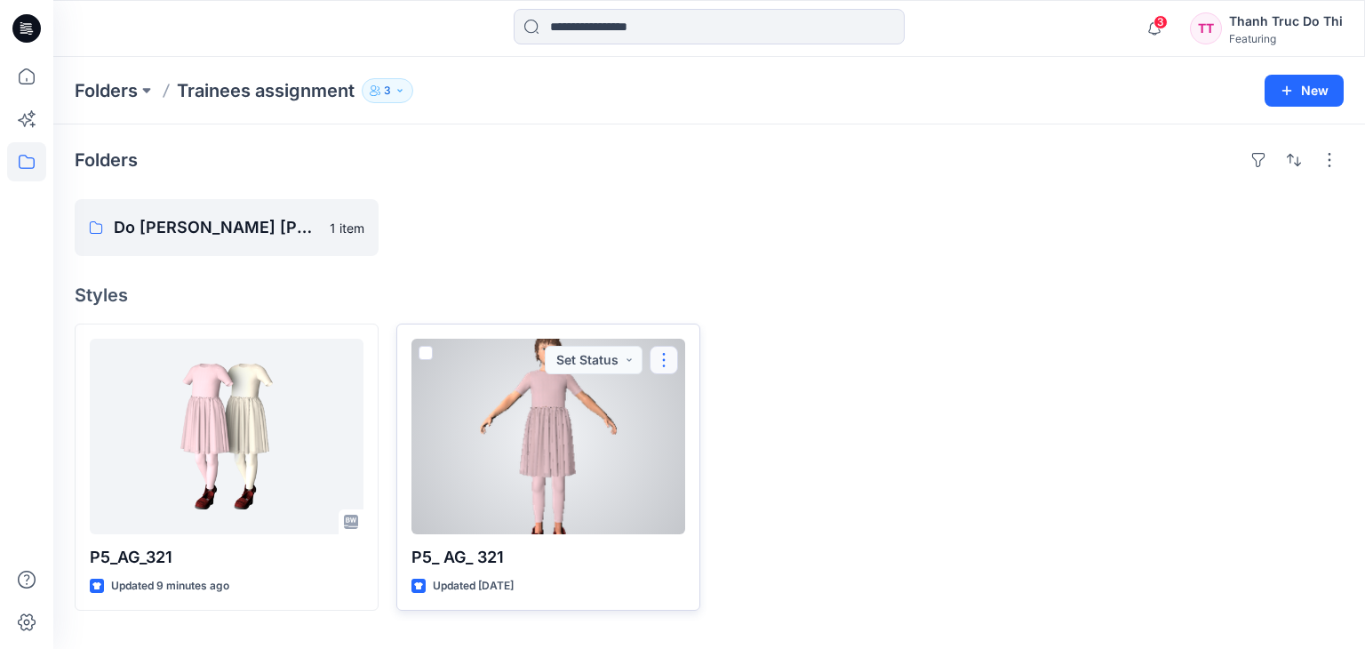
click at [664, 360] on button "button" at bounding box center [663, 360] width 28 height 28
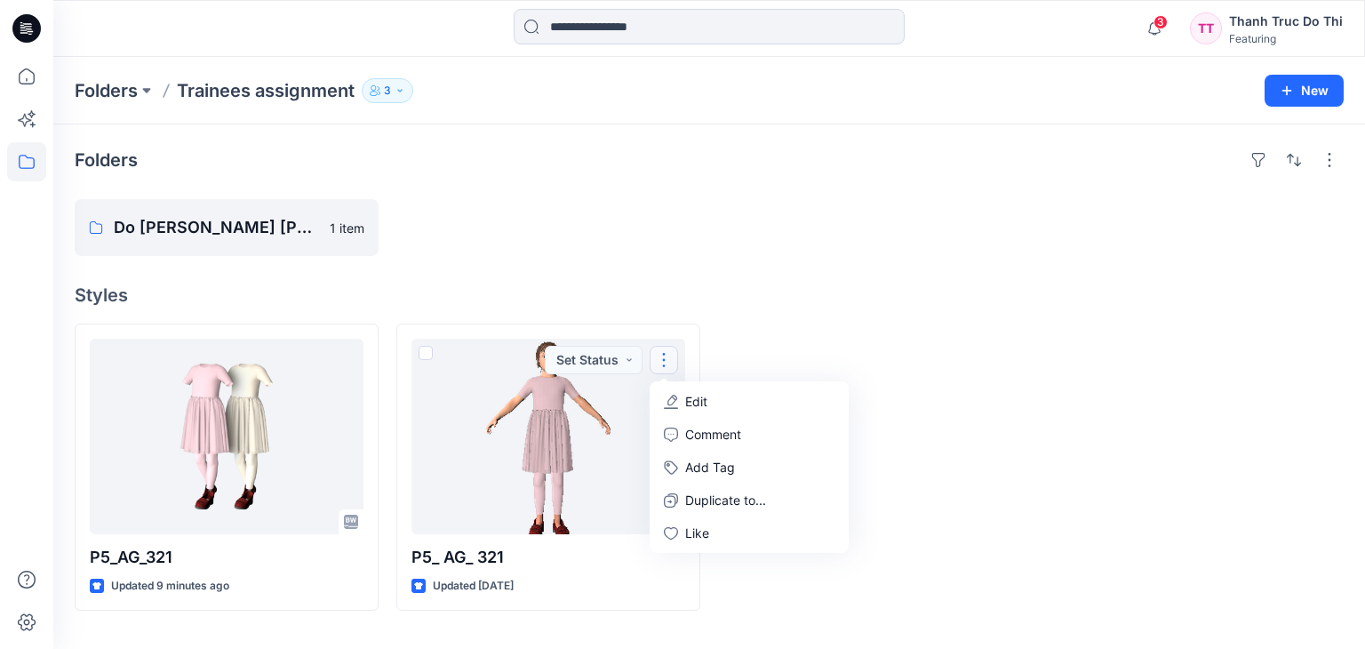
click at [810, 324] on div at bounding box center [870, 466] width 304 height 287
click at [211, 216] on p "Do [PERSON_NAME] [PERSON_NAME]" at bounding box center [225, 227] width 222 height 25
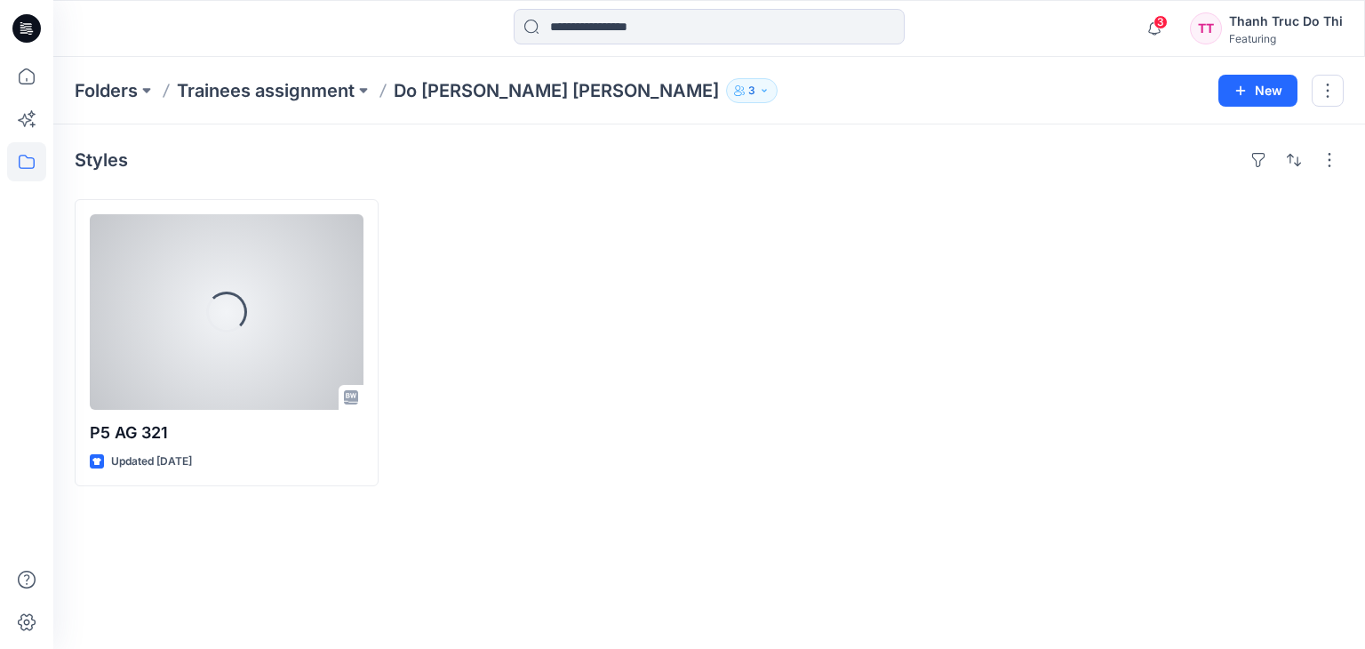
click at [211, 216] on div "Loading..." at bounding box center [227, 311] width 274 height 195
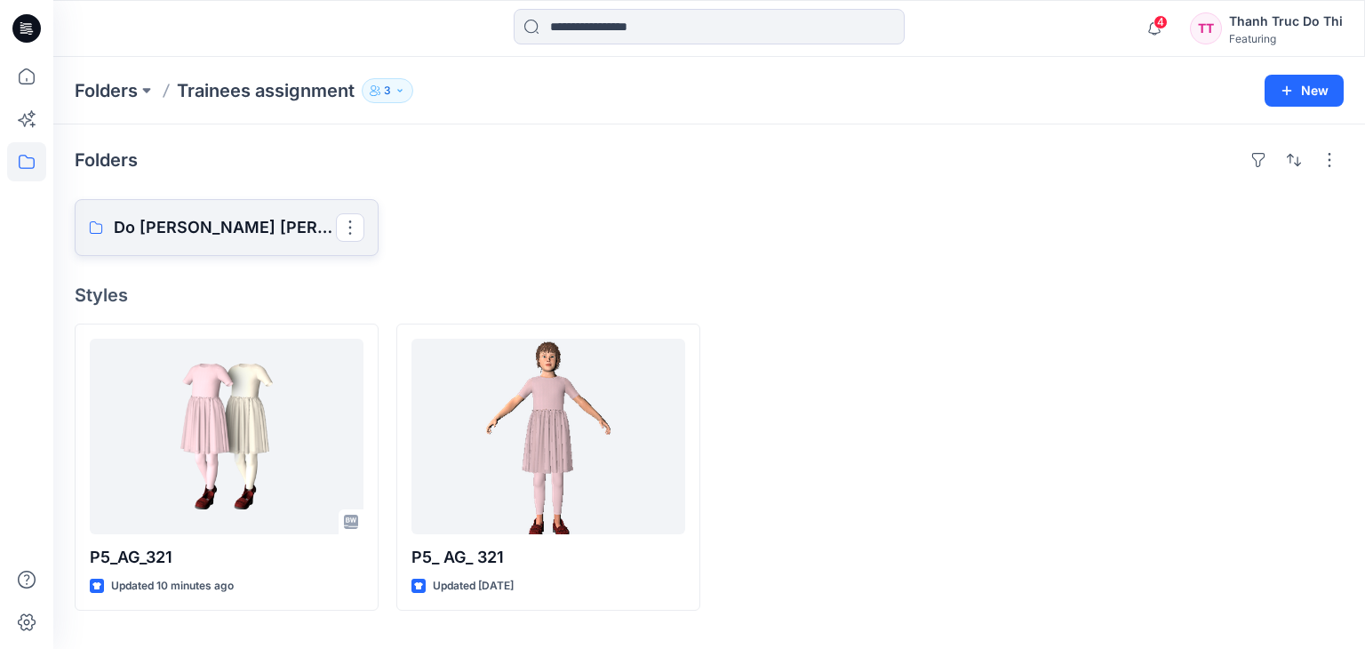
click at [234, 226] on p "Do [PERSON_NAME] [PERSON_NAME]" at bounding box center [225, 227] width 222 height 25
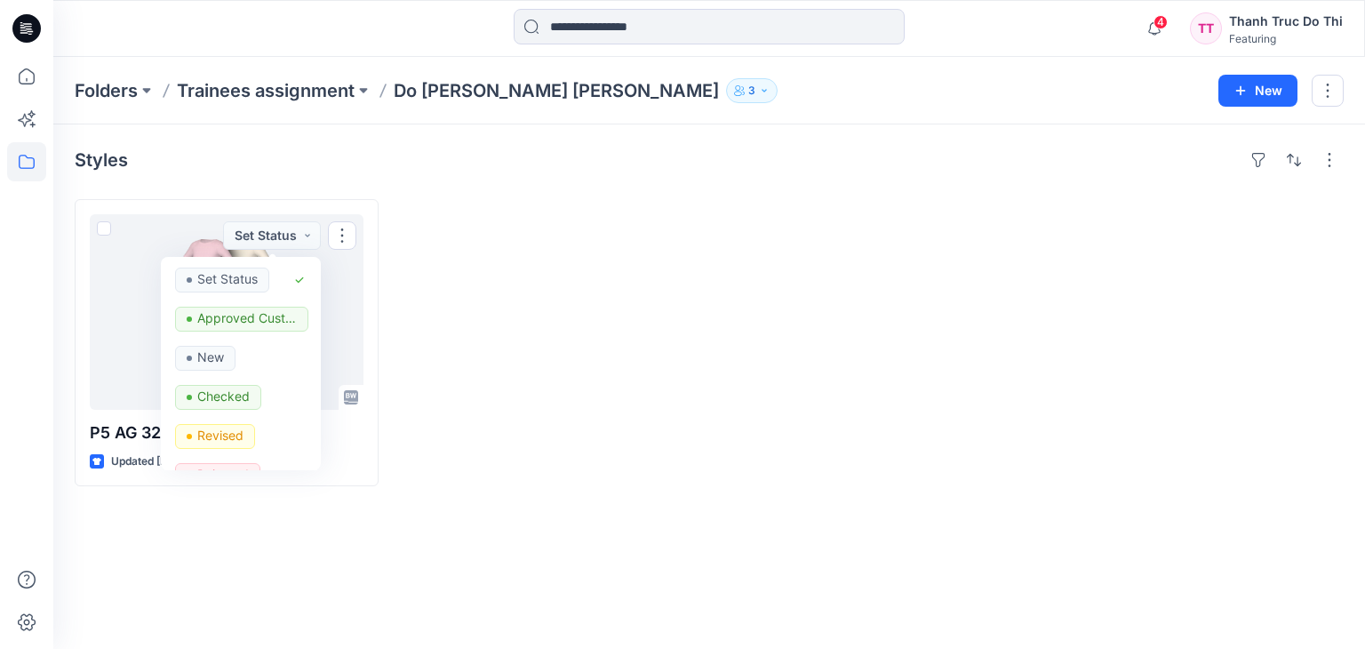
click at [431, 199] on div at bounding box center [548, 342] width 304 height 287
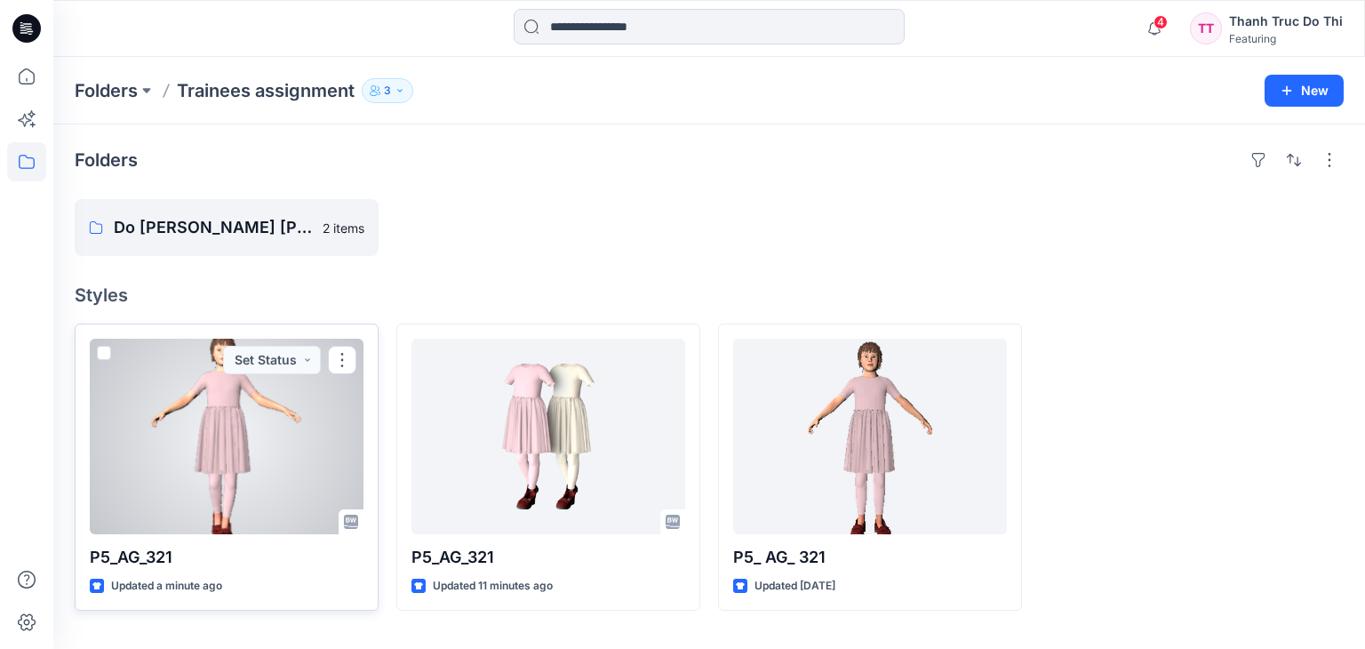
click at [237, 444] on div at bounding box center [227, 436] width 274 height 195
click at [238, 444] on div "Folders Trainees assignment 3 New Folders Do [PERSON_NAME] [PERSON_NAME] 2 item…" at bounding box center [708, 353] width 1311 height 592
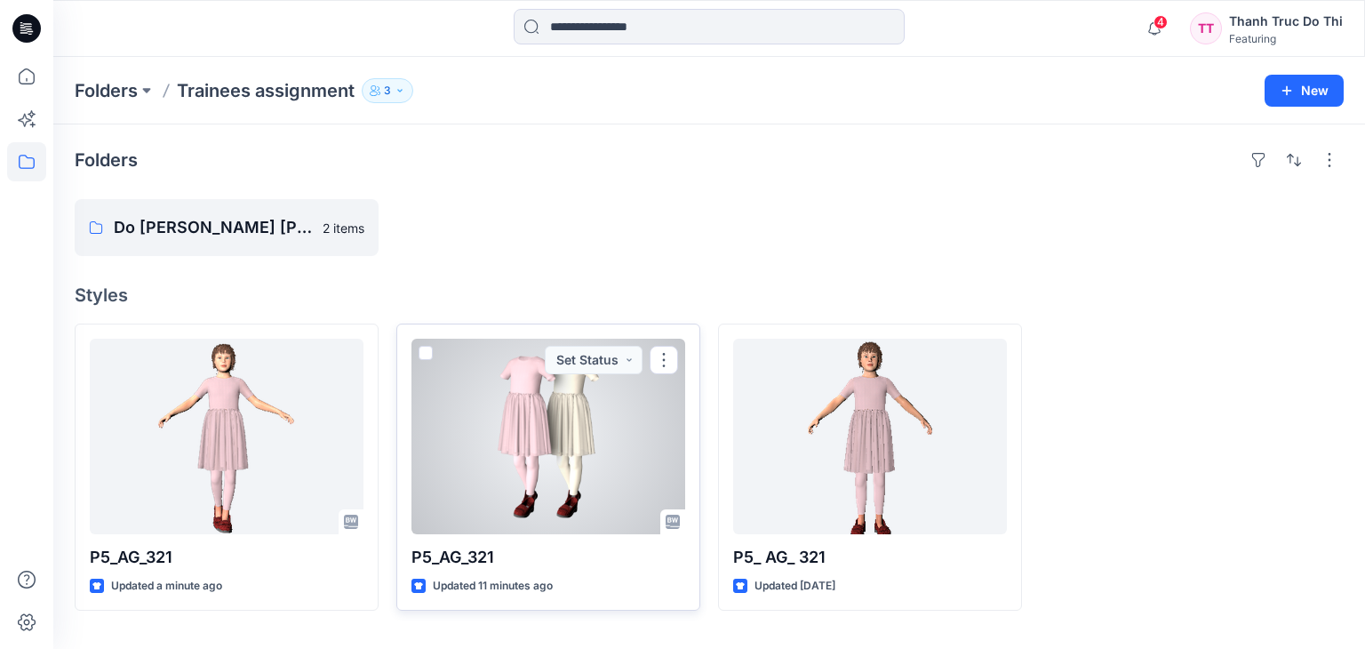
click at [569, 478] on div at bounding box center [548, 436] width 274 height 195
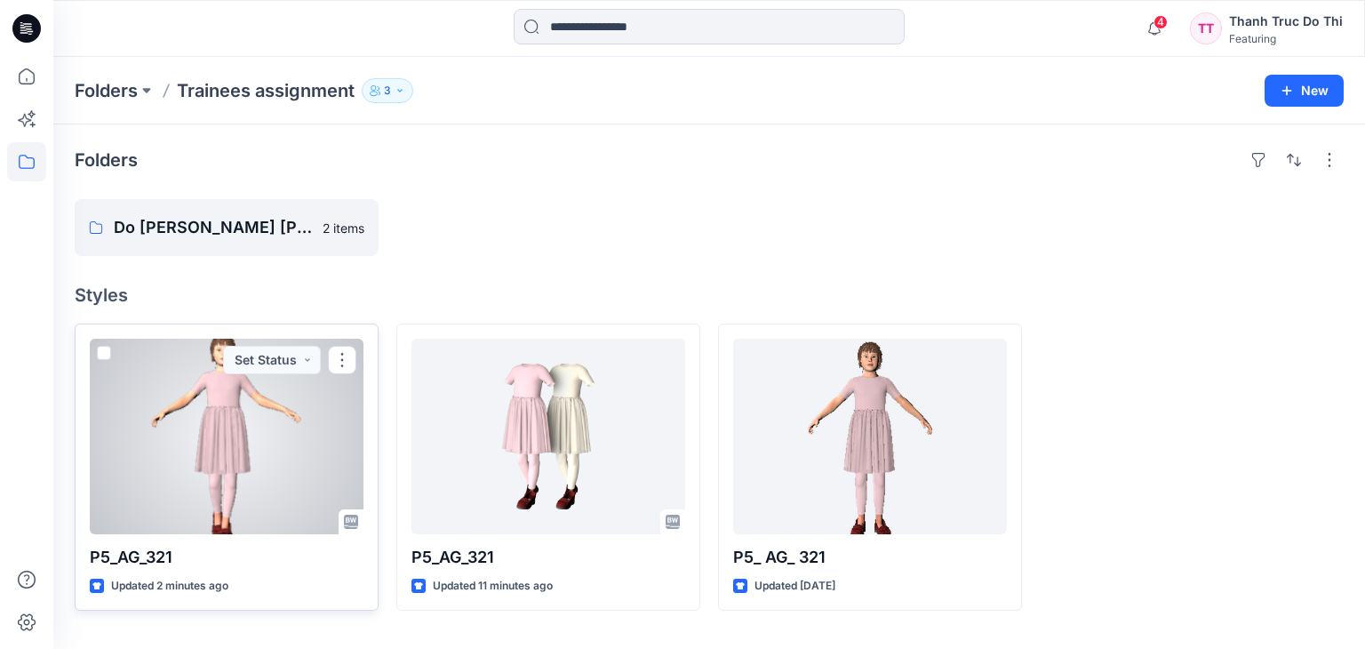
click at [230, 464] on div at bounding box center [227, 436] width 274 height 195
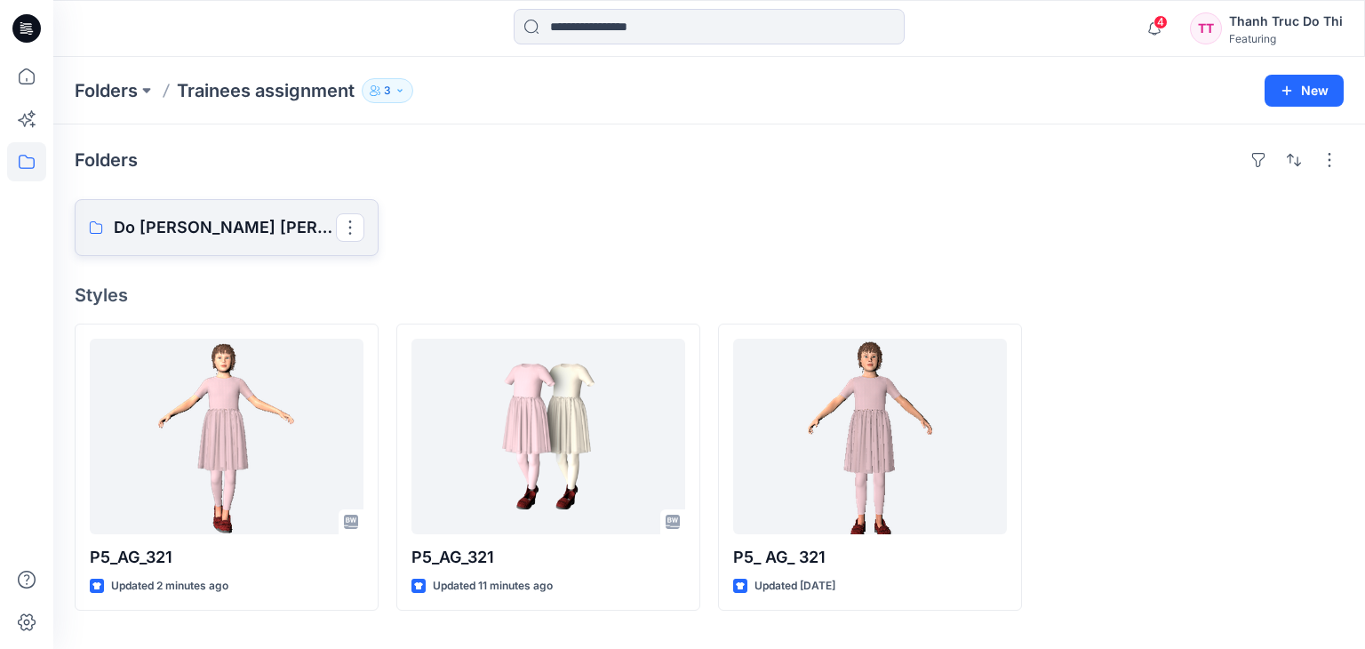
click at [238, 243] on link "Do [PERSON_NAME] [PERSON_NAME]" at bounding box center [227, 227] width 304 height 57
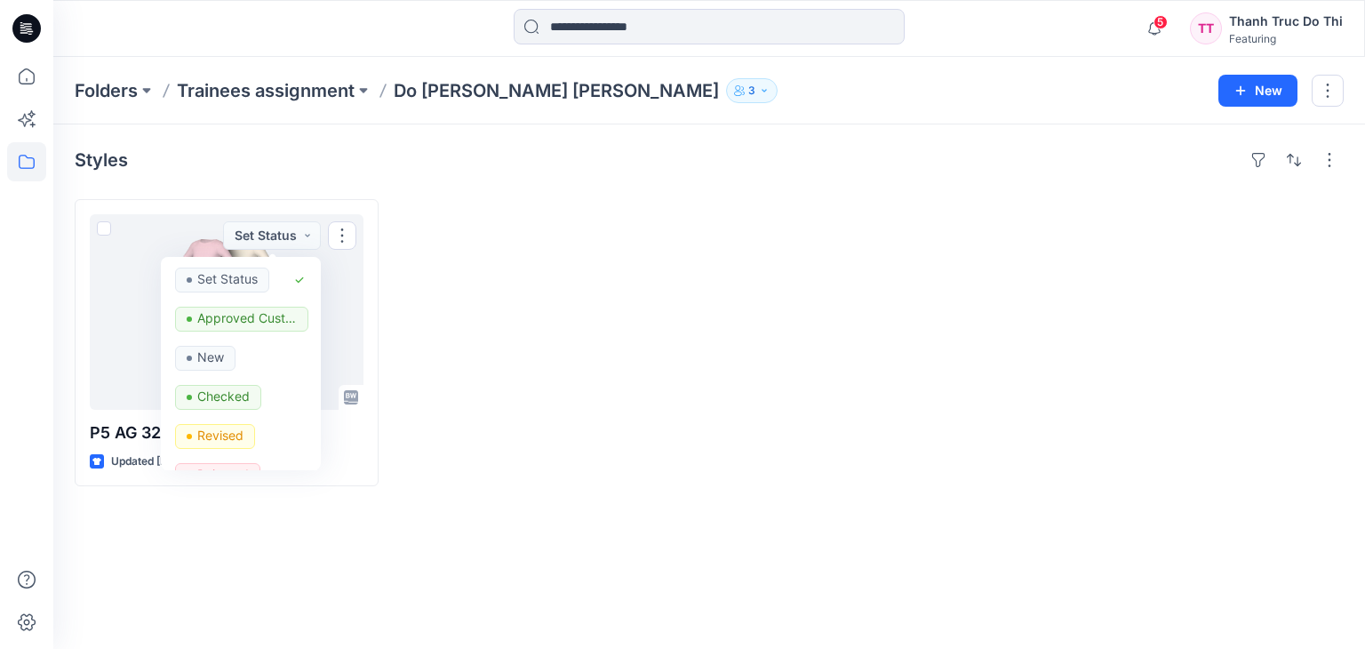
drag, startPoint x: 169, startPoint y: 163, endPoint x: 64, endPoint y: 58, distance: 148.9
click at [170, 163] on div "Styles" at bounding box center [709, 160] width 1269 height 28
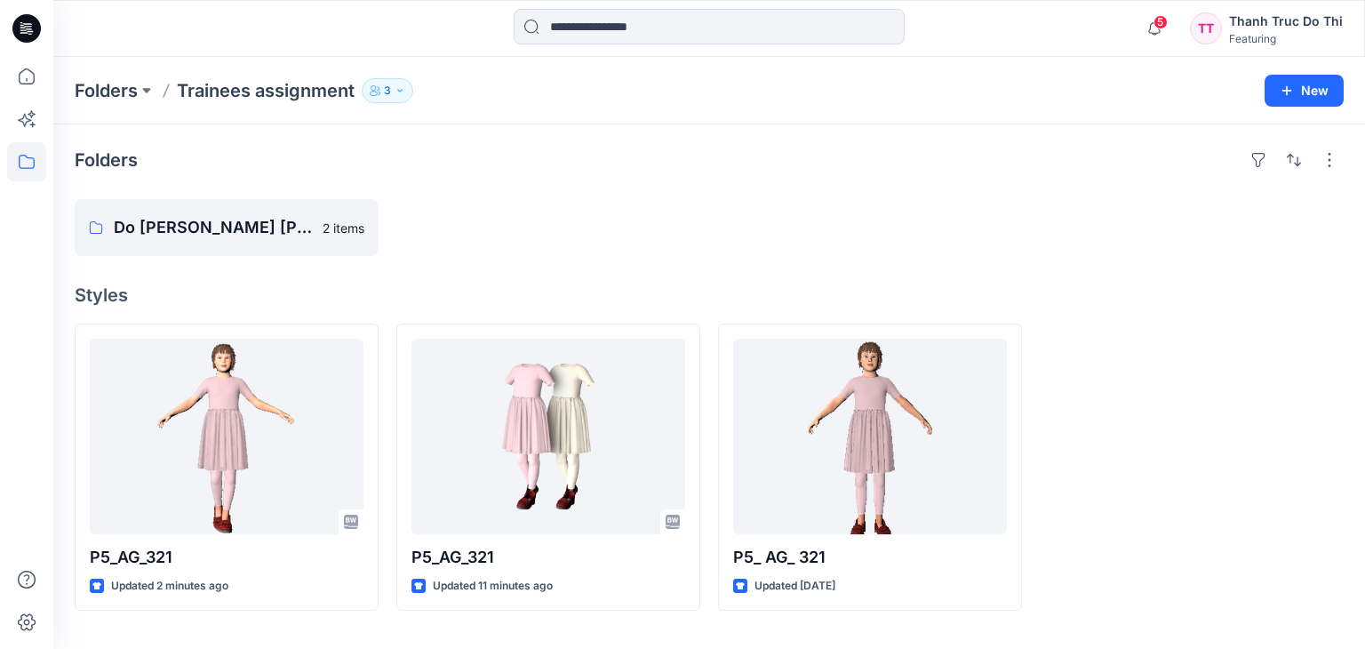
click at [1226, 29] on div "TT [PERSON_NAME] Do Thi Featuring" at bounding box center [1266, 29] width 153 height 36
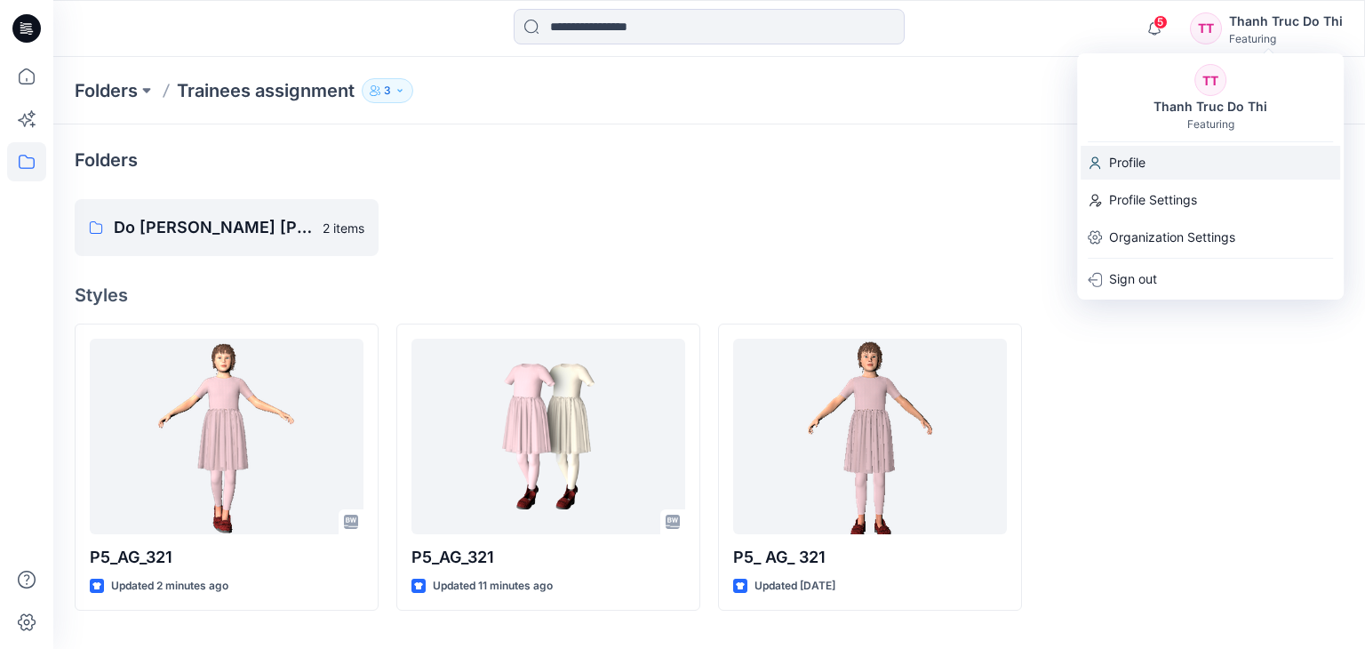
click at [1165, 166] on div "Profile" at bounding box center [1209, 163] width 259 height 34
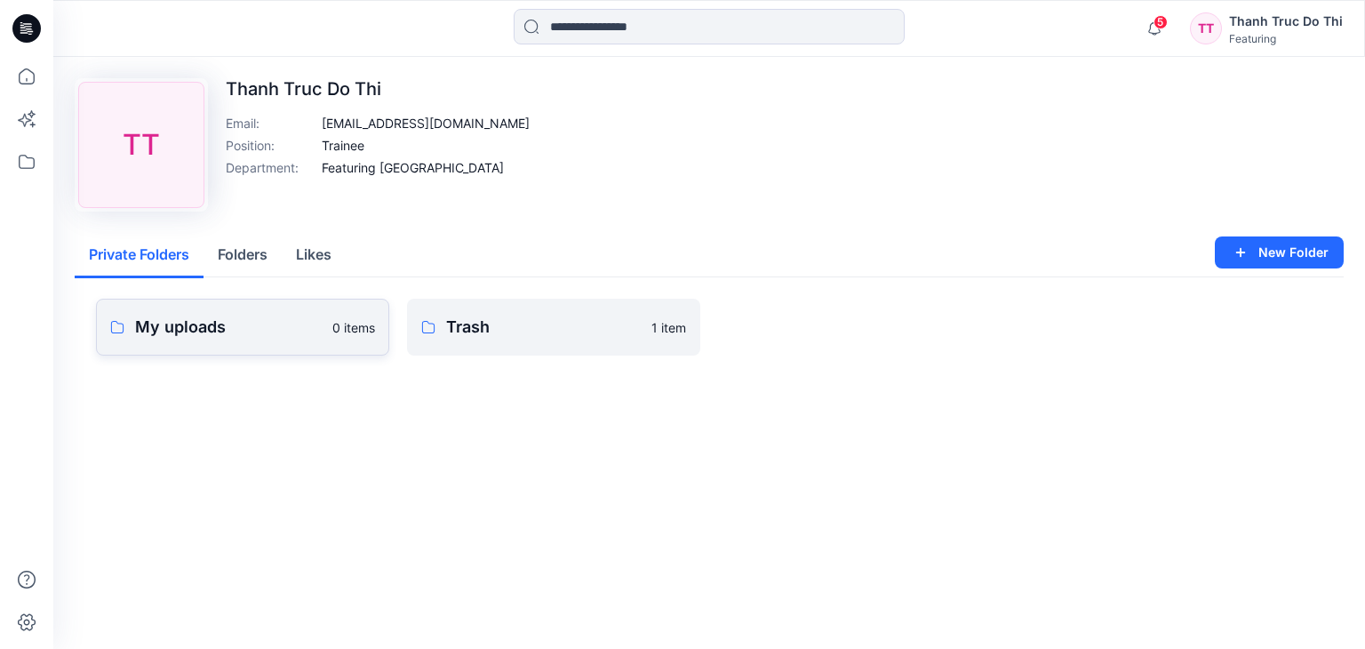
click at [257, 328] on p "My uploads" at bounding box center [228, 327] width 187 height 25
click at [470, 331] on p "Trash" at bounding box center [543, 327] width 195 height 25
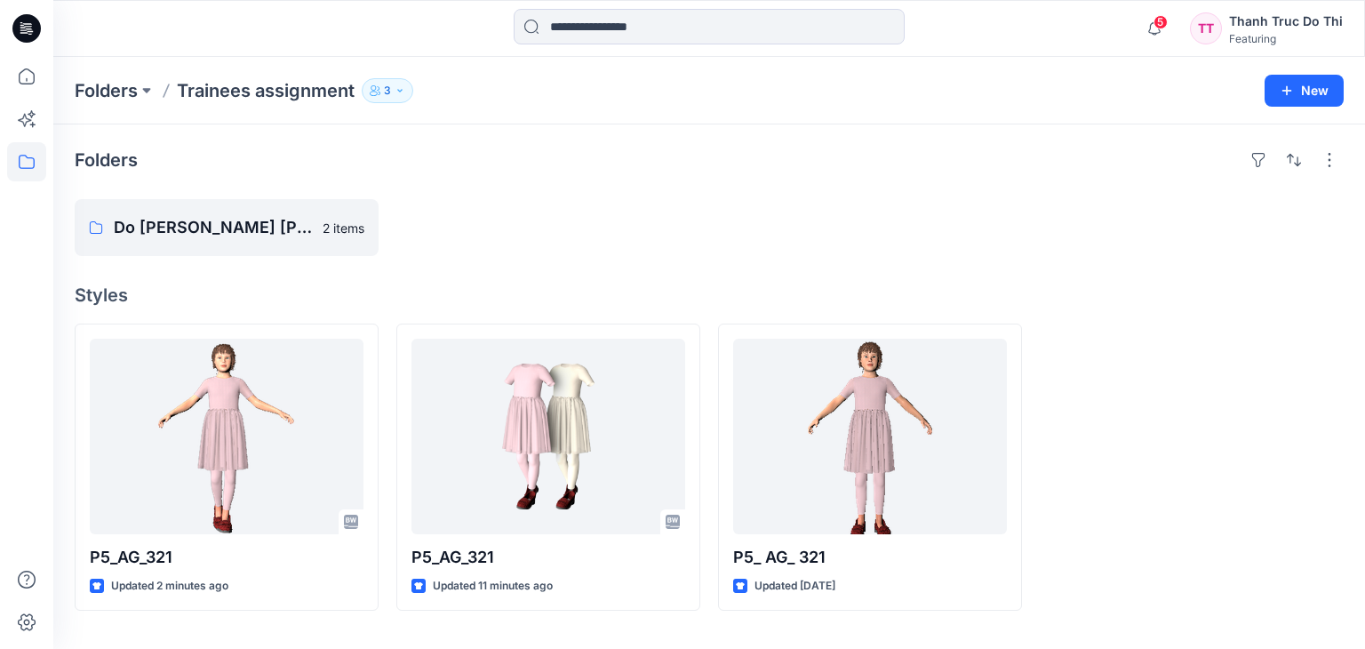
click at [1278, 25] on div "Thanh Truc Do Thi" at bounding box center [1286, 21] width 114 height 21
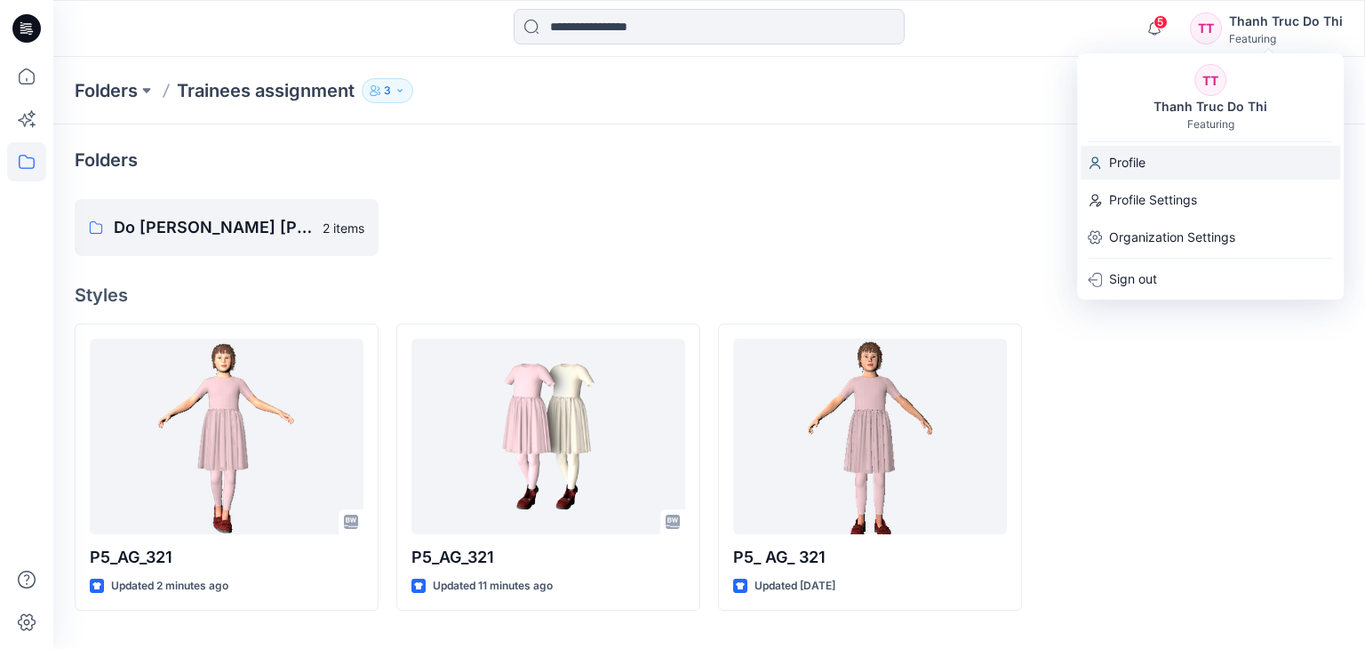
click at [1168, 164] on div "Profile" at bounding box center [1209, 163] width 259 height 34
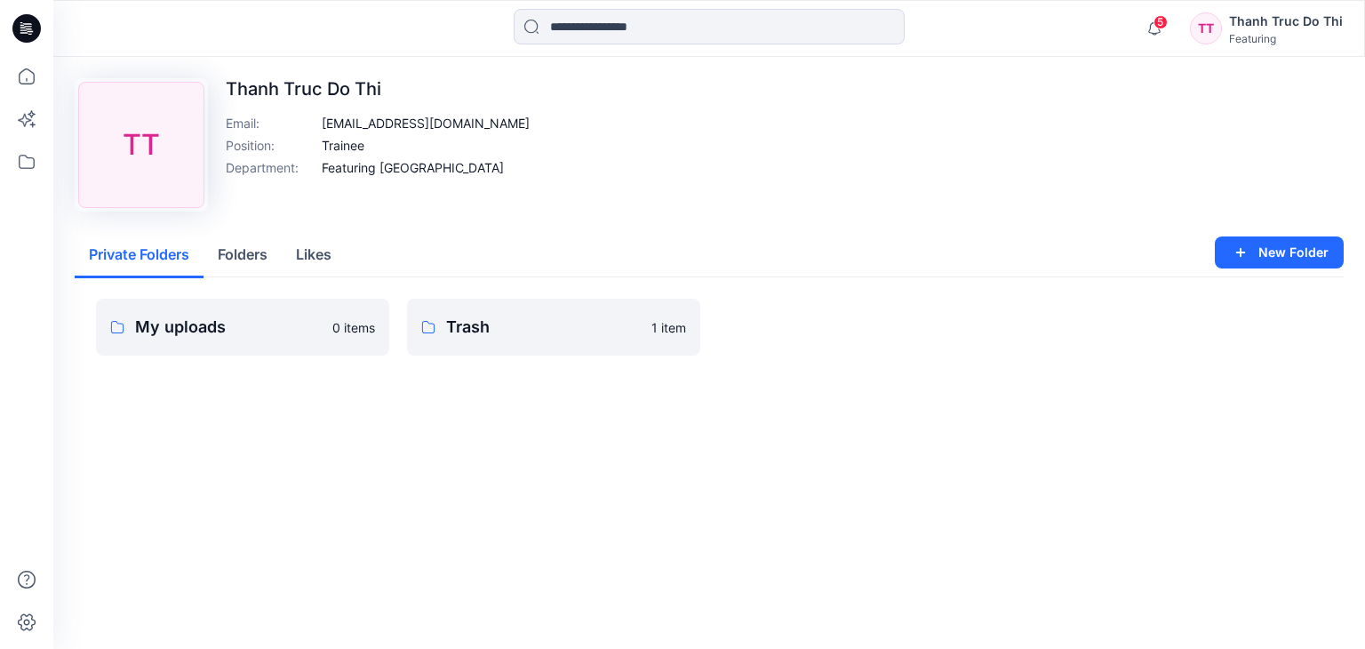
click at [253, 253] on button "Folders" at bounding box center [242, 255] width 78 height 45
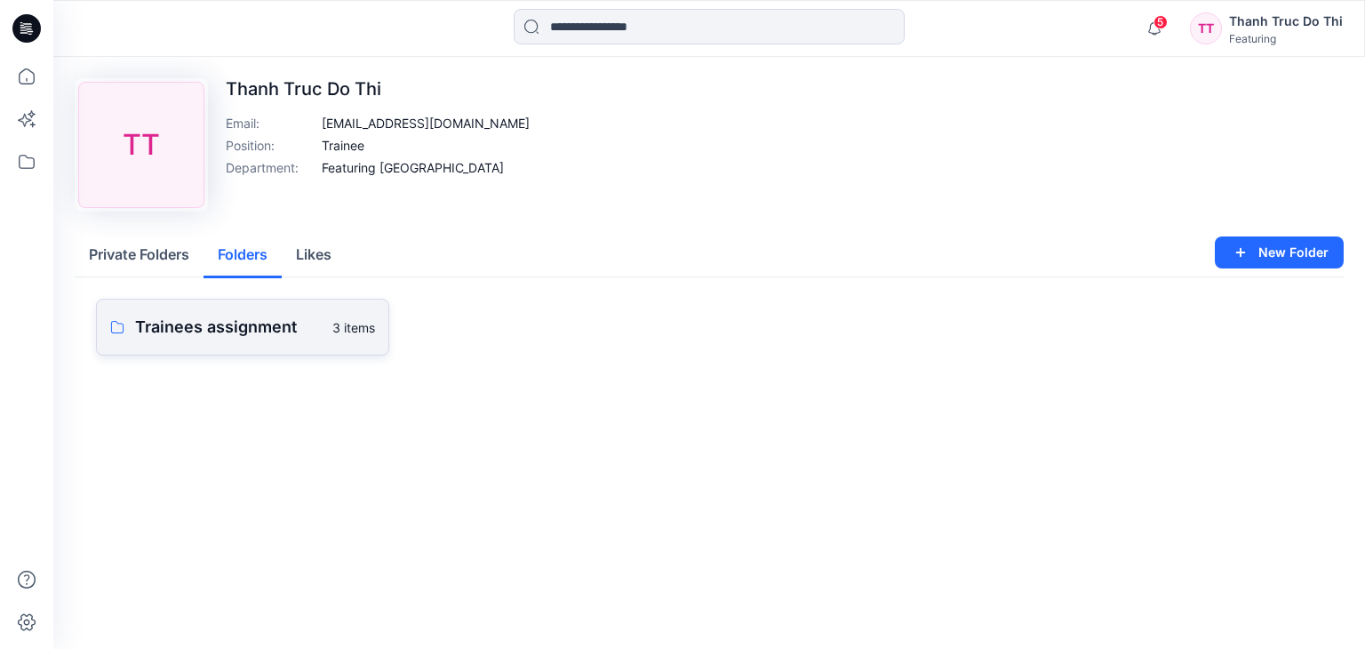
click at [260, 326] on p "Trainees assignment" at bounding box center [228, 327] width 187 height 25
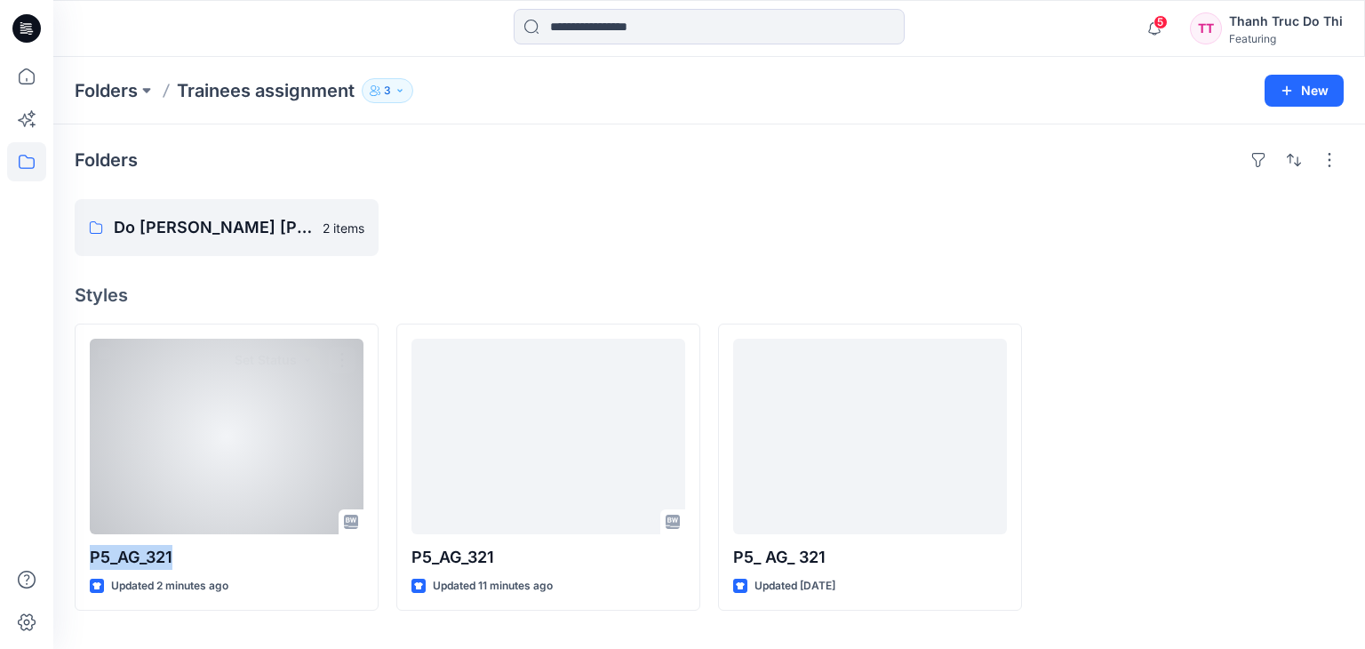
click at [260, 326] on div "P5_AG_321 Updated 2 minutes ago Set Status" at bounding box center [227, 466] width 304 height 287
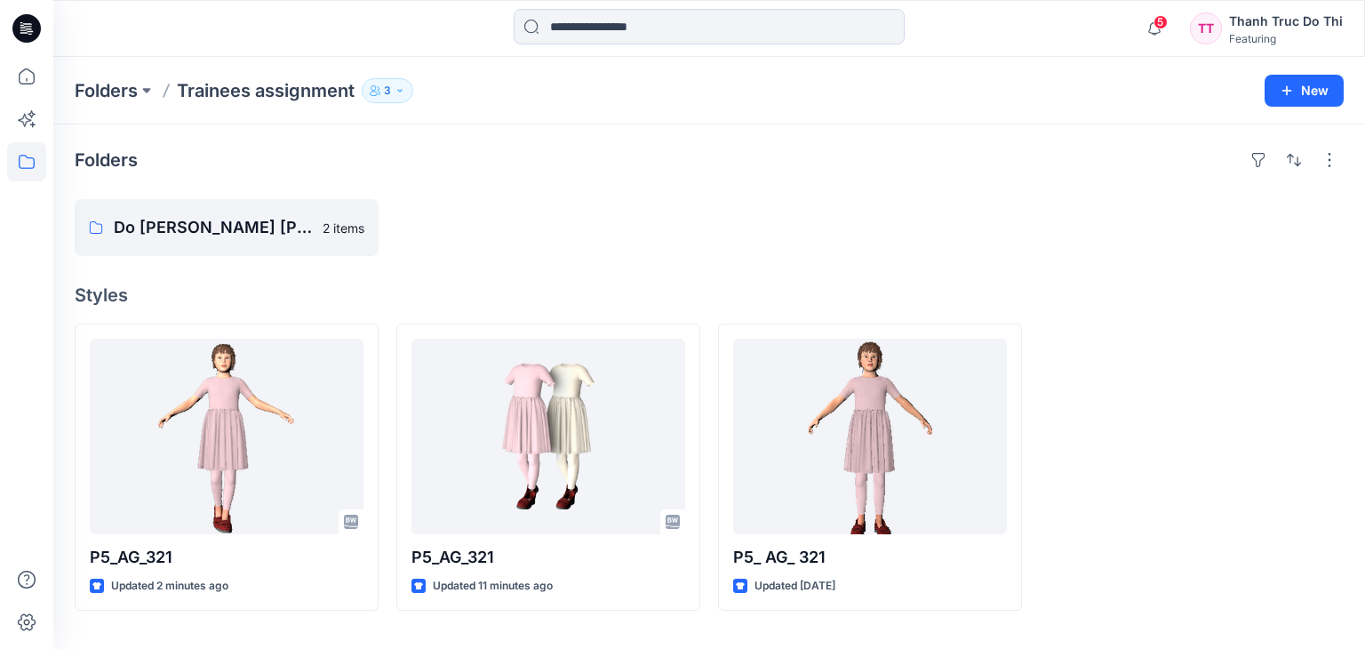
click at [418, 302] on h4 "Styles" at bounding box center [709, 294] width 1269 height 21
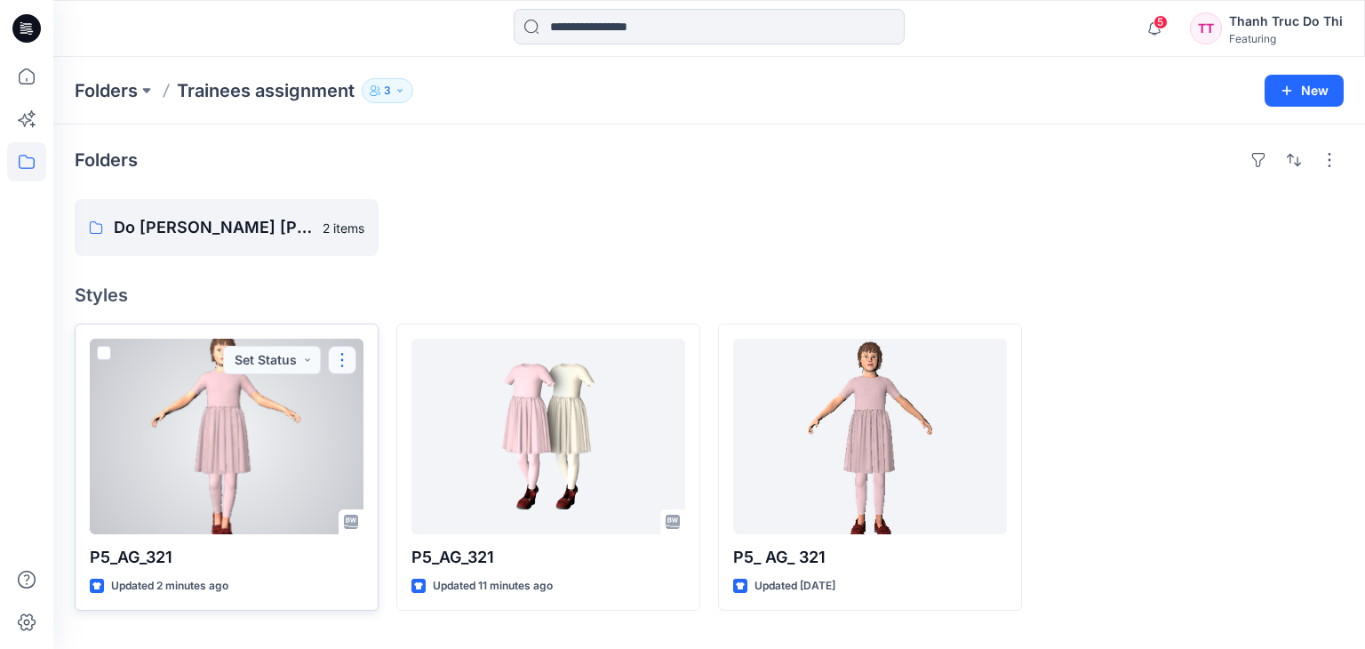
click at [344, 362] on button "button" at bounding box center [342, 360] width 28 height 28
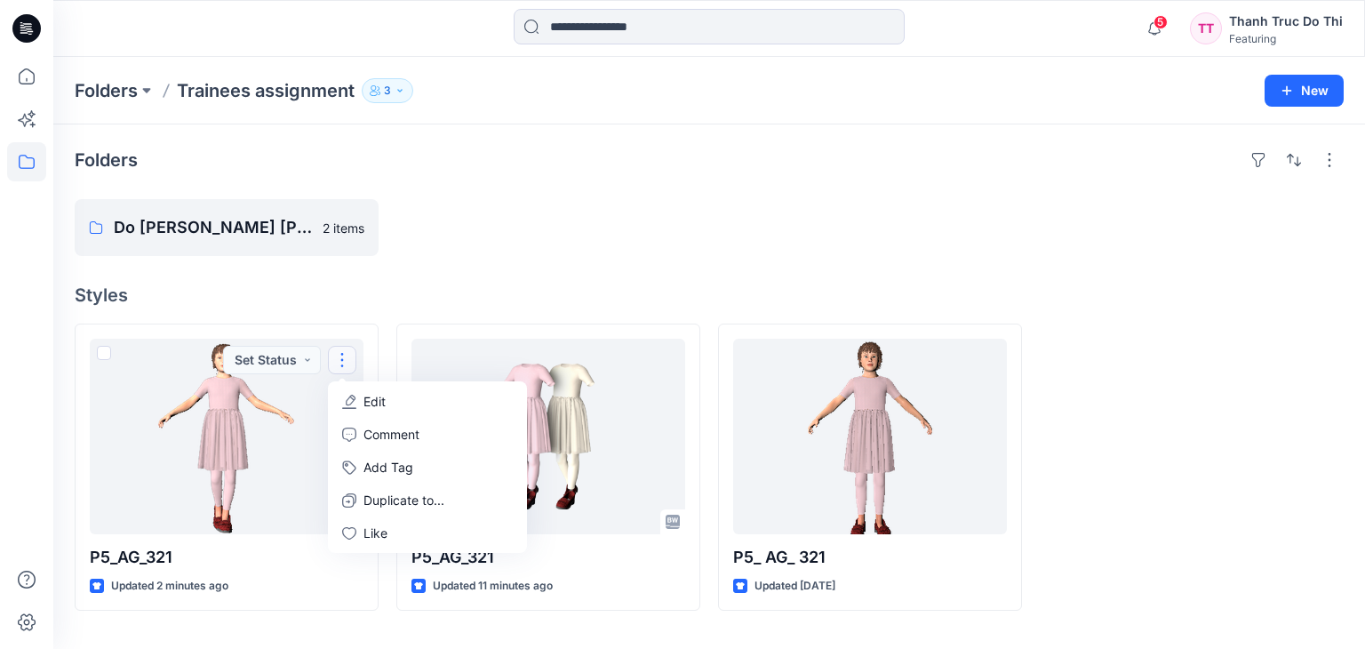
click at [457, 267] on div "Folders Do [PERSON_NAME] [PERSON_NAME] 2 items Styles P5_AG_321 Updated 2 minut…" at bounding box center [708, 386] width 1311 height 524
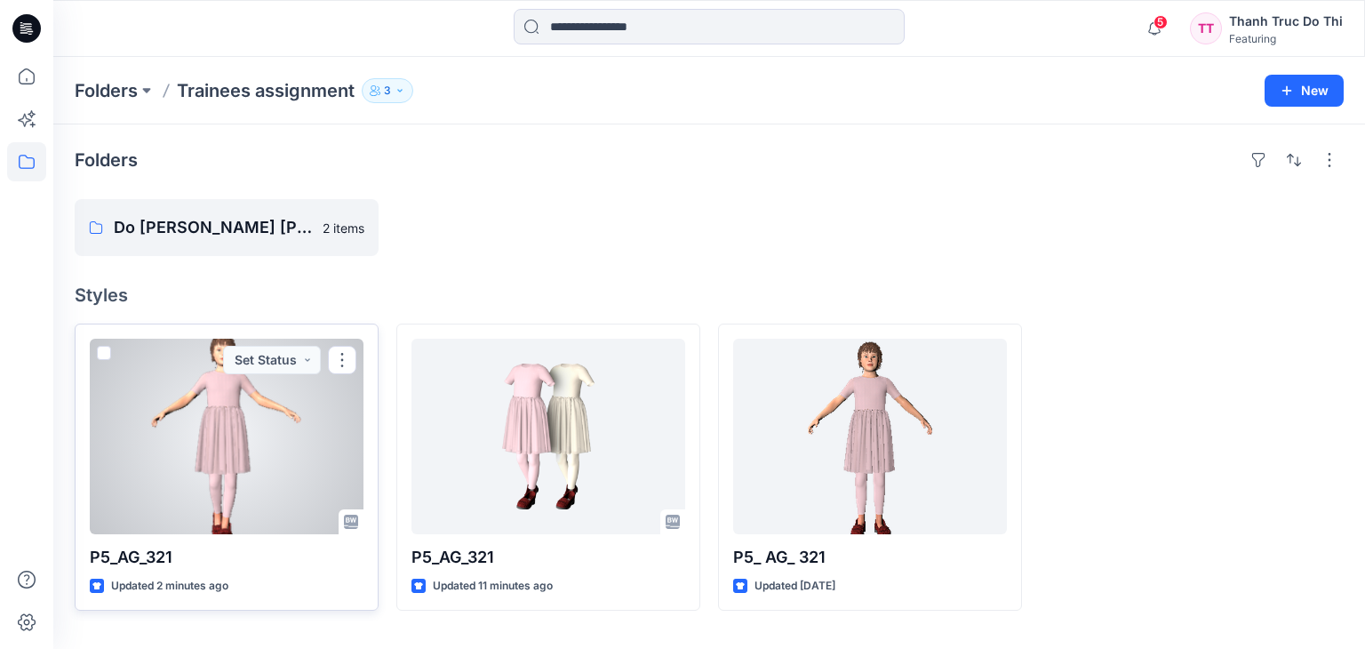
click at [275, 484] on div at bounding box center [227, 436] width 274 height 195
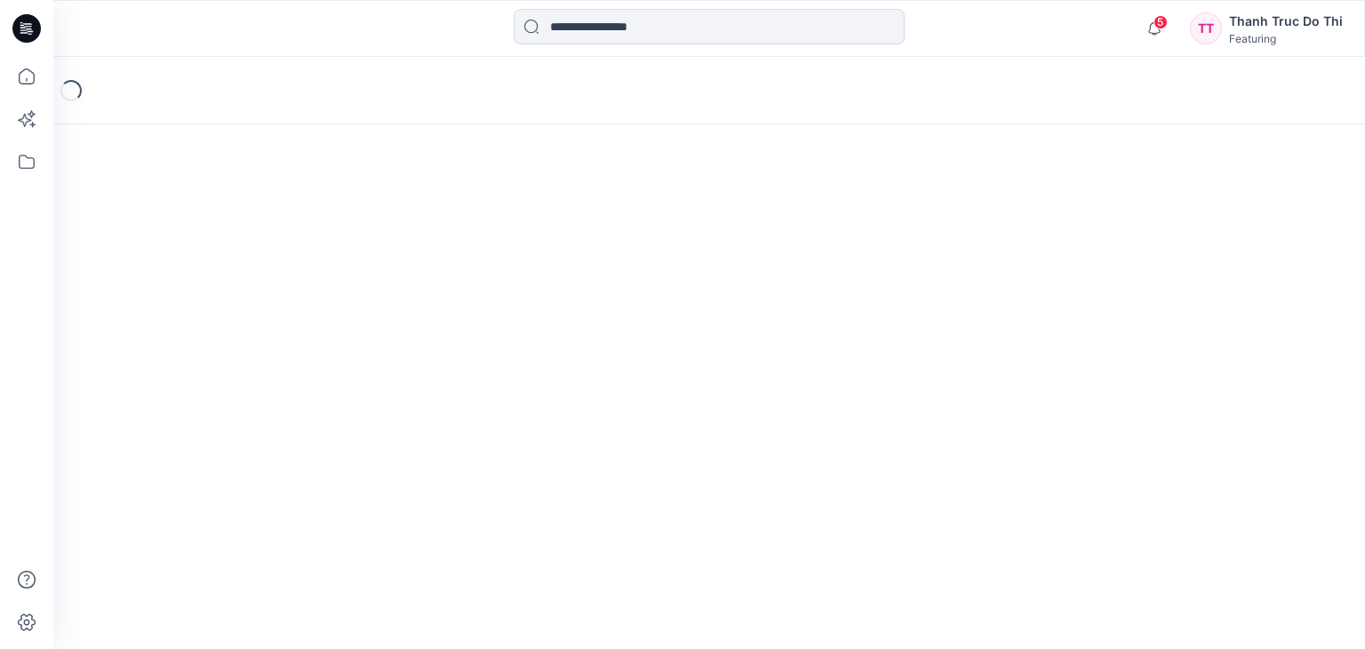
click at [275, 484] on div "Loading..." at bounding box center [708, 353] width 1311 height 592
